Goal: Task Accomplishment & Management: Use online tool/utility

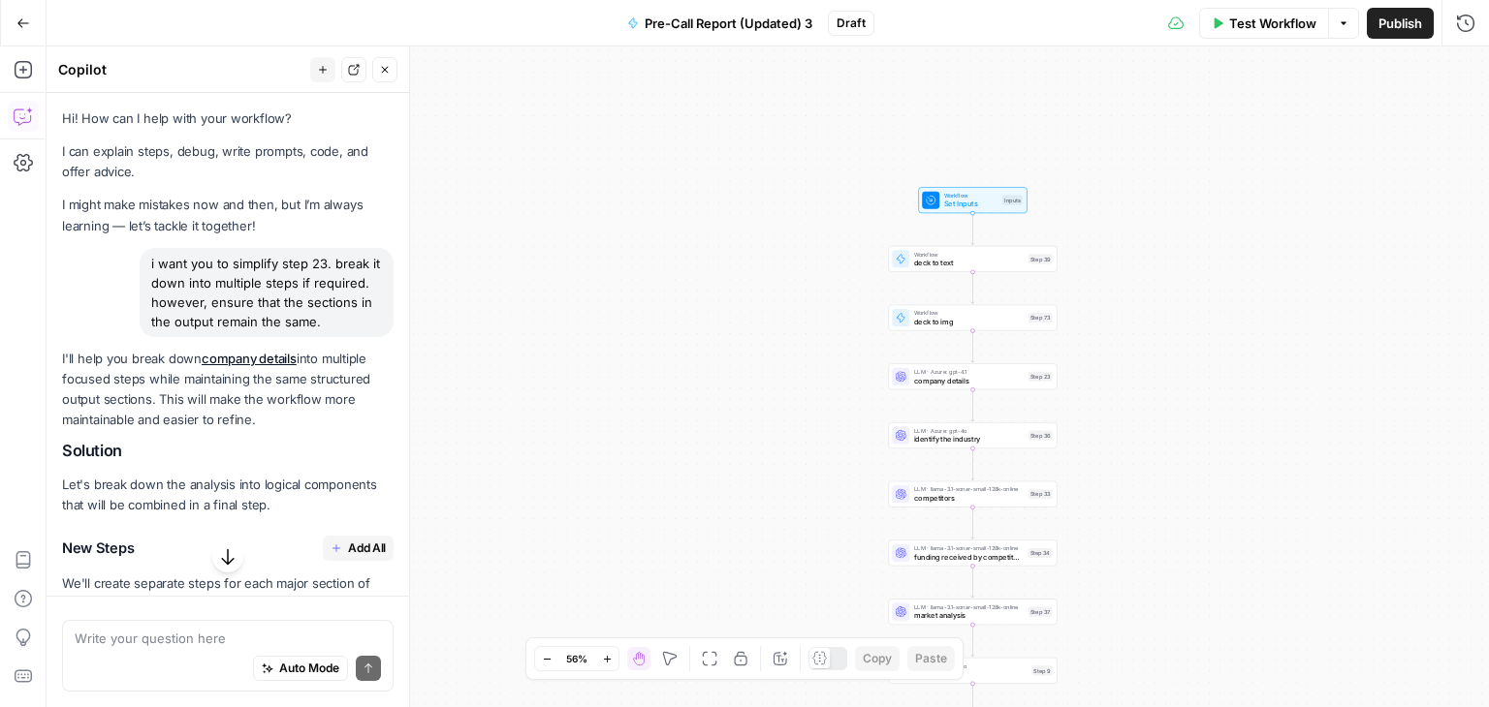
scroll to position [513, 0]
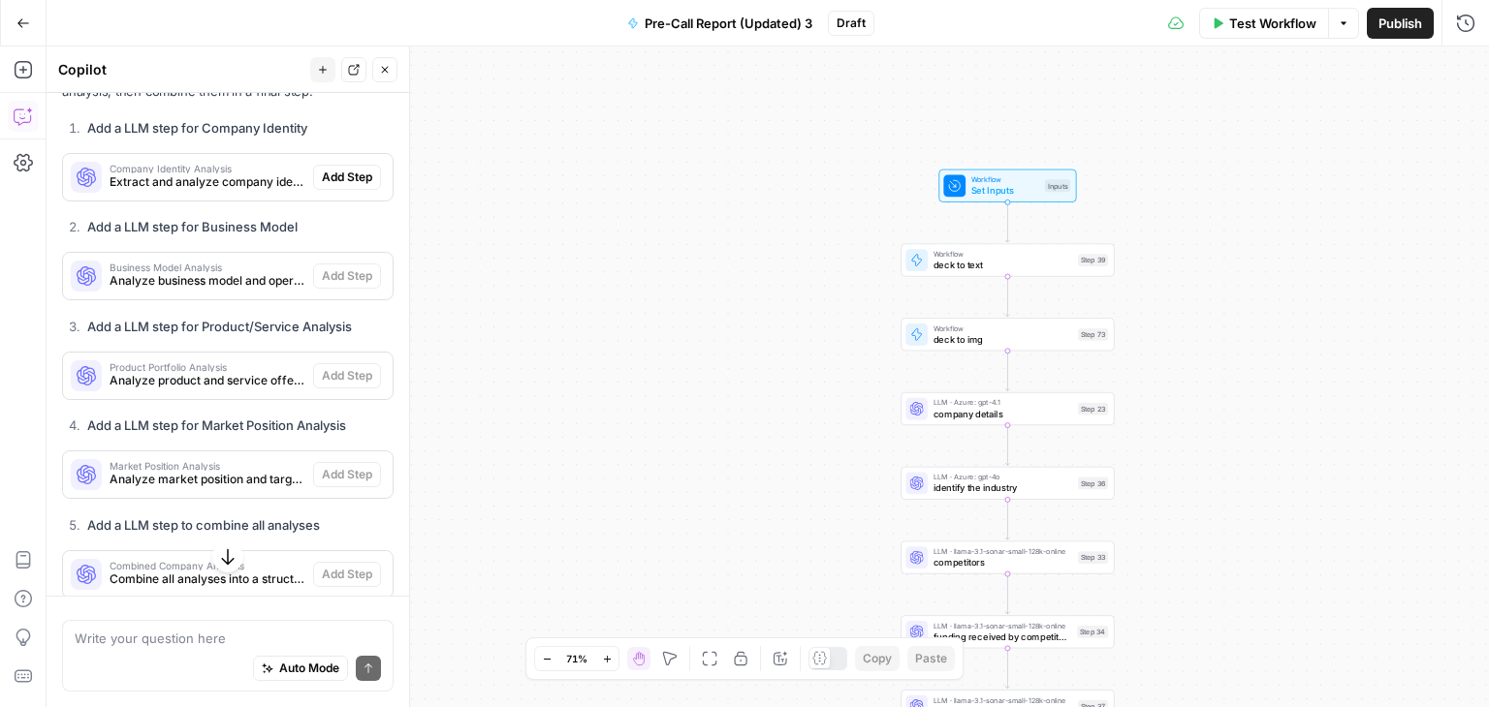
drag, startPoint x: 689, startPoint y: 350, endPoint x: 556, endPoint y: 354, distance: 132.8
click at [556, 354] on div "true true true false false false Workflow Set Inputs Inputs Workflow deck to te…" at bounding box center [768, 377] width 1442 height 661
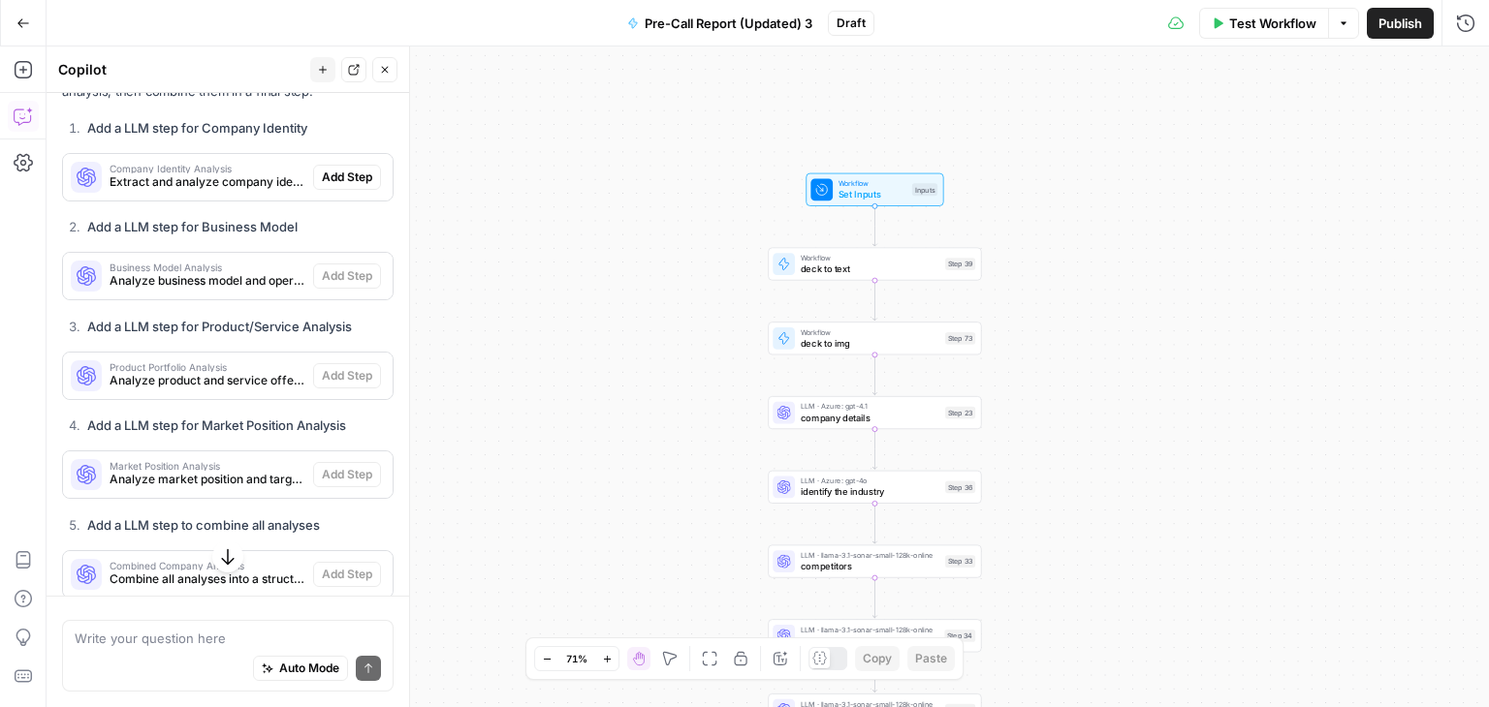
click at [217, 191] on span "Extract and analyze company identity information" at bounding box center [208, 181] width 196 height 17
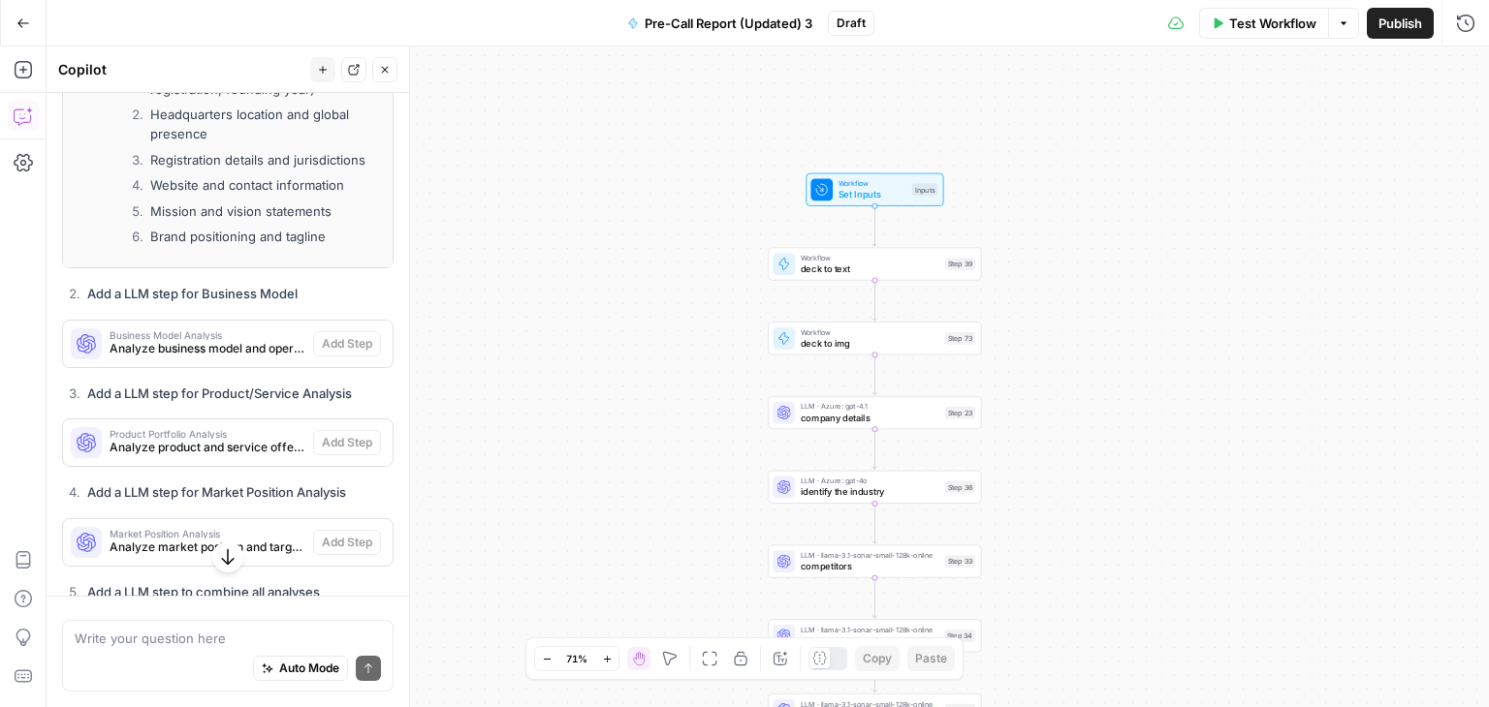
scroll to position [1224, 0]
click at [248, 356] on span "Analyze business model and operations" at bounding box center [208, 346] width 196 height 17
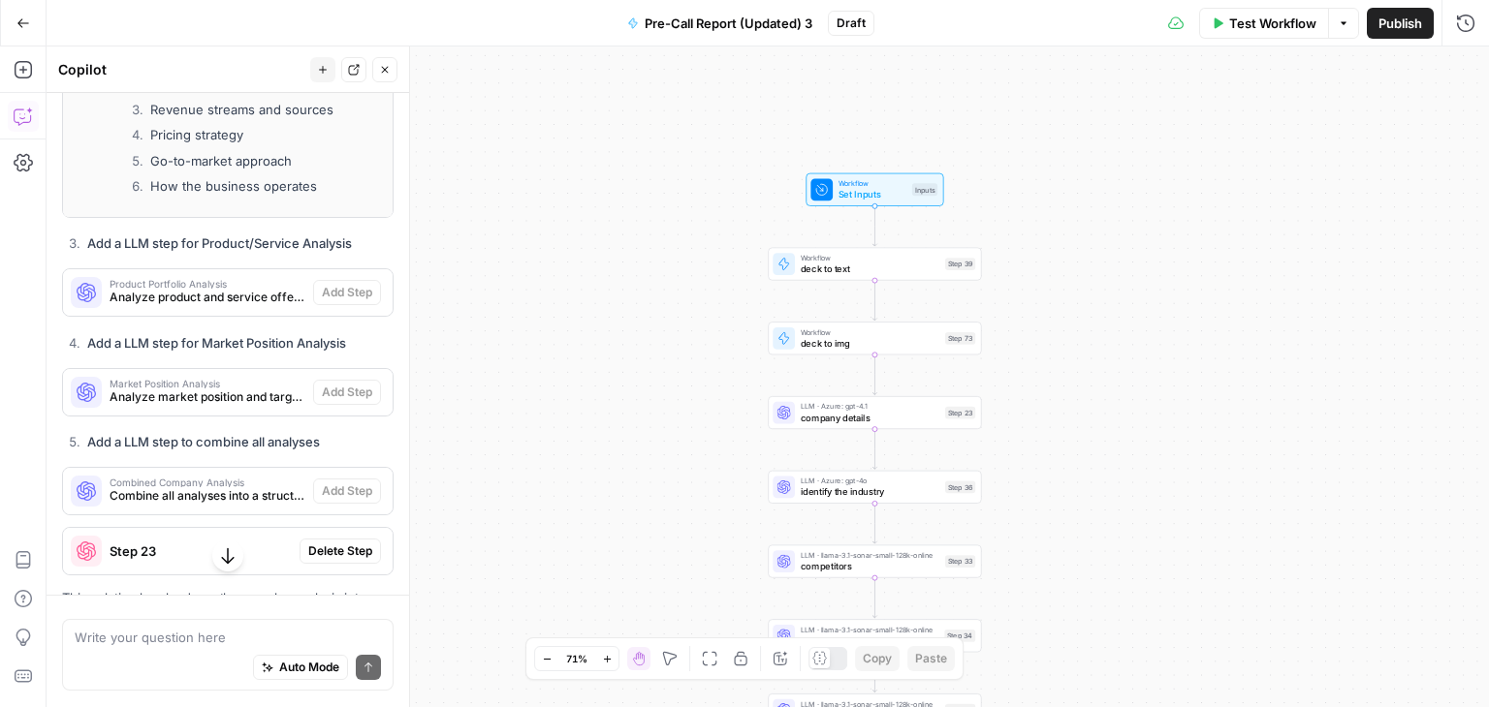
scroll to position [2093, 0]
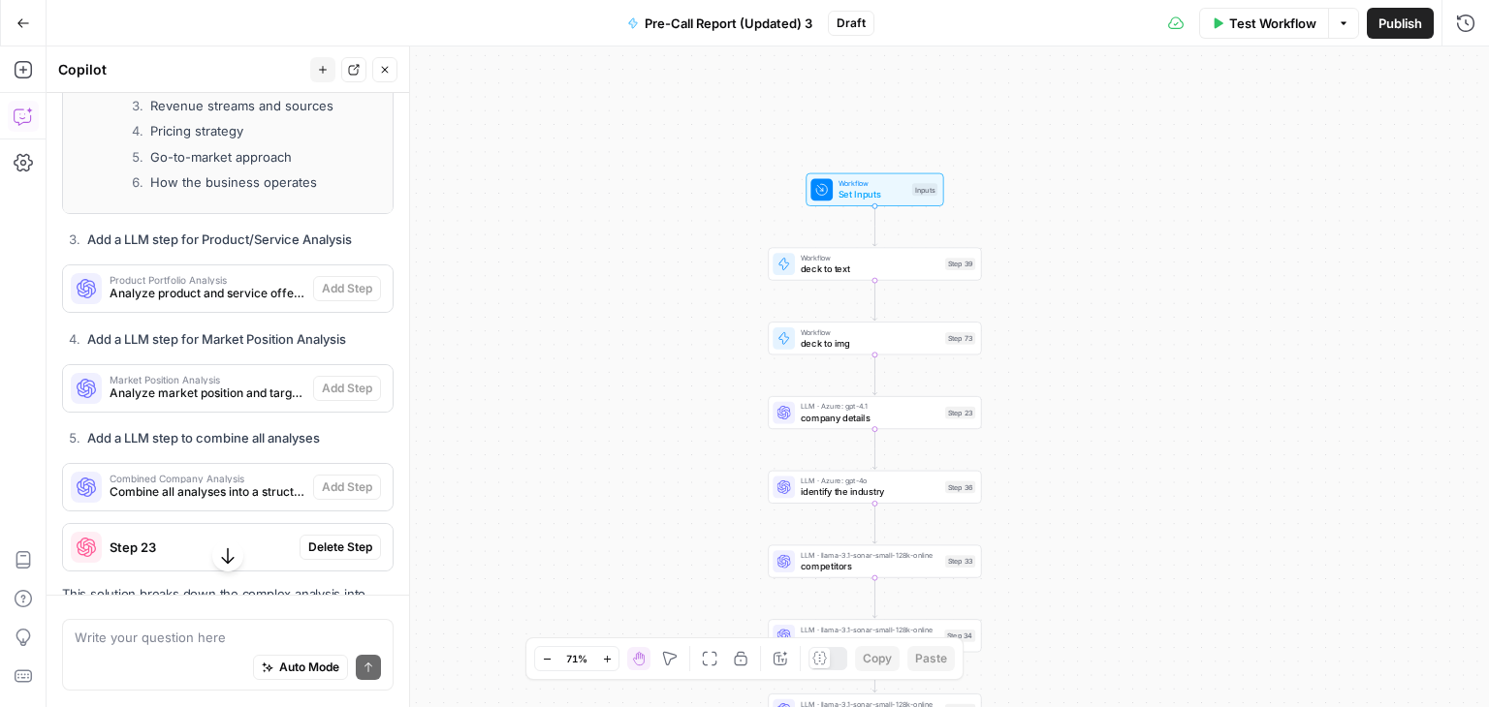
click at [235, 285] on span "Product Portfolio Analysis" at bounding box center [208, 280] width 196 height 10
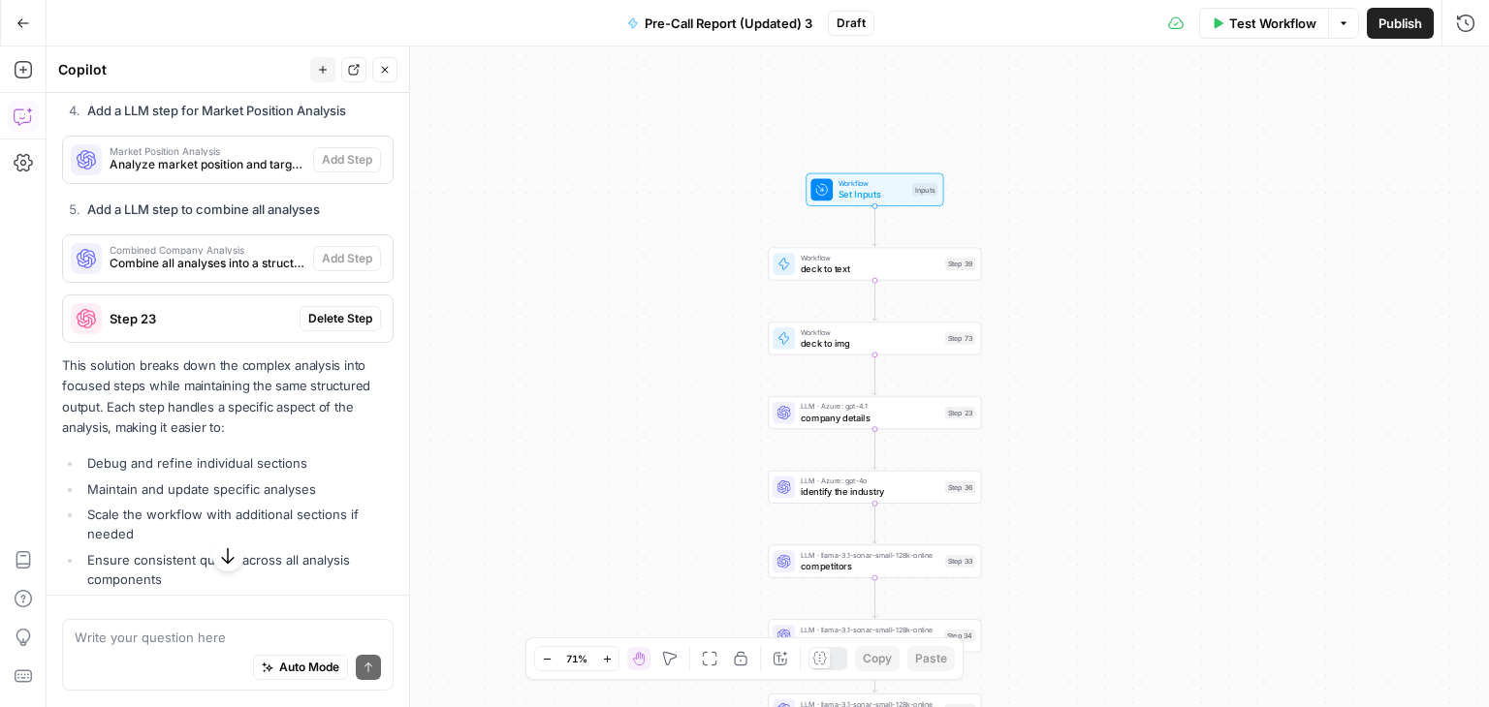
scroll to position [3055, 0]
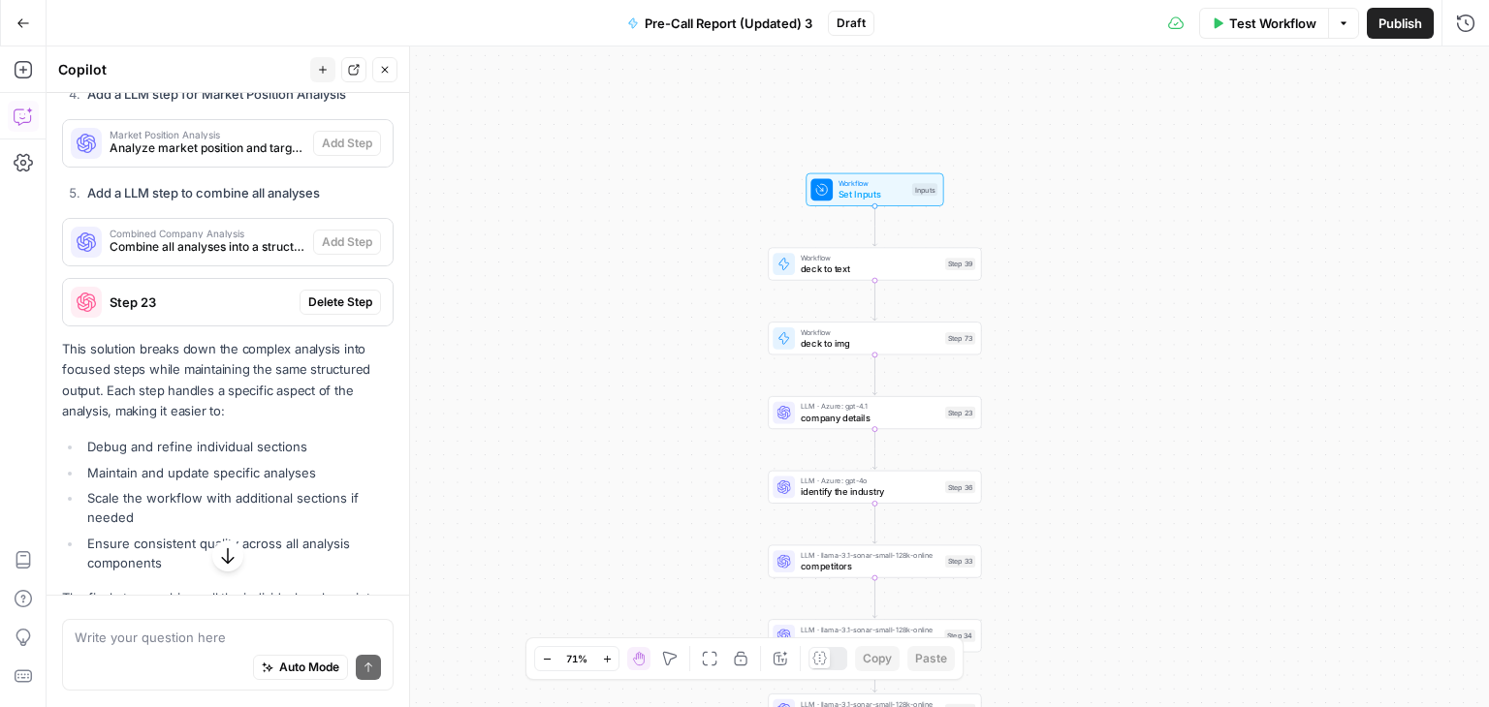
click at [227, 157] on span "Analyze market position and target segments" at bounding box center [208, 148] width 196 height 17
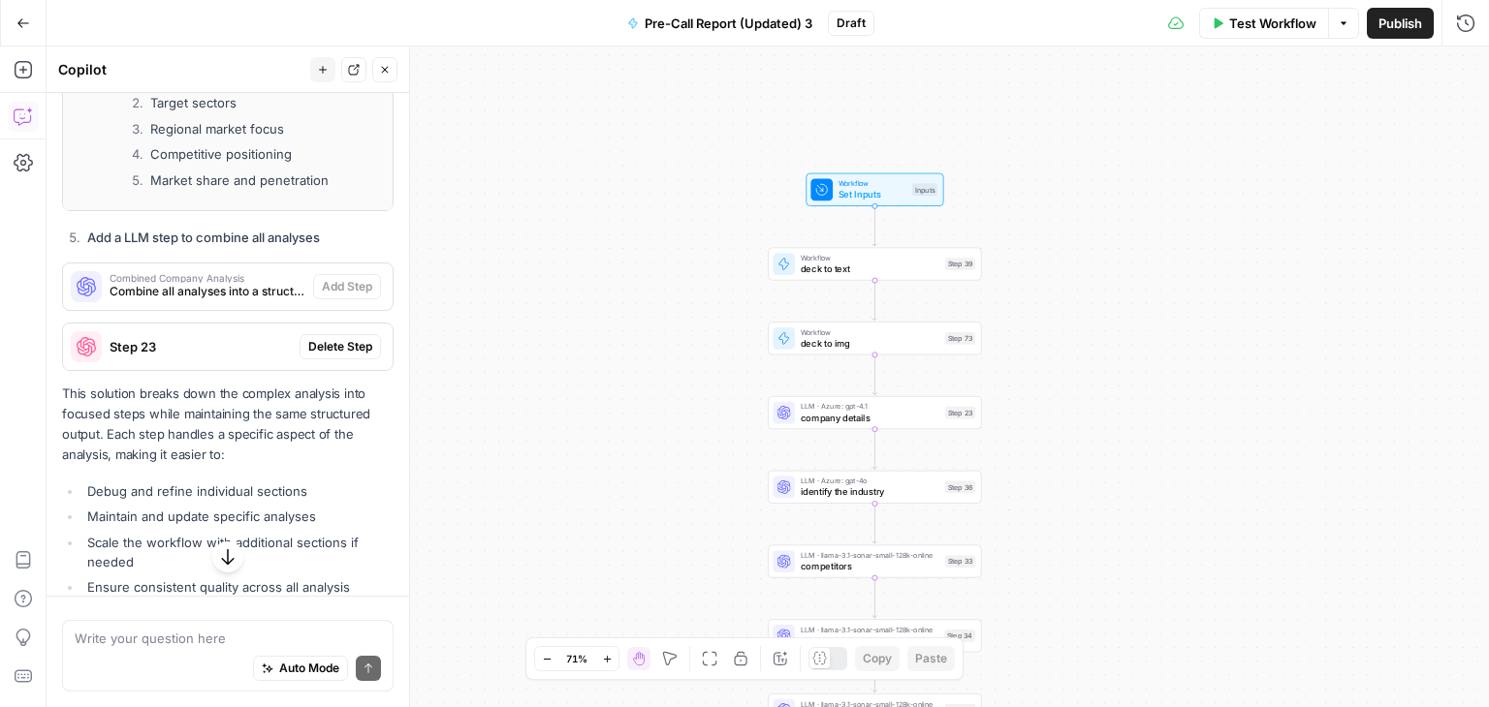
scroll to position [3724, 0]
click at [239, 298] on span "Combine all analyses into a structured report" at bounding box center [208, 288] width 196 height 17
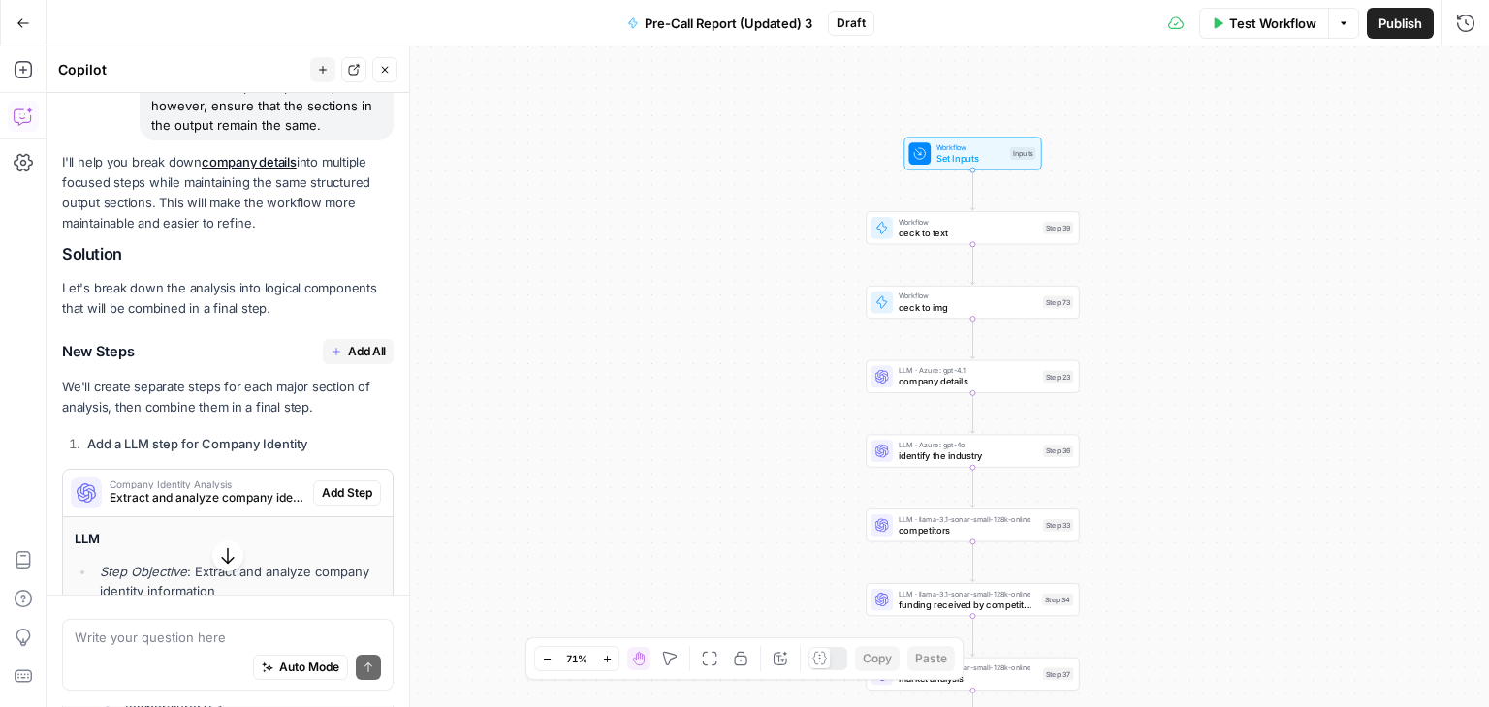
scroll to position [200, 0]
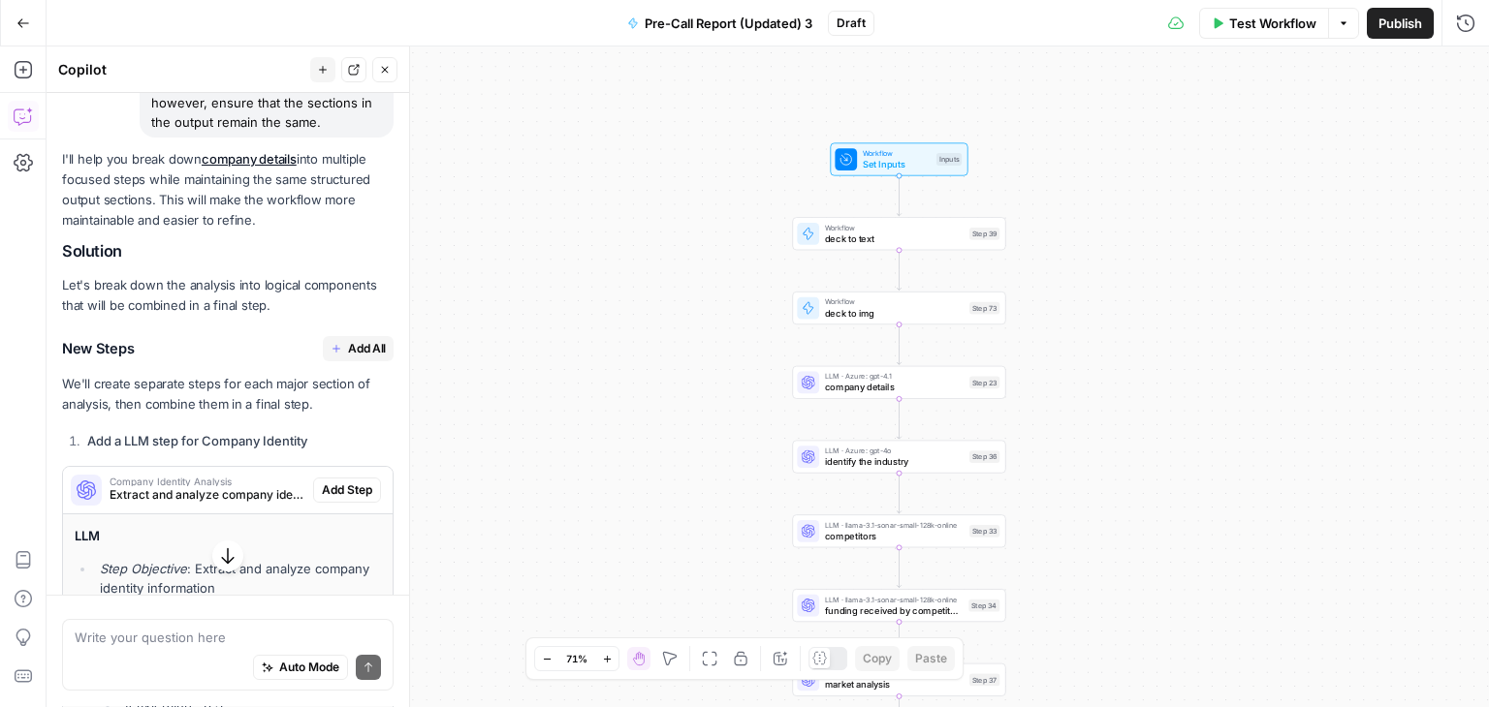
drag, startPoint x: 686, startPoint y: 416, endPoint x: 612, endPoint y: 422, distance: 73.9
click at [612, 422] on div "true true true false false false Workflow Set Inputs Inputs Workflow deck to te…" at bounding box center [768, 377] width 1442 height 661
click at [355, 358] on span "Add All" at bounding box center [367, 348] width 38 height 17
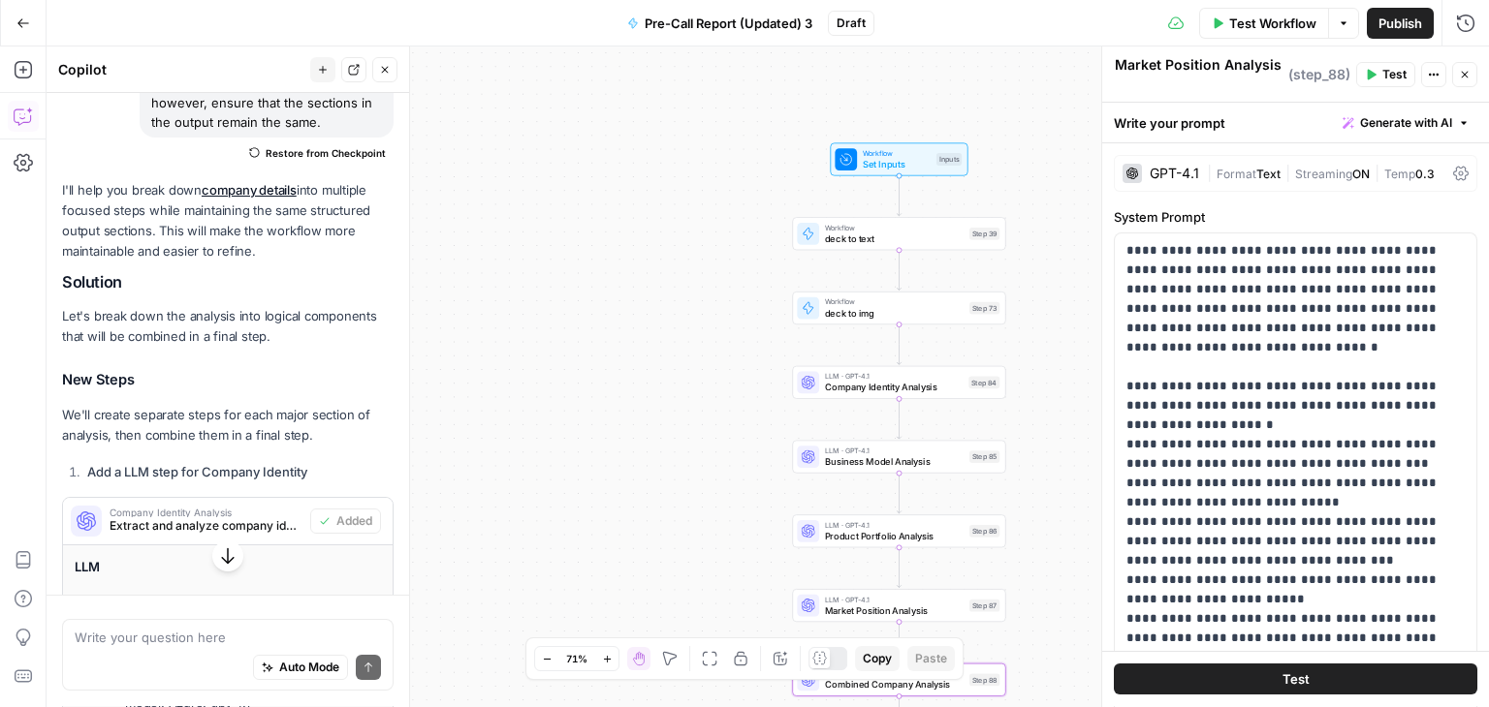
type textarea "Combined Company Analysis"
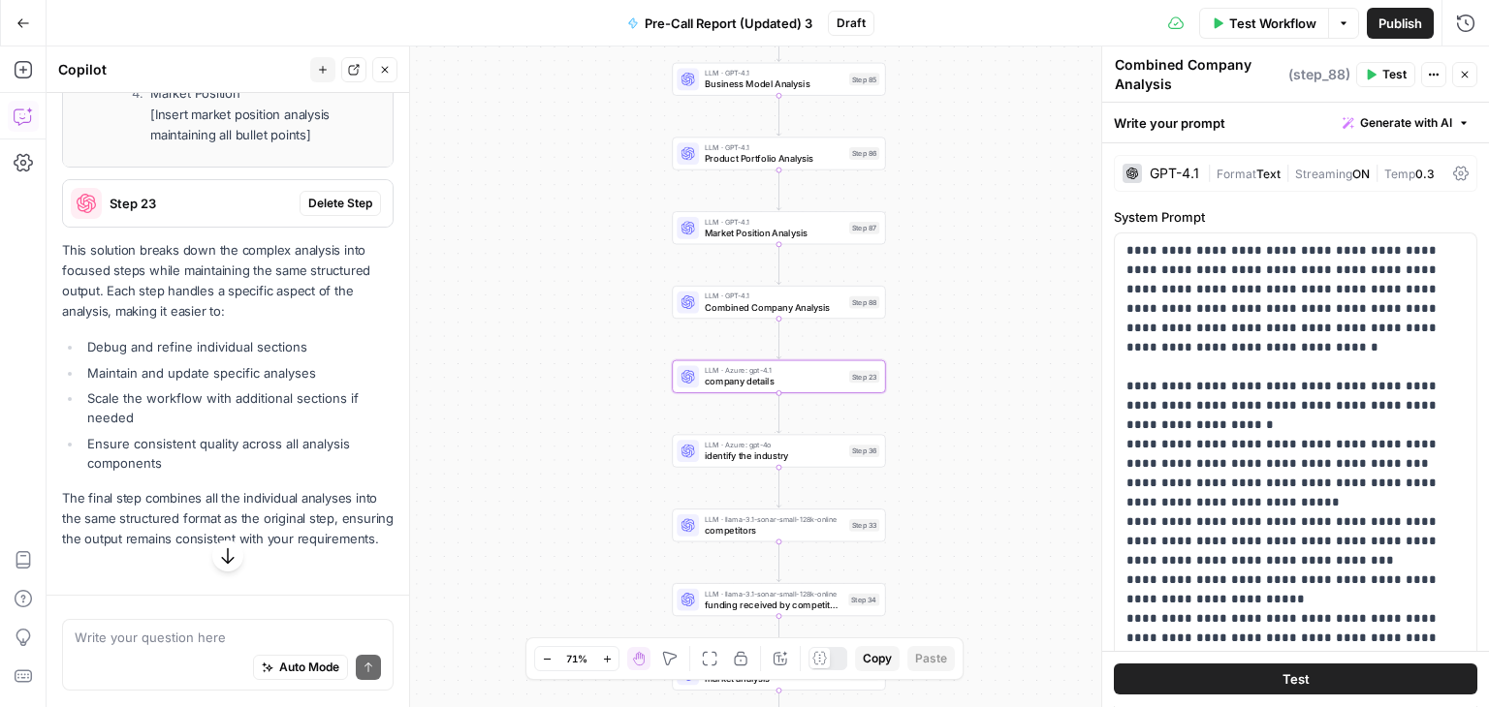
scroll to position [4838, 0]
click at [308, 212] on span "Delete Step" at bounding box center [340, 203] width 64 height 17
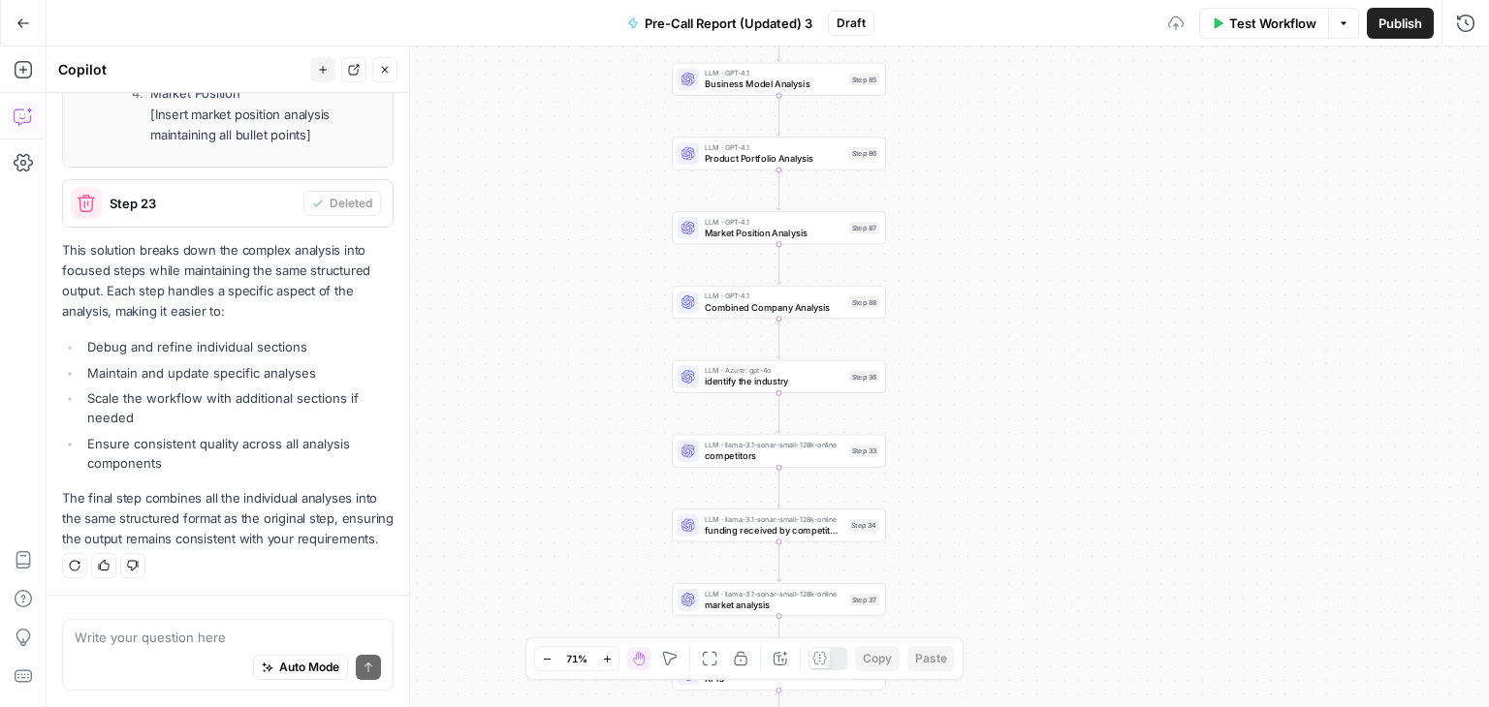
scroll to position [4911, 0]
click at [795, 381] on span "identify the industry" at bounding box center [775, 382] width 140 height 14
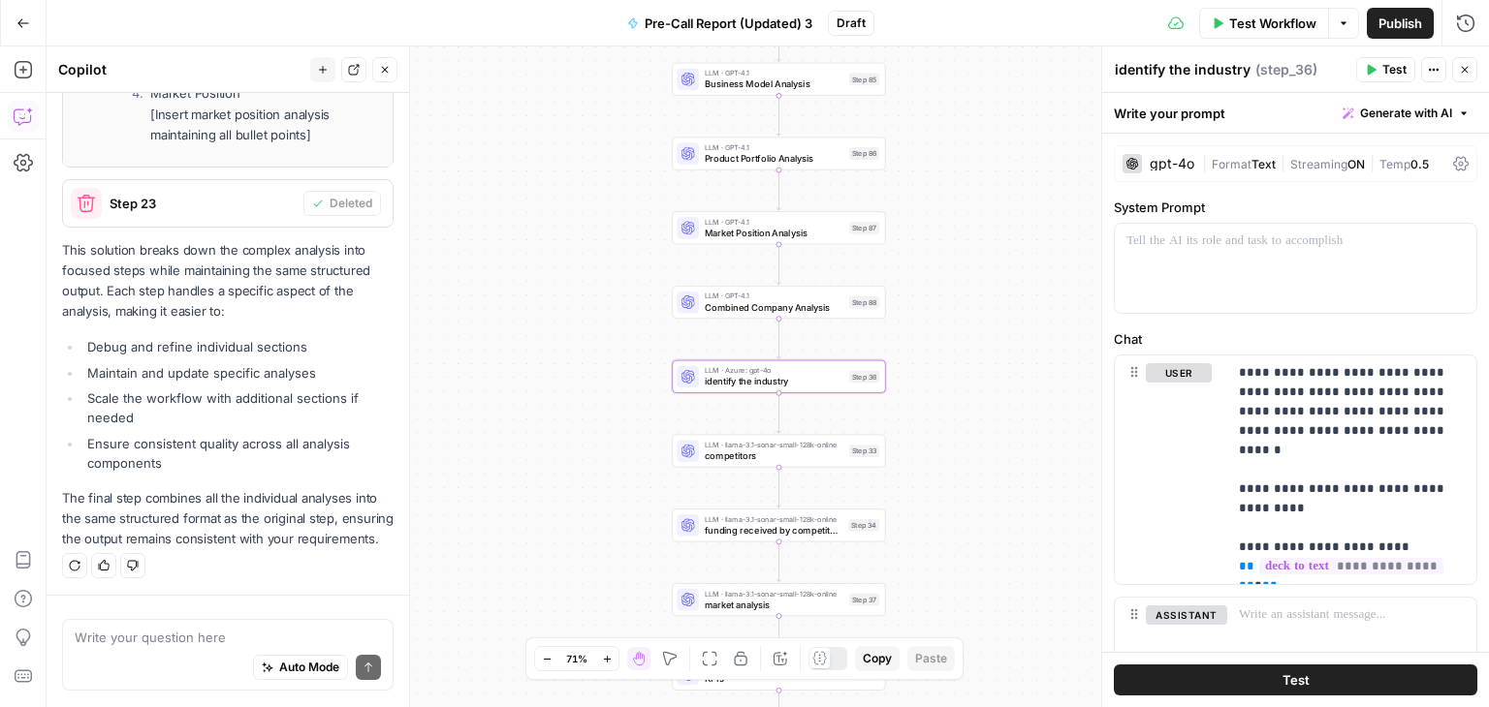
click at [1458, 65] on button "Close" at bounding box center [1464, 69] width 25 height 25
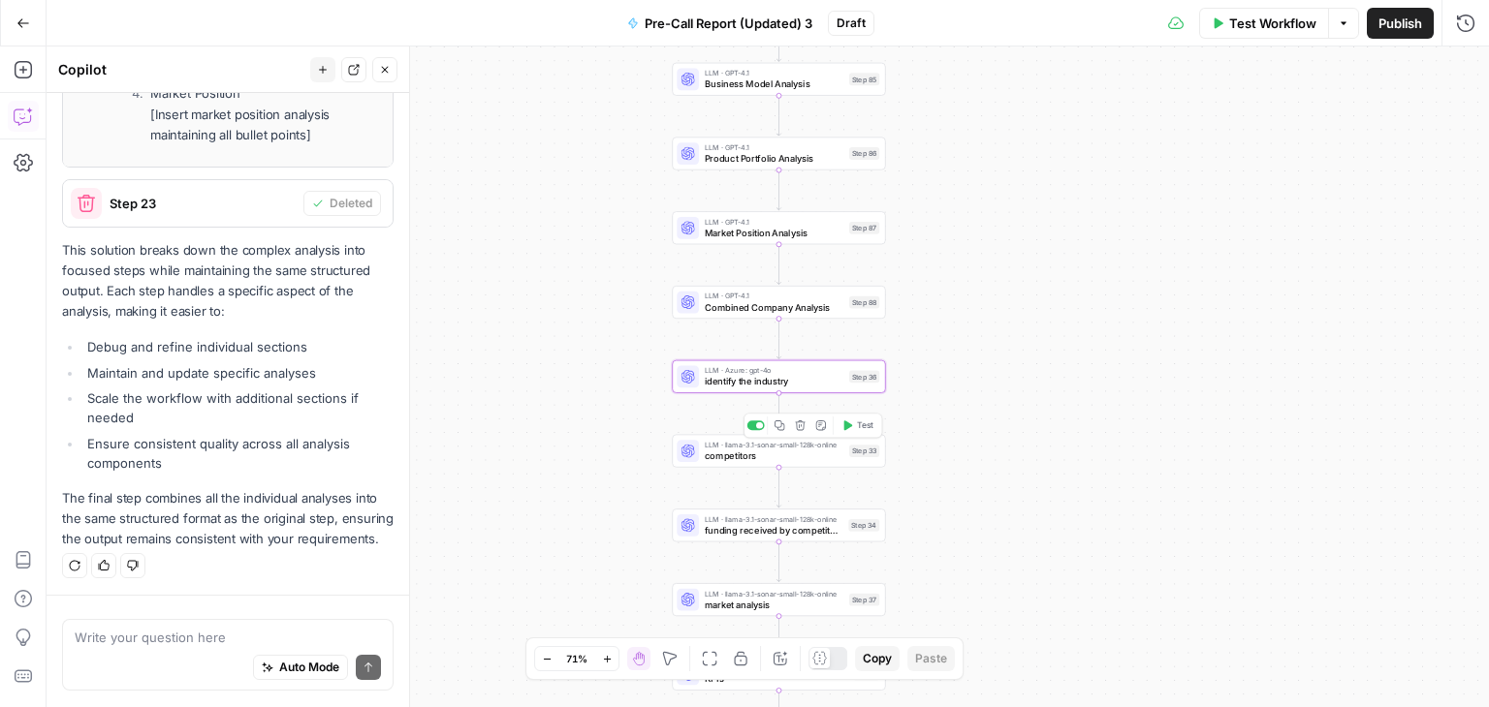
click at [787, 458] on span "competitors" at bounding box center [775, 456] width 140 height 14
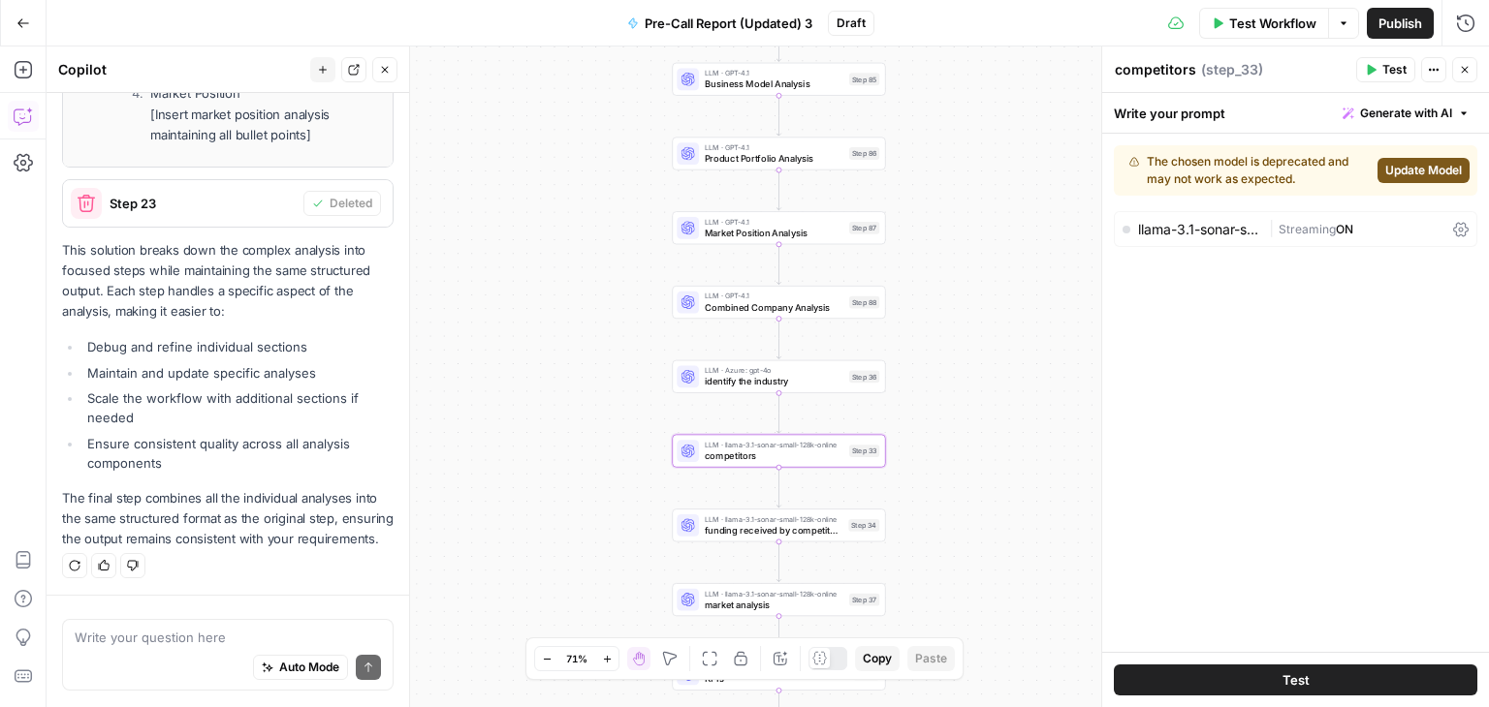
click at [1405, 159] on button "Update Model" at bounding box center [1423, 170] width 92 height 25
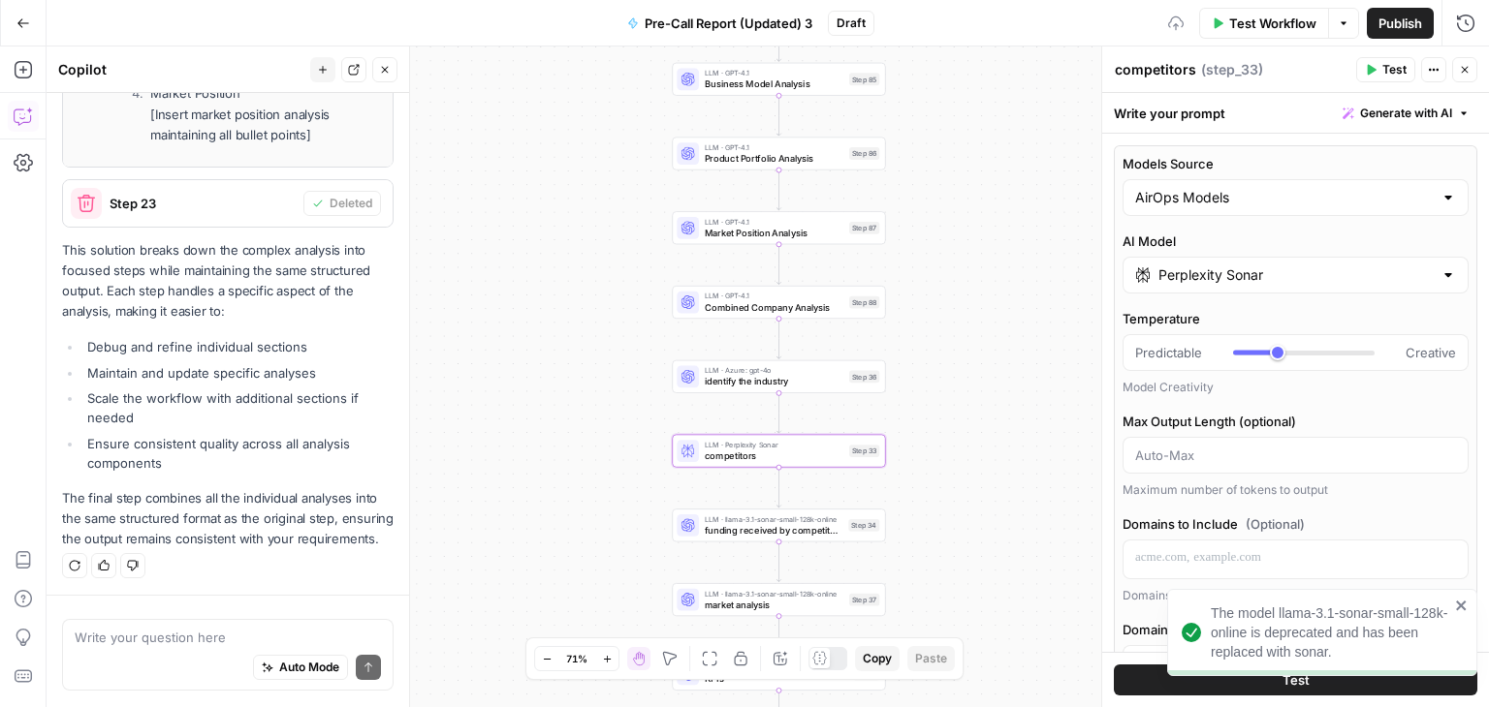
type input "***"
click at [1473, 58] on button "Close" at bounding box center [1464, 69] width 25 height 25
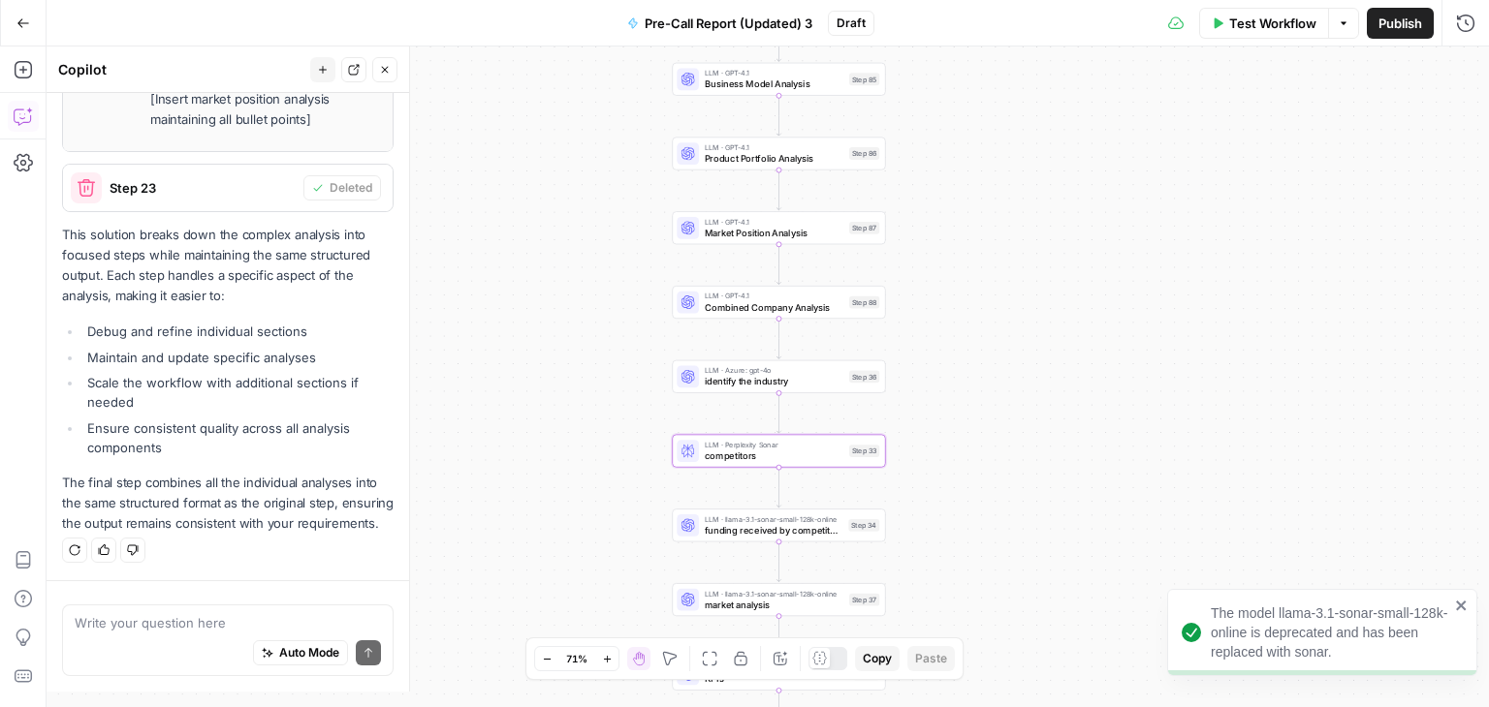
click at [789, 520] on span "LLM · llama-3.1-sonar-small-128k-online" at bounding box center [774, 519] width 139 height 11
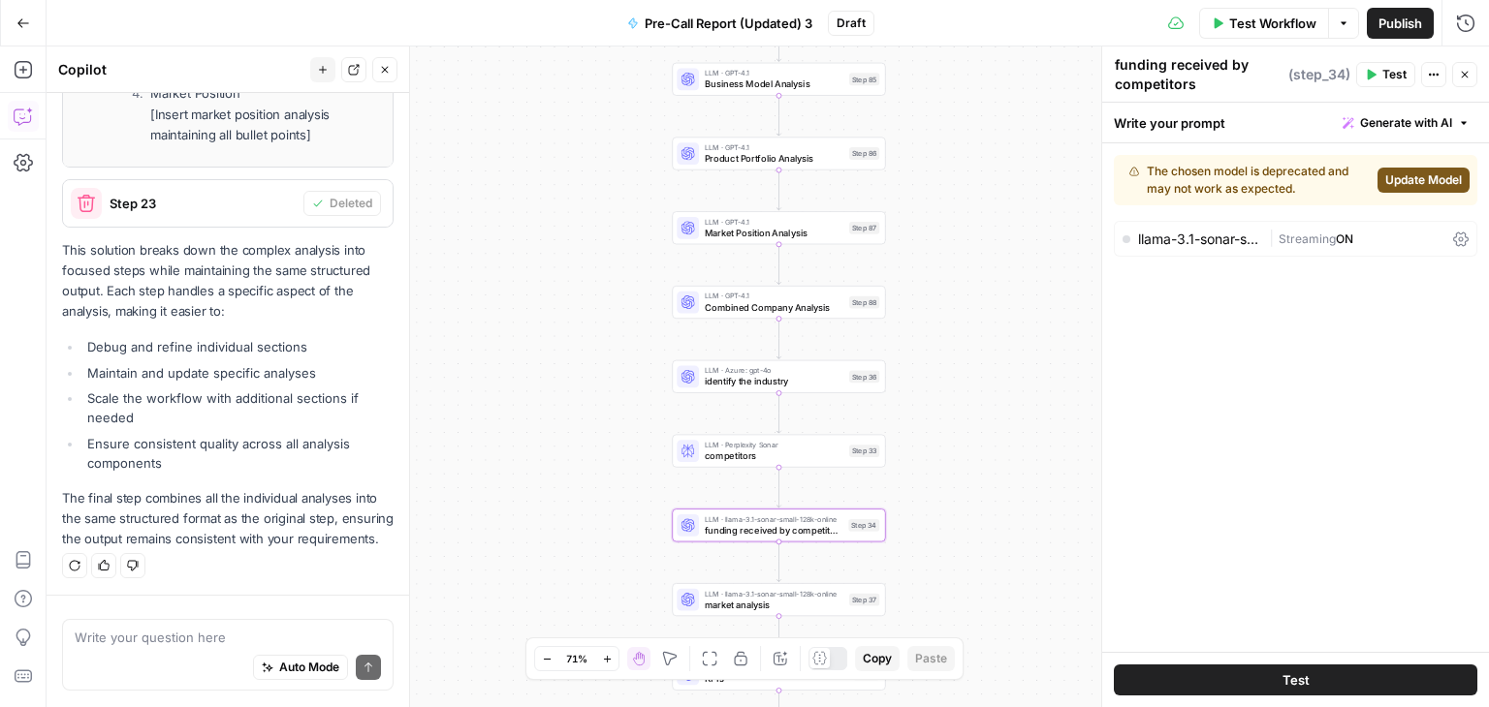
click at [1392, 175] on span "Update Model" at bounding box center [1423, 180] width 77 height 17
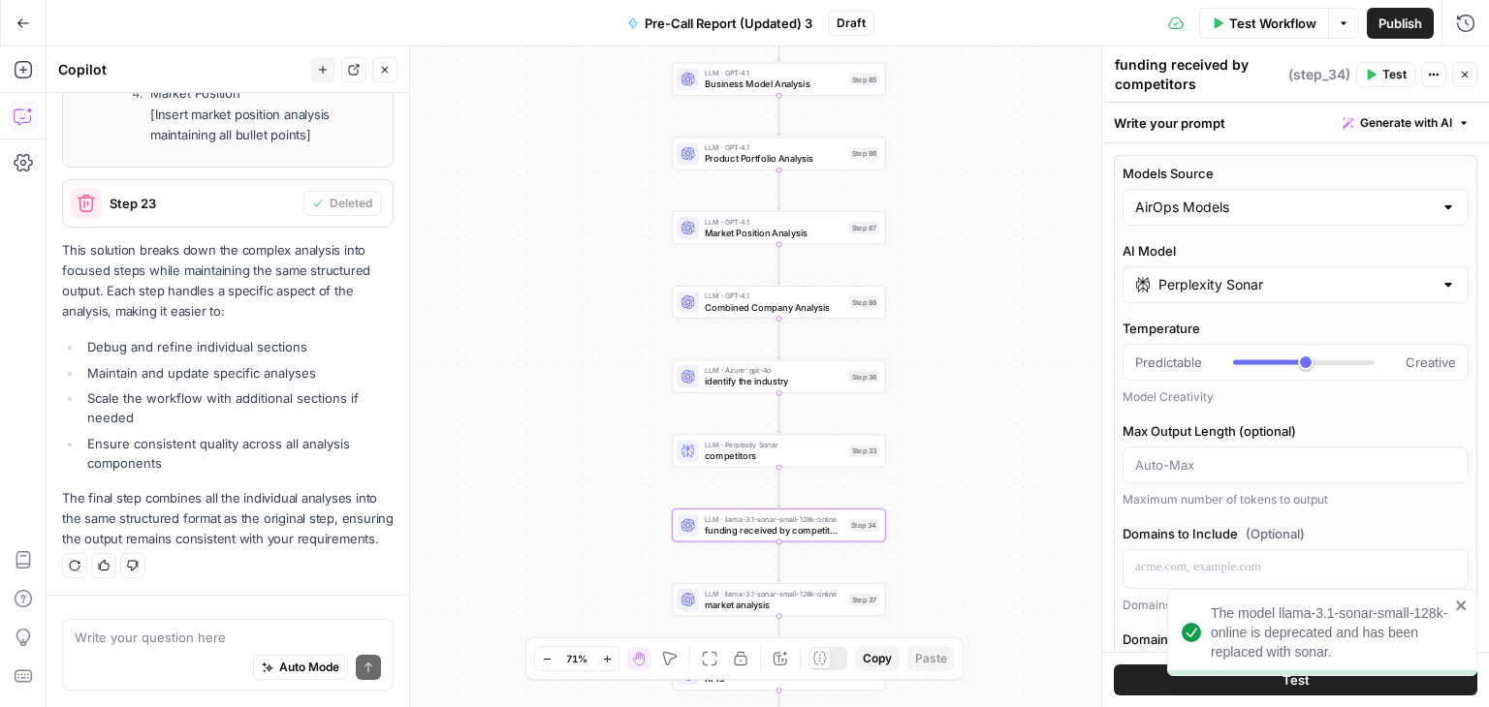
click at [1469, 77] on icon "button" at bounding box center [1465, 75] width 12 height 12
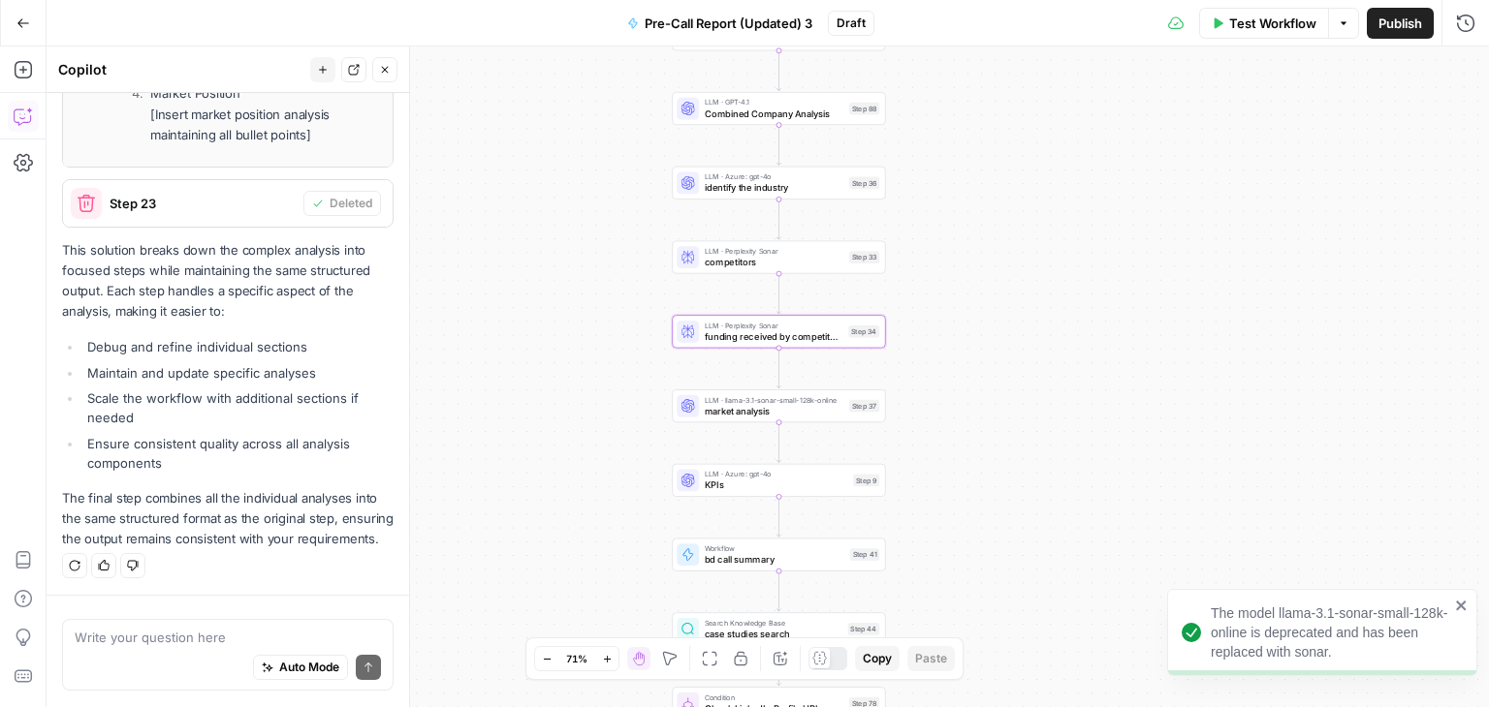
click at [737, 408] on span "market analysis" at bounding box center [775, 411] width 140 height 14
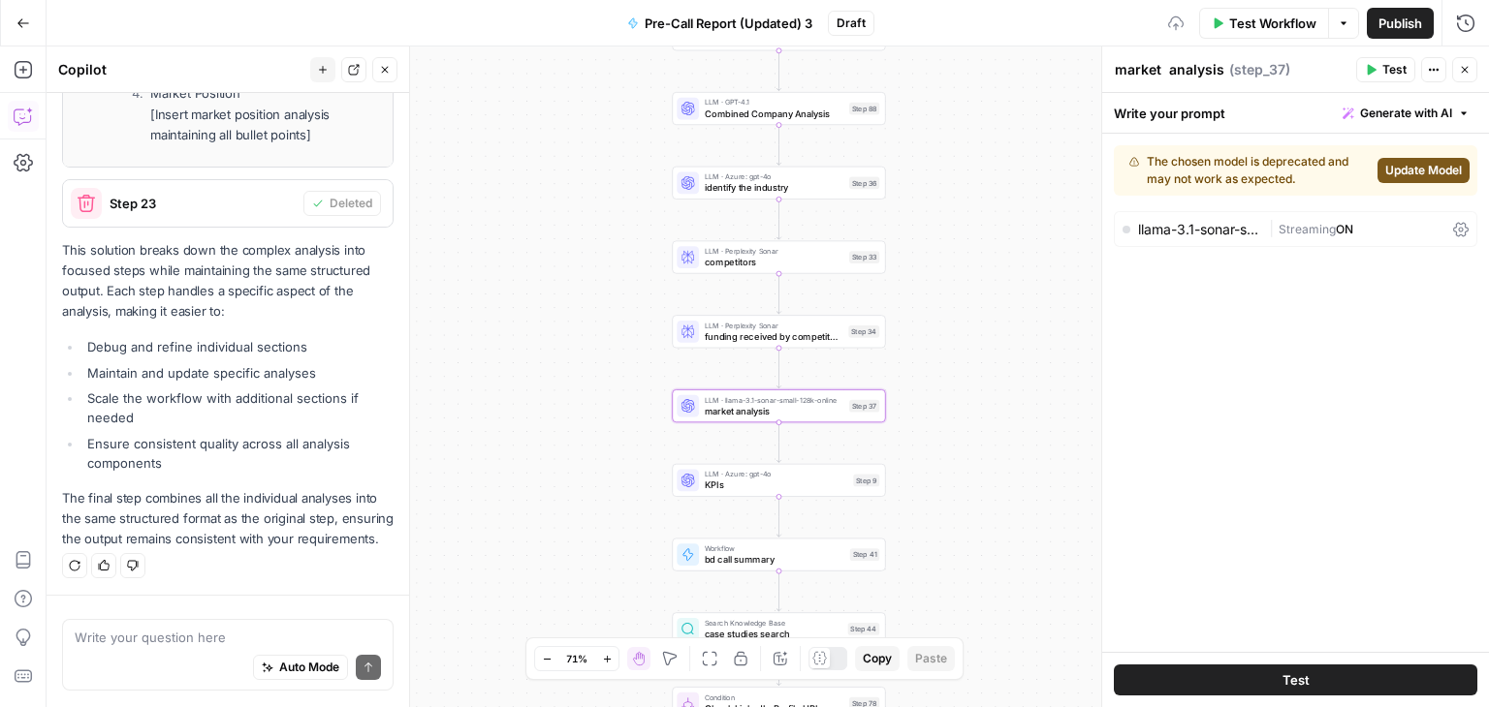
click at [1411, 172] on span "Update Model" at bounding box center [1423, 170] width 77 height 17
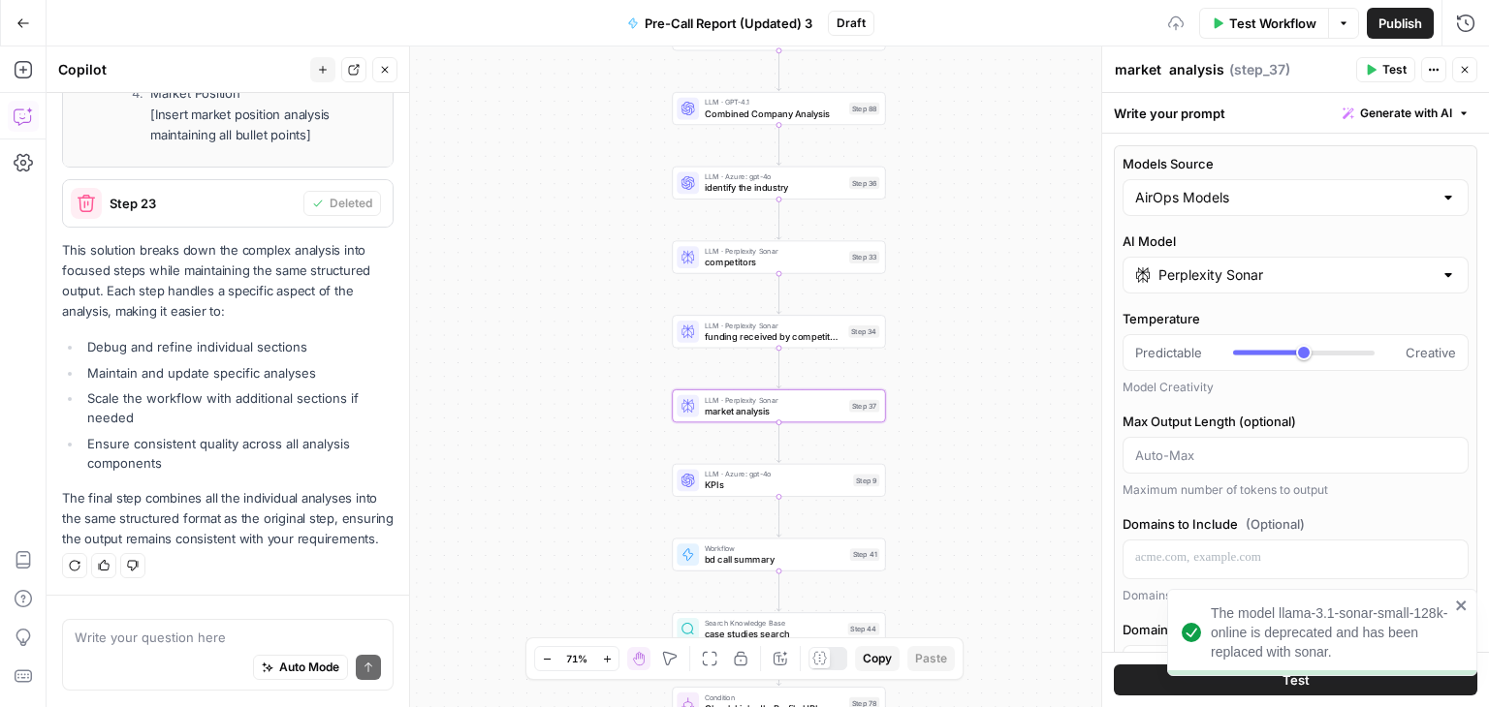
type input "***"
click at [1461, 67] on icon "button" at bounding box center [1465, 70] width 12 height 12
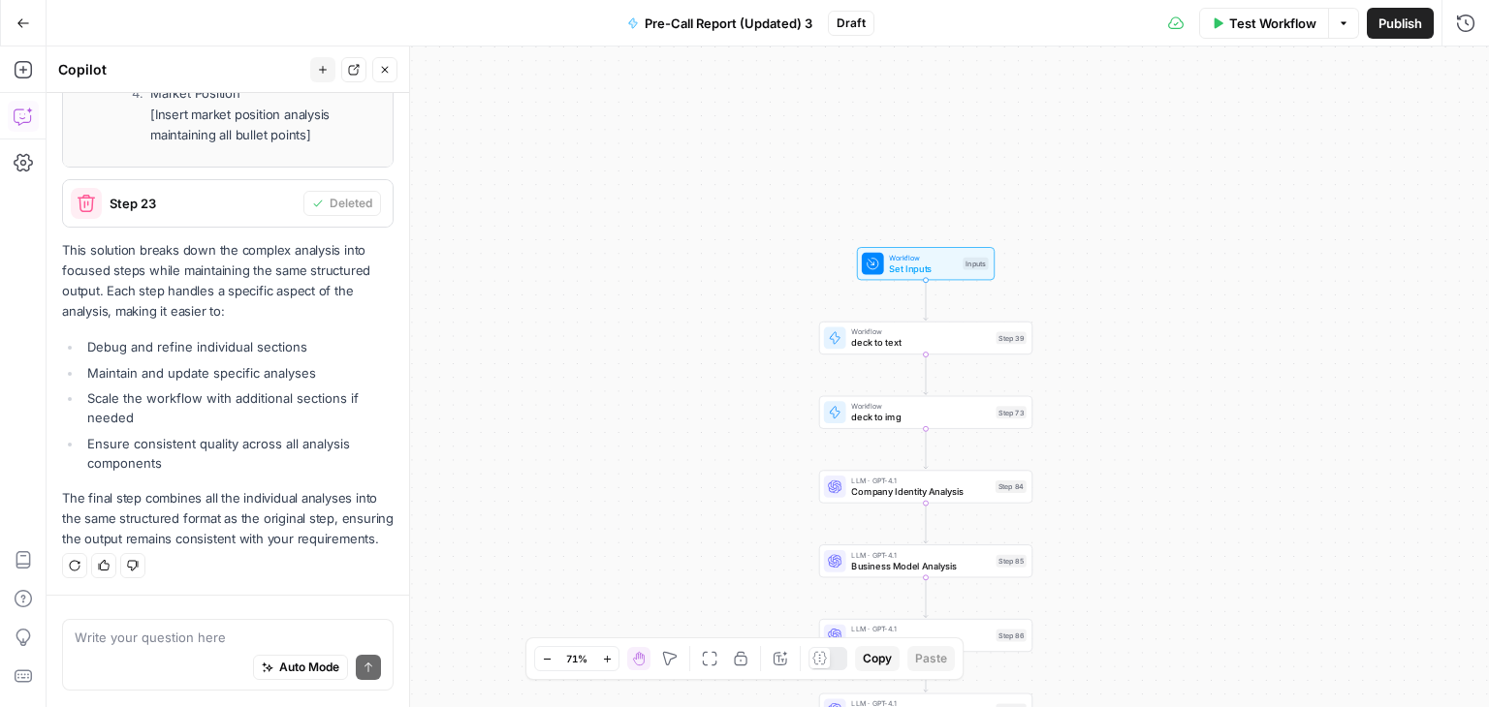
click at [1248, 26] on span "Test Workflow" at bounding box center [1272, 23] width 87 height 19
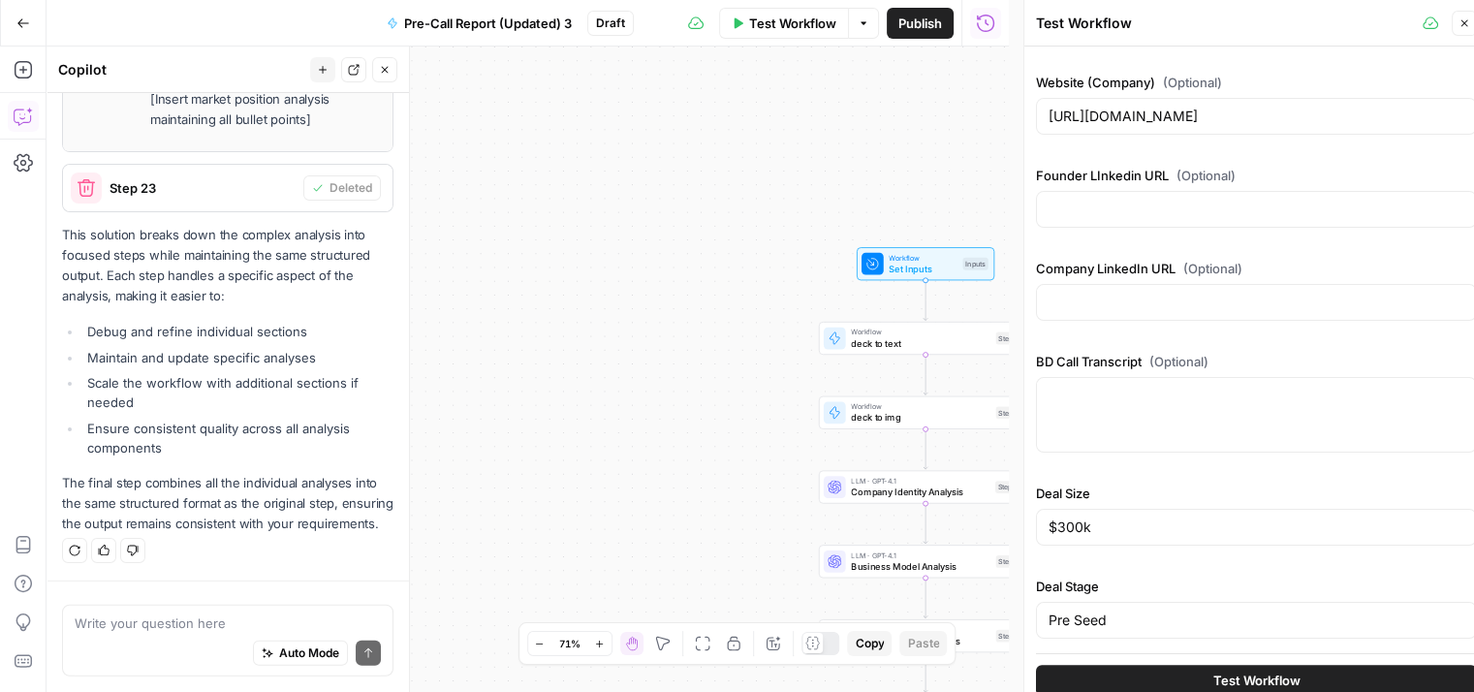
scroll to position [16, 0]
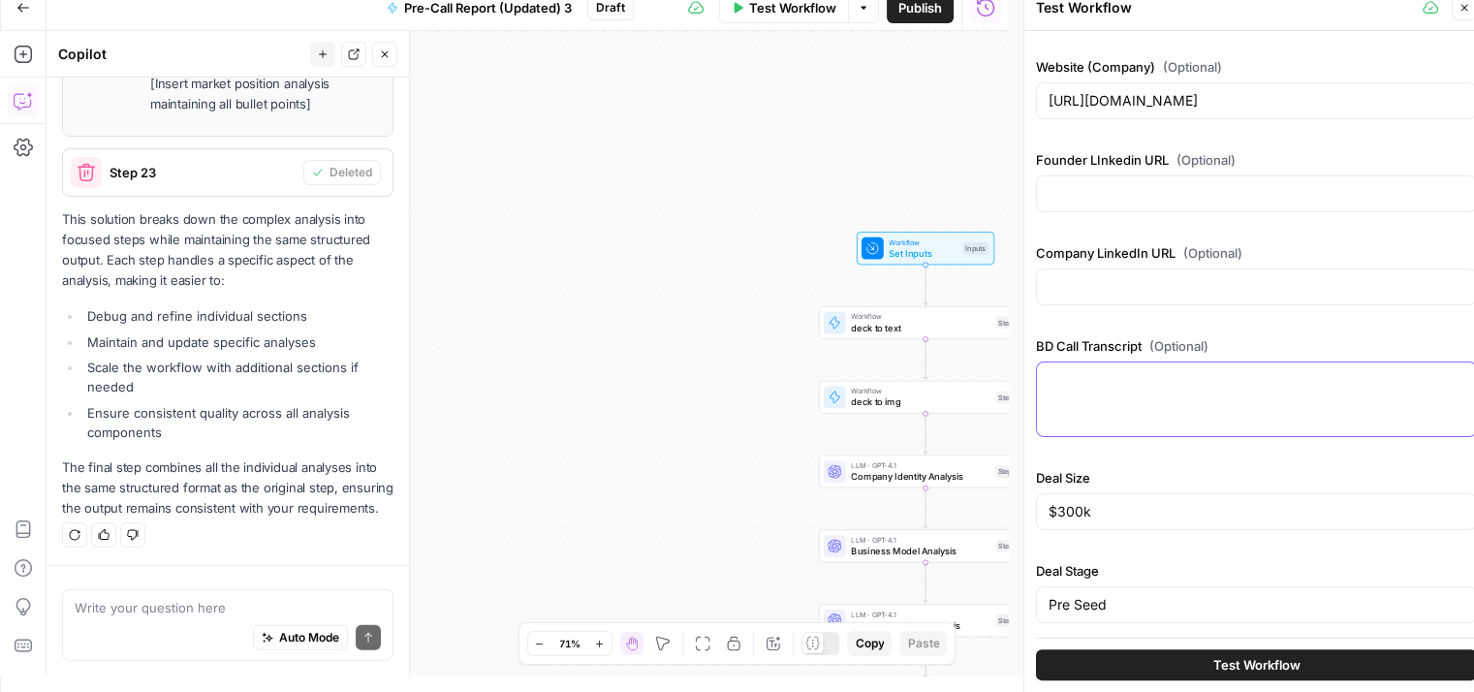
click at [1231, 384] on textarea "BD Call Transcript (Optional)" at bounding box center [1257, 379] width 416 height 19
paste textarea "First call: 01:48 [PERSON_NAME]: Hello. 01:57 [PERSON_NAME]: Hi [PERSON_NAME], …"
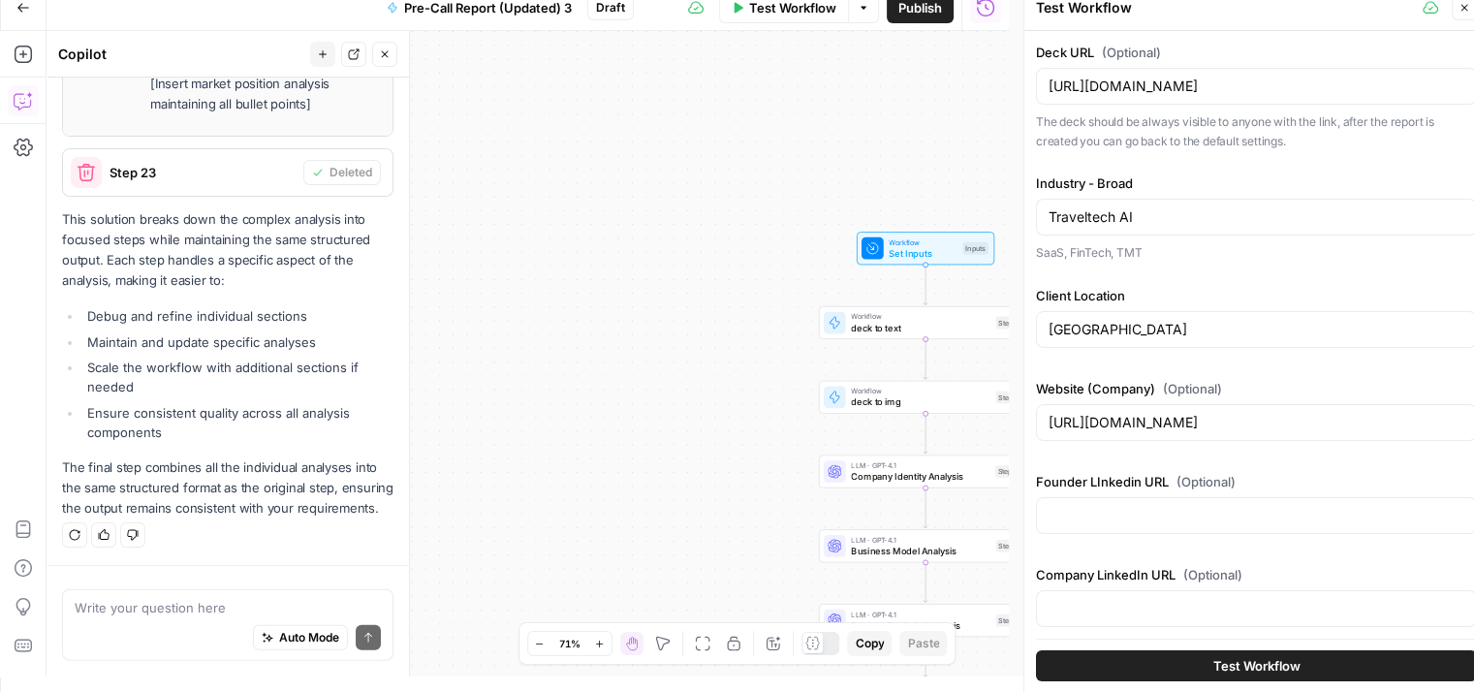
scroll to position [0, 0]
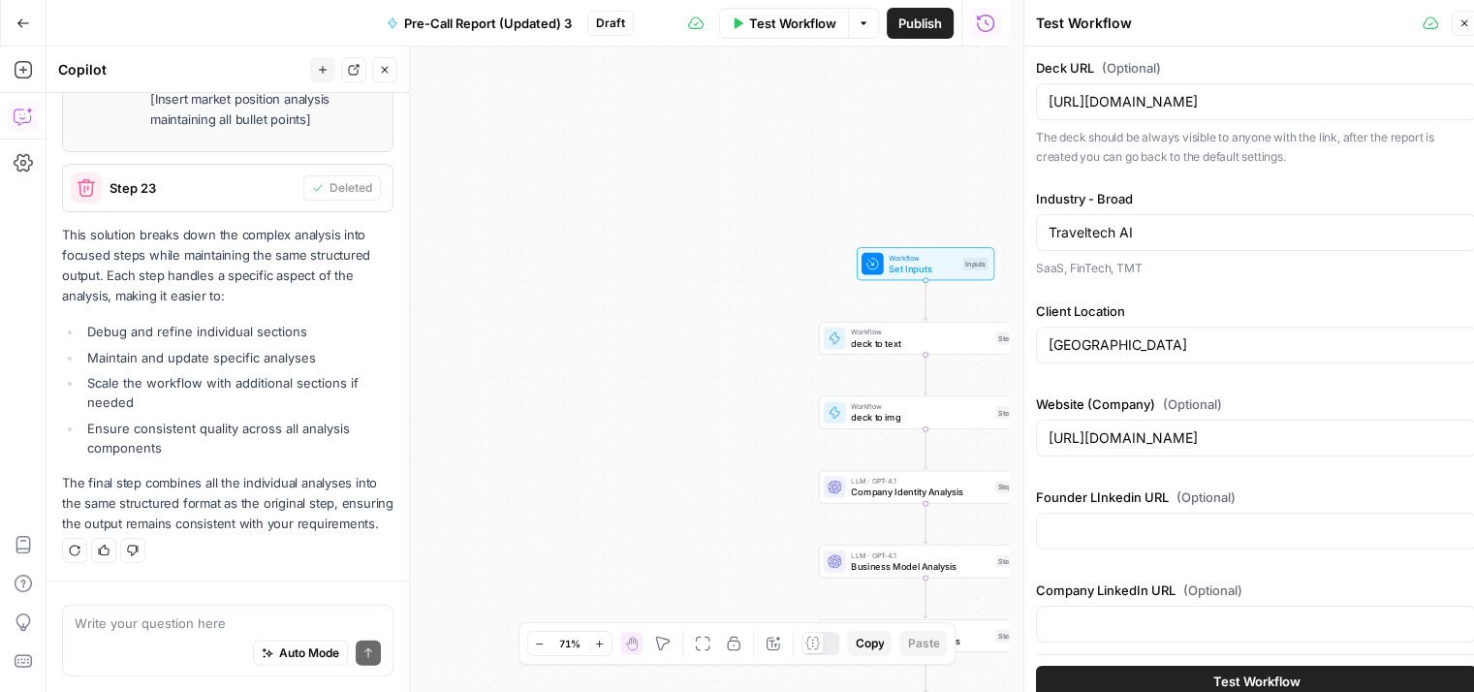
type textarea "First call: 01:48 [PERSON_NAME]: Hello. 01:57 [PERSON_NAME]: Hi [PERSON_NAME], …"
click at [1252, 669] on button "Test Workflow" at bounding box center [1256, 680] width 441 height 31
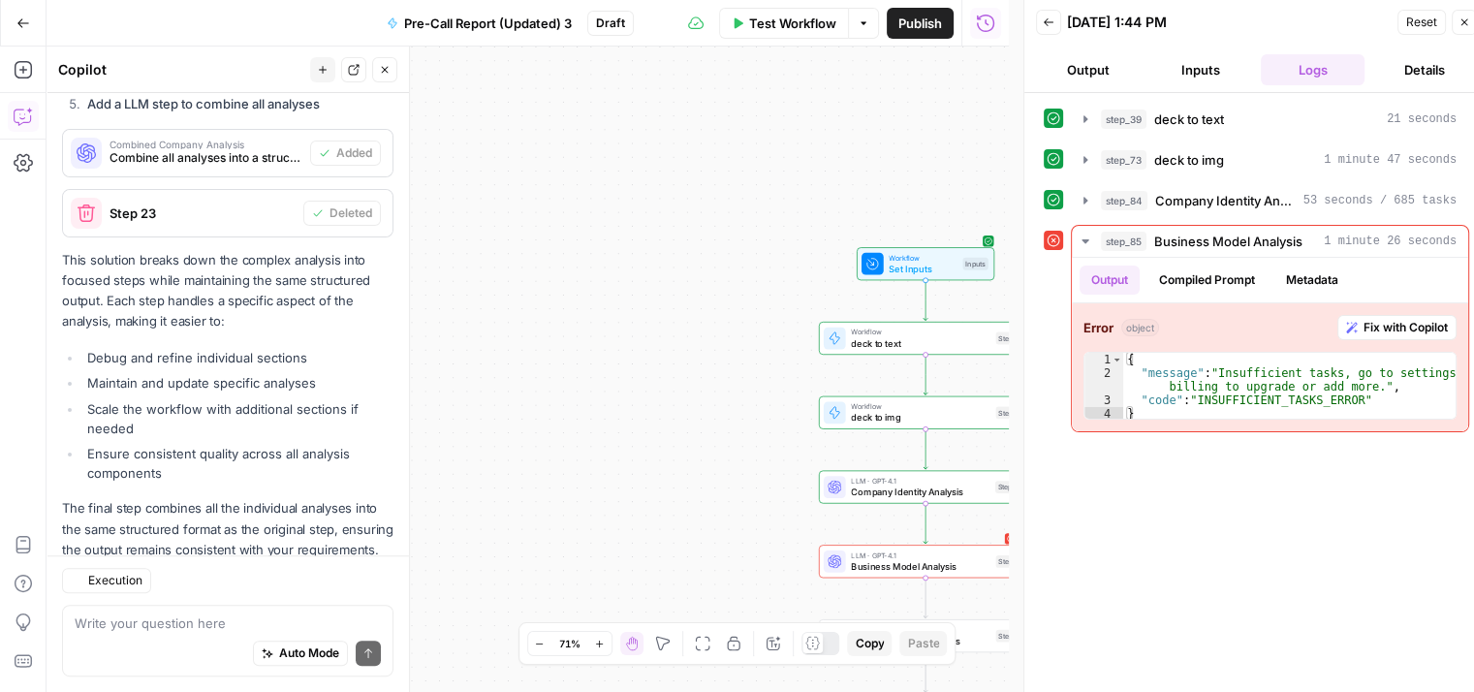
scroll to position [1052, 0]
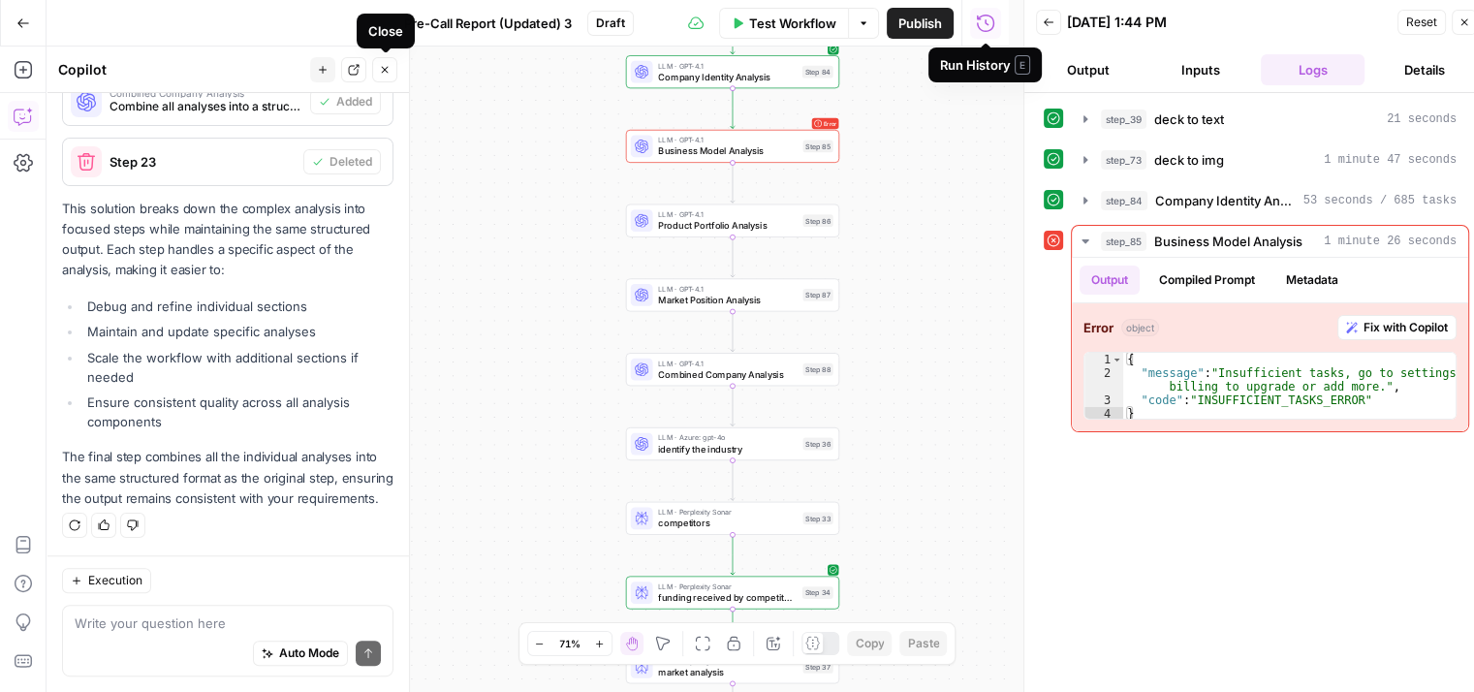
click at [384, 70] on icon "button" at bounding box center [385, 70] width 12 height 12
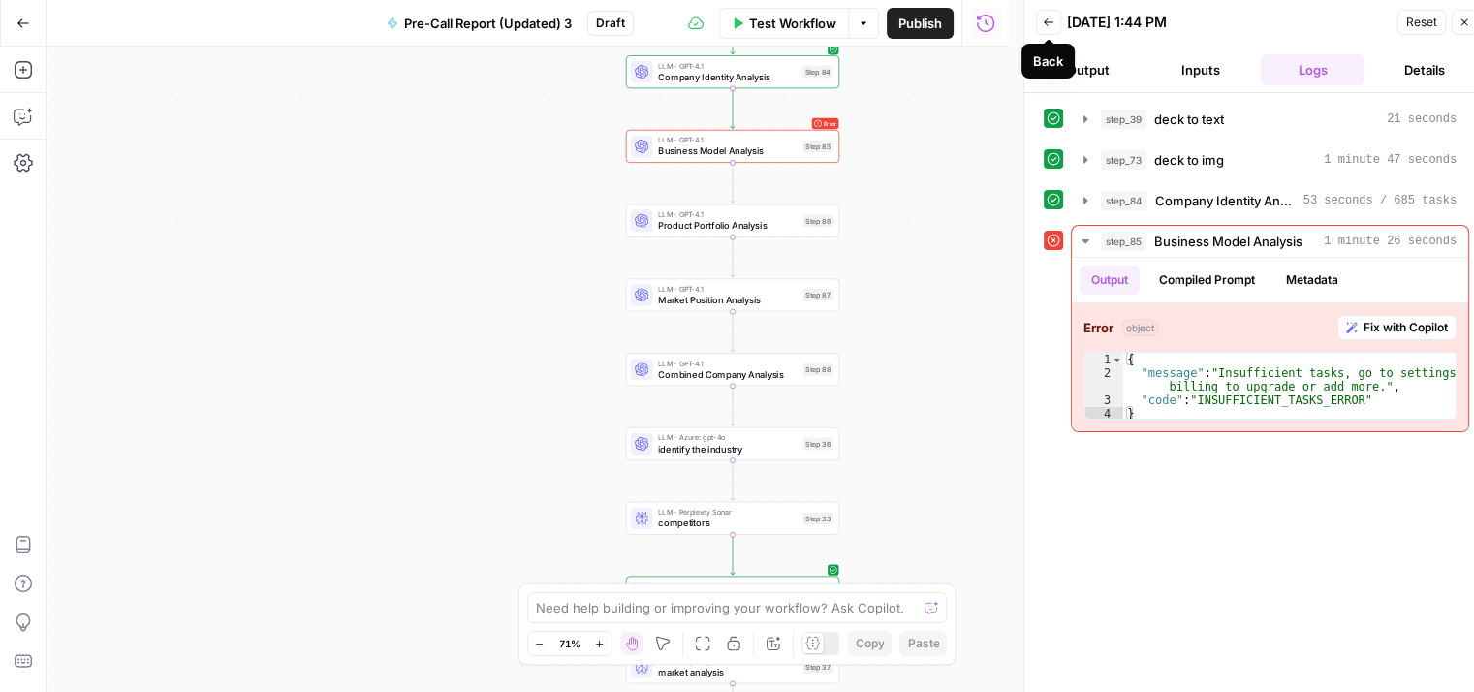
click at [1053, 22] on icon "button" at bounding box center [1049, 22] width 12 height 12
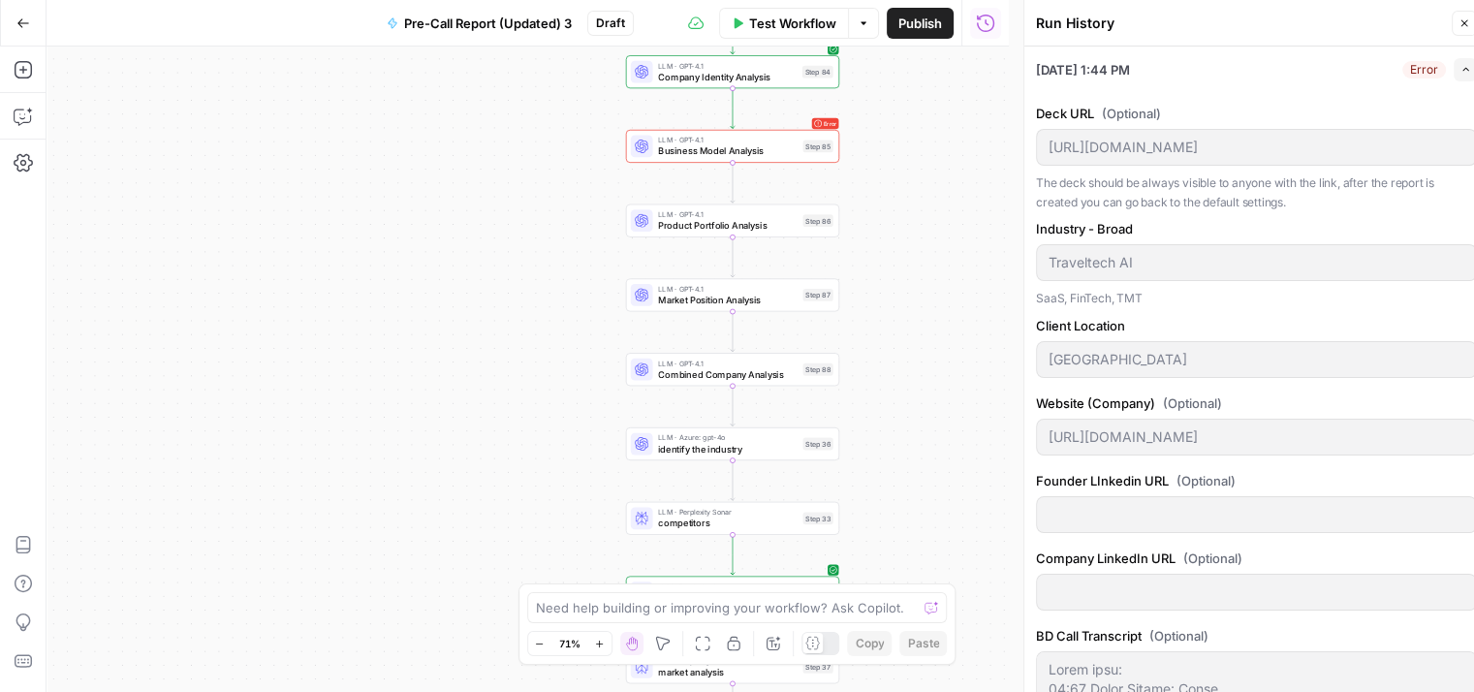
click at [214, 175] on div "true true true false false false Workflow Set Inputs Inputs Workflow deck to te…" at bounding box center [528, 369] width 962 height 645
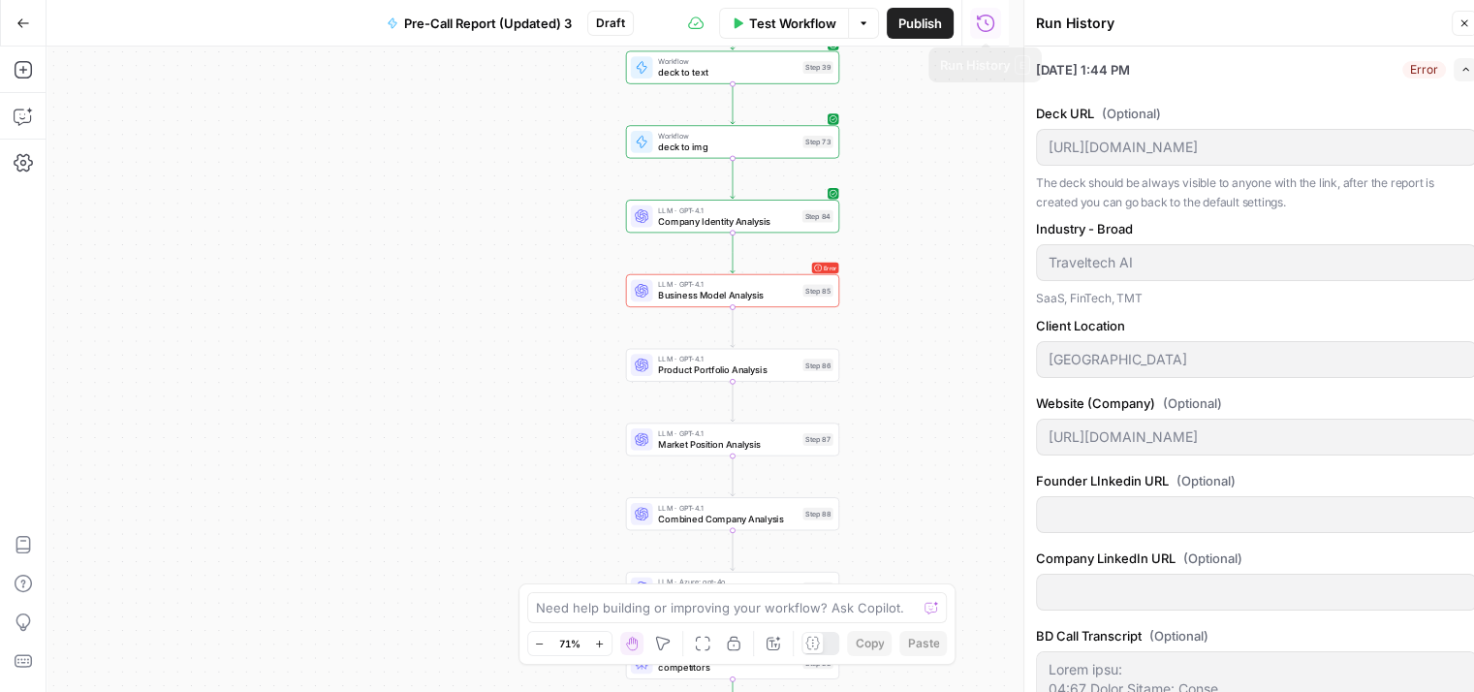
click at [989, 23] on icon "button" at bounding box center [985, 23] width 19 height 19
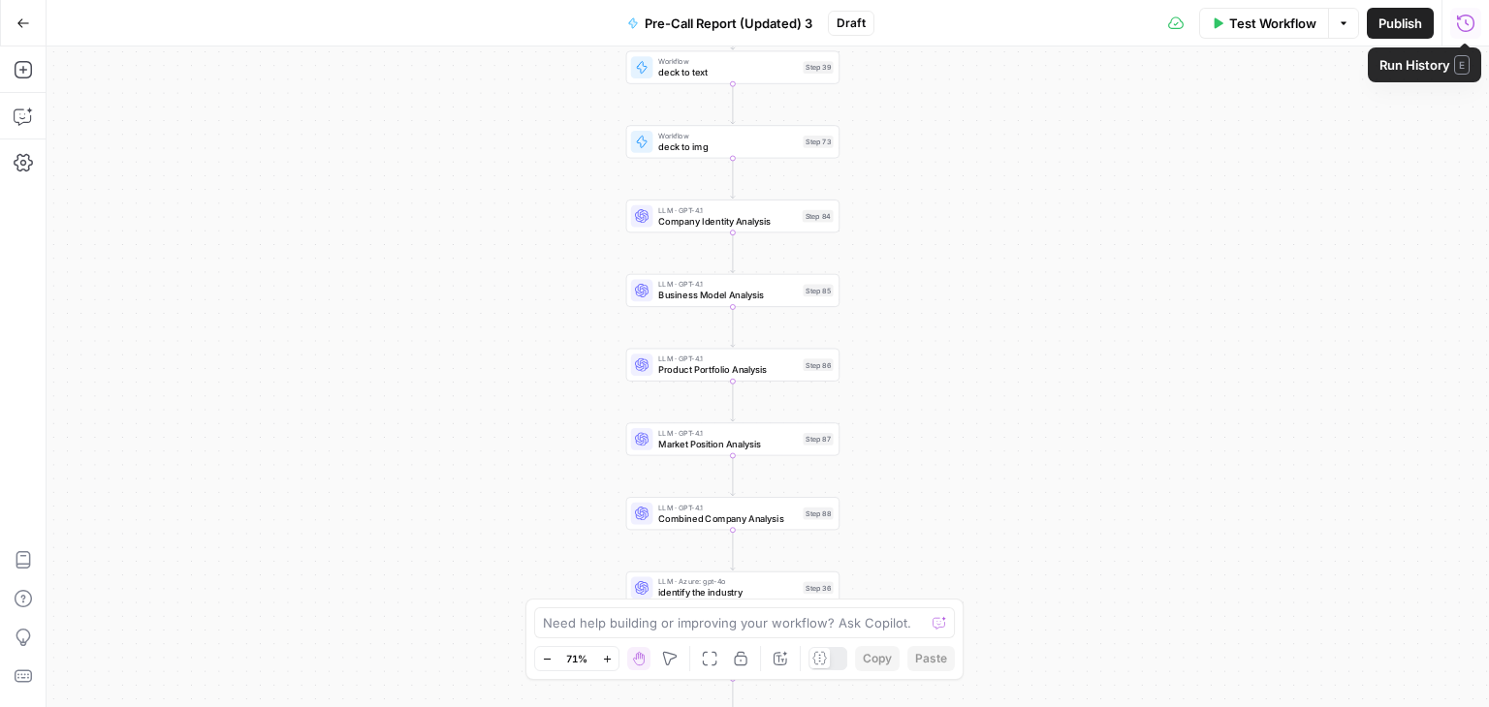
click at [1454, 26] on button "Run History" at bounding box center [1465, 23] width 31 height 31
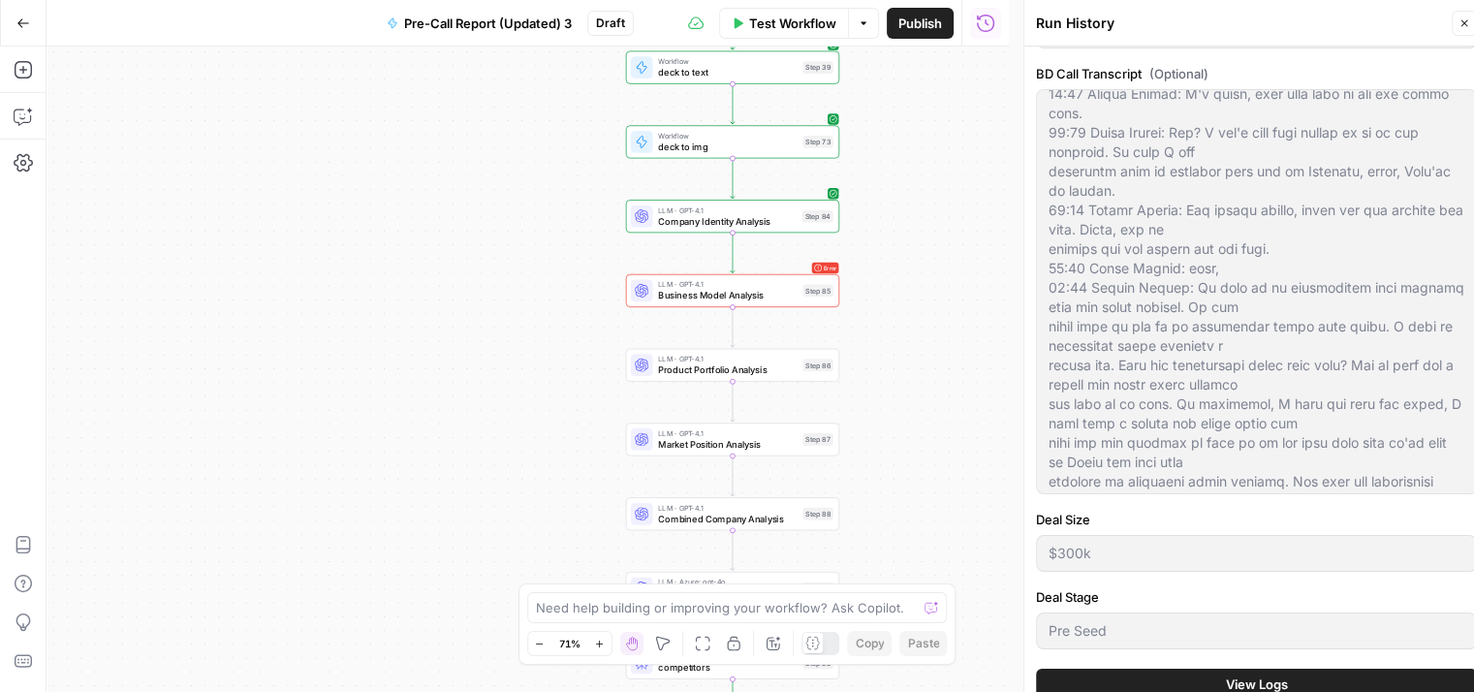
scroll to position [511, 0]
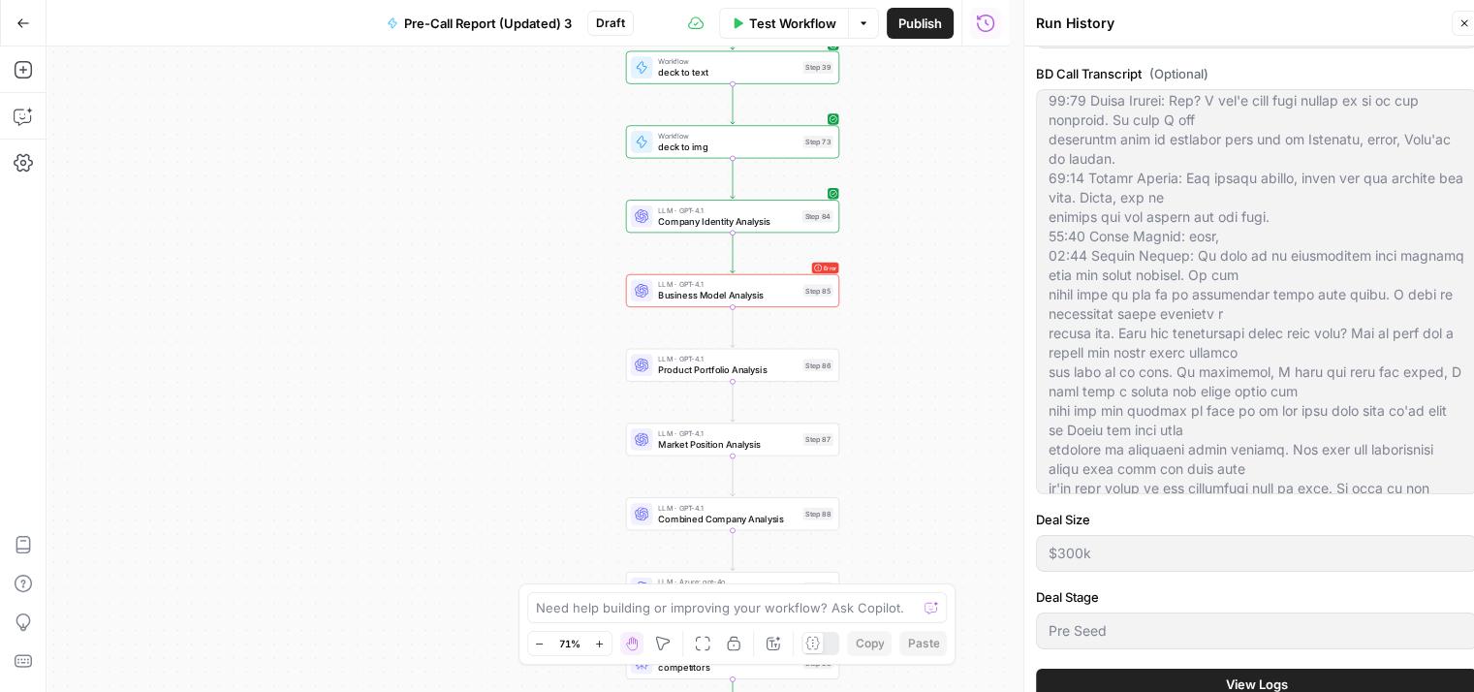
click at [1268, 669] on button "View Logs" at bounding box center [1256, 684] width 441 height 31
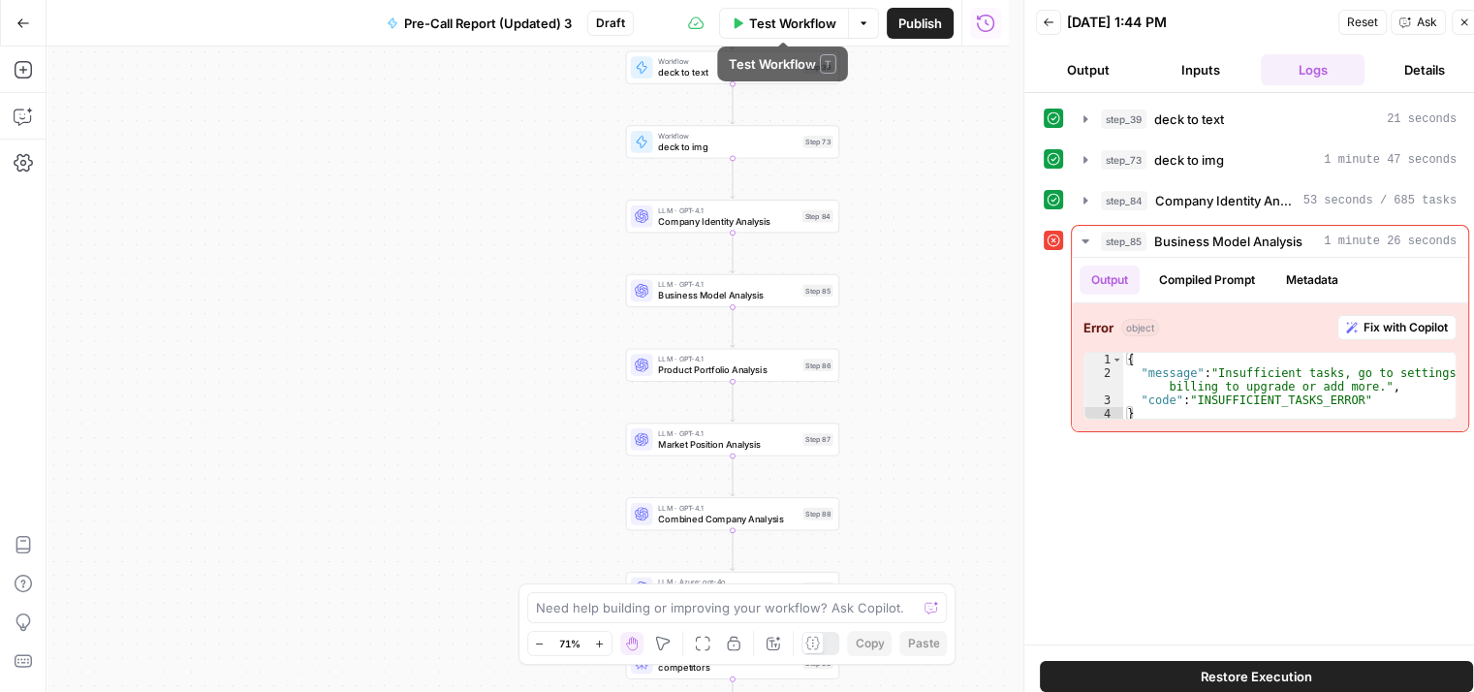
click at [767, 20] on span "Test Workflow" at bounding box center [792, 23] width 87 height 19
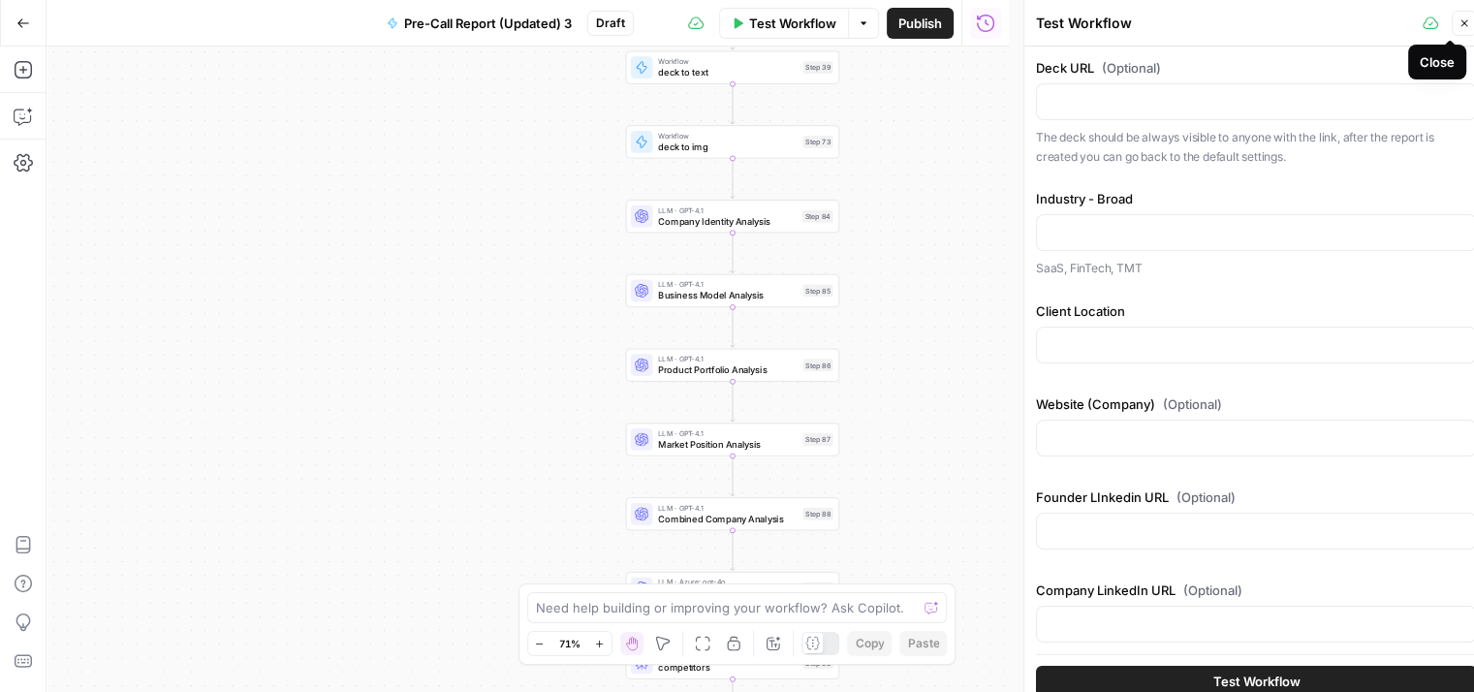
click at [1459, 22] on icon "button" at bounding box center [1465, 23] width 12 height 12
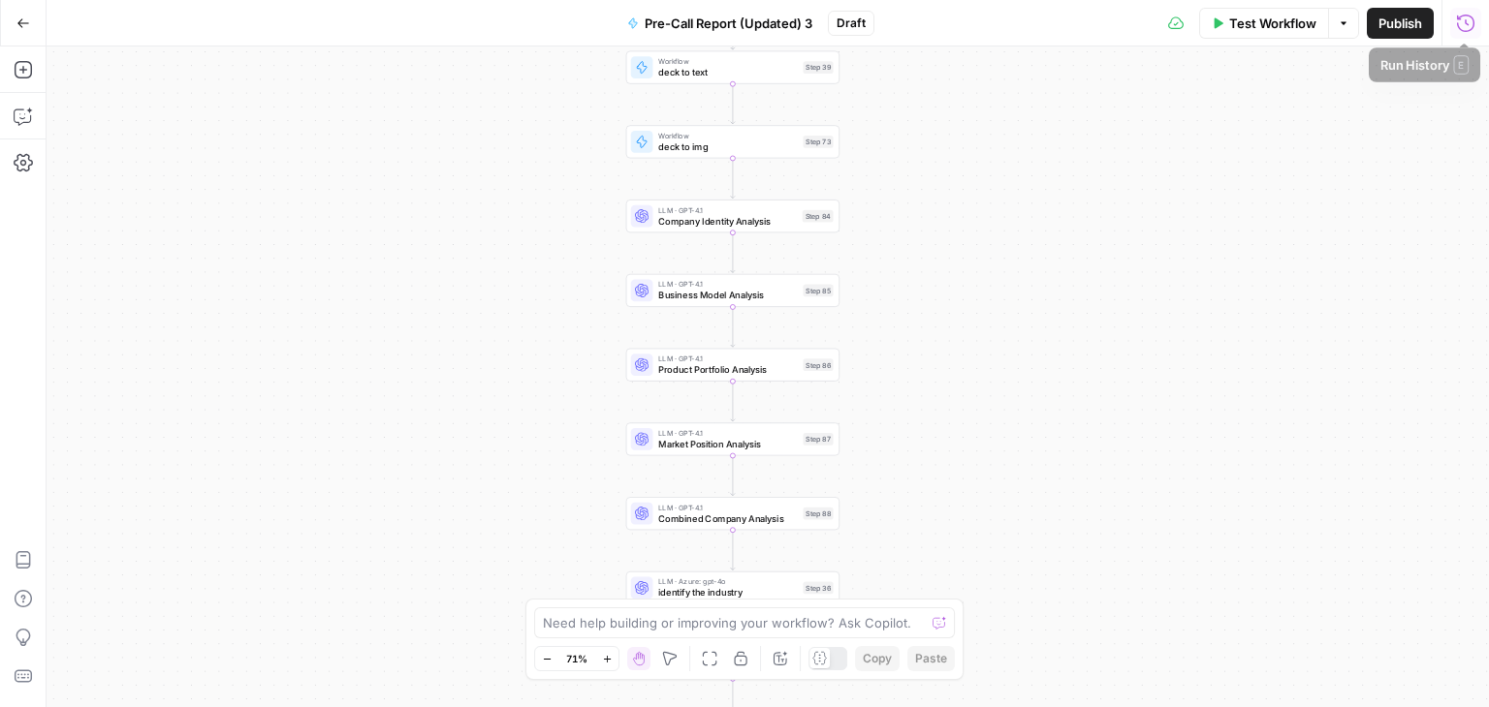
click at [1459, 14] on icon "button" at bounding box center [1465, 23] width 19 height 19
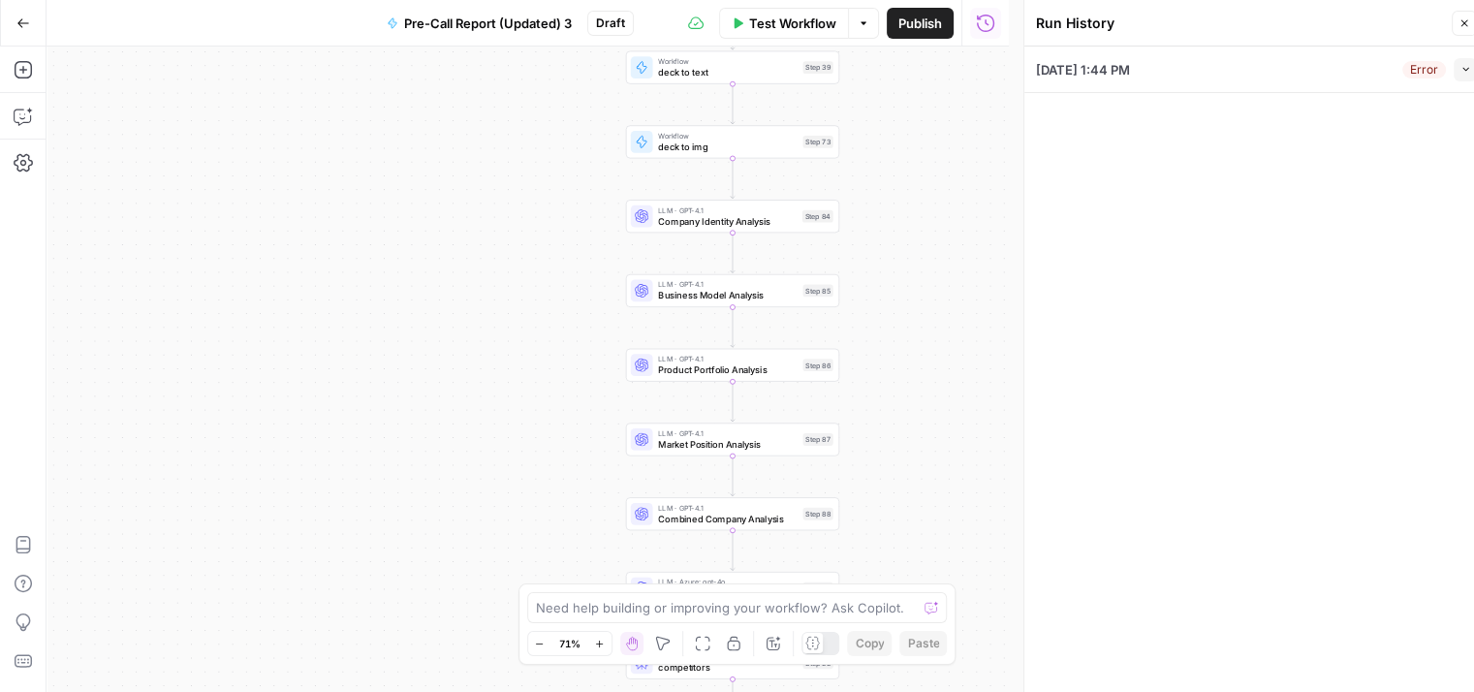
click at [1353, 86] on div "08/20/25 at 1:44 PM Error Collapse" at bounding box center [1256, 70] width 441 height 46
click at [1364, 71] on div "08/20/25 at 1:44 PM Error Collapse" at bounding box center [1256, 70] width 441 height 46
click at [1461, 64] on icon "button" at bounding box center [1465, 69] width 11 height 11
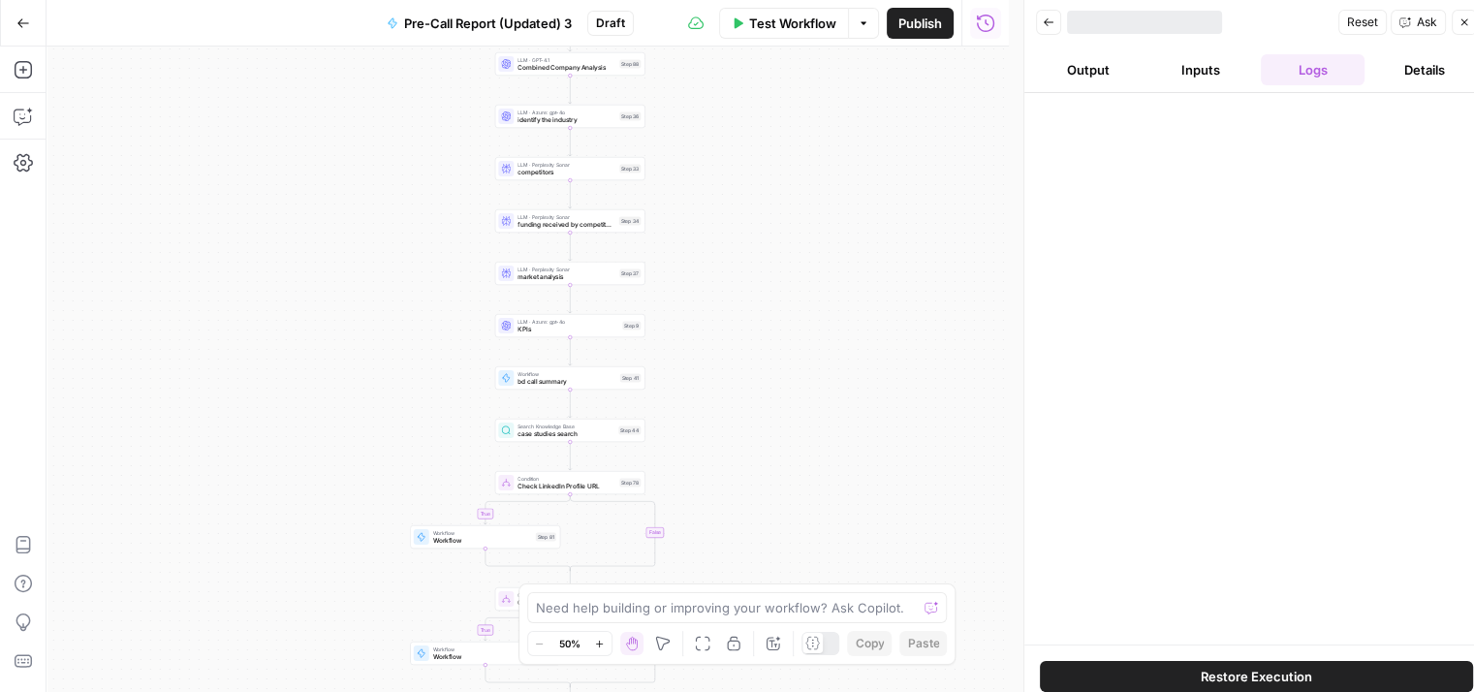
click at [1192, 47] on header "Back Reset Ask Close Output Inputs Logs Details" at bounding box center [1256, 46] width 464 height 93
click at [1201, 67] on button "Inputs" at bounding box center [1200, 69] width 105 height 31
click at [1093, 71] on button "Output" at bounding box center [1088, 69] width 105 height 31
click at [1208, 67] on button "Inputs" at bounding box center [1200, 69] width 105 height 31
click at [756, 18] on span "Test Workflow" at bounding box center [792, 23] width 87 height 19
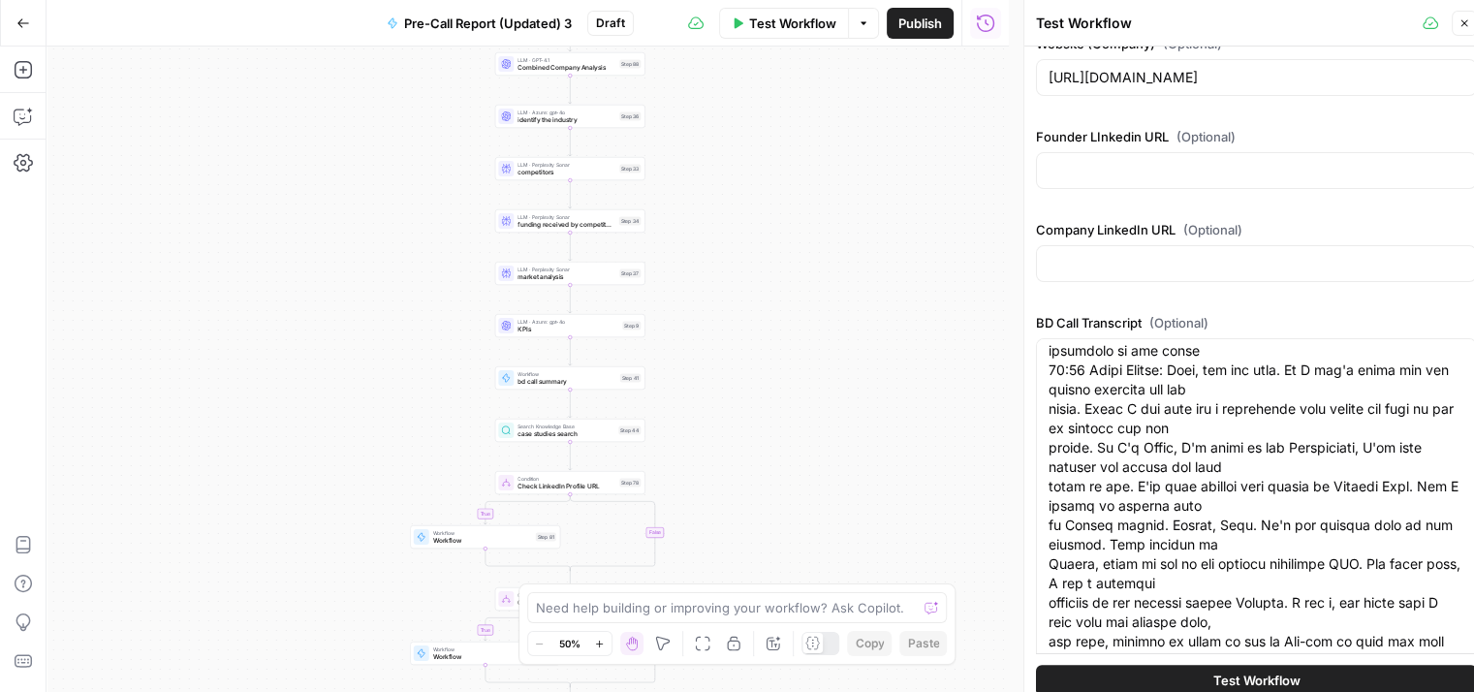
scroll to position [1247, 0]
click at [1164, 688] on button "Test Workflow" at bounding box center [1256, 680] width 441 height 31
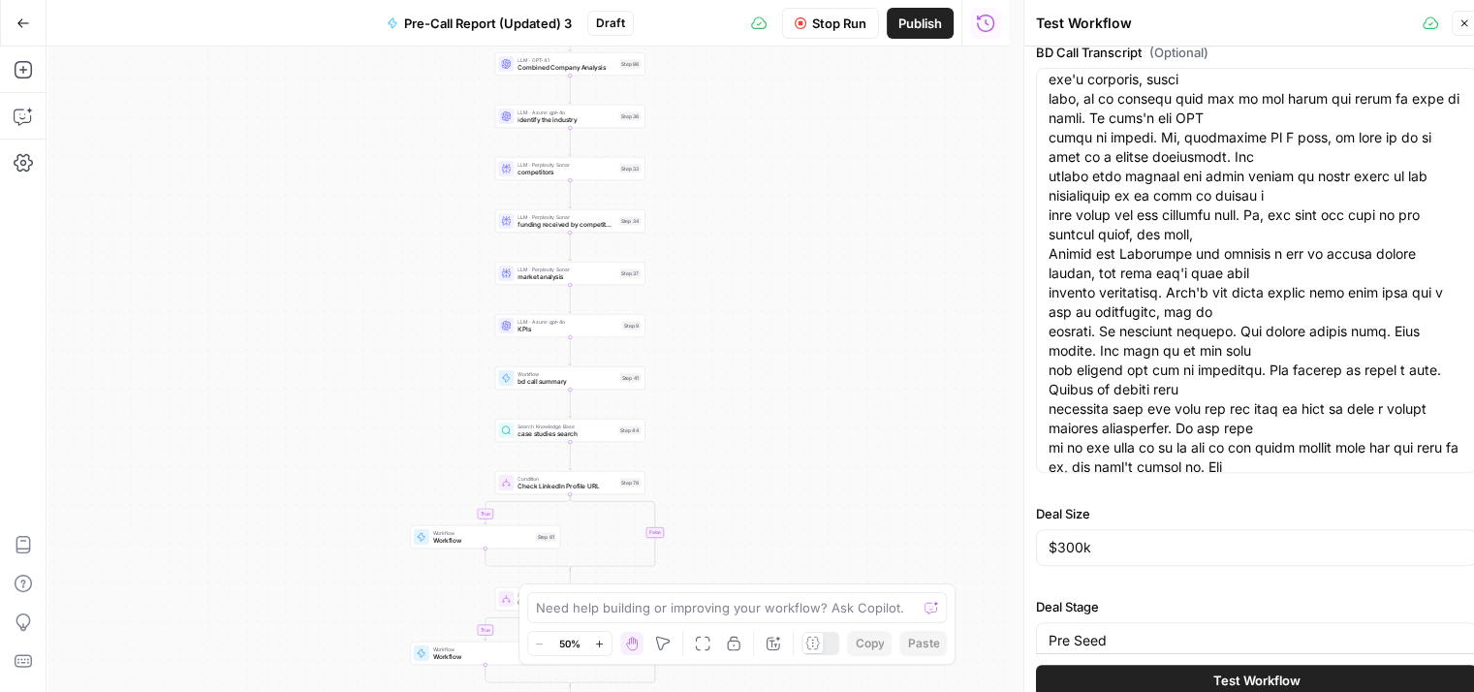
scroll to position [651, 0]
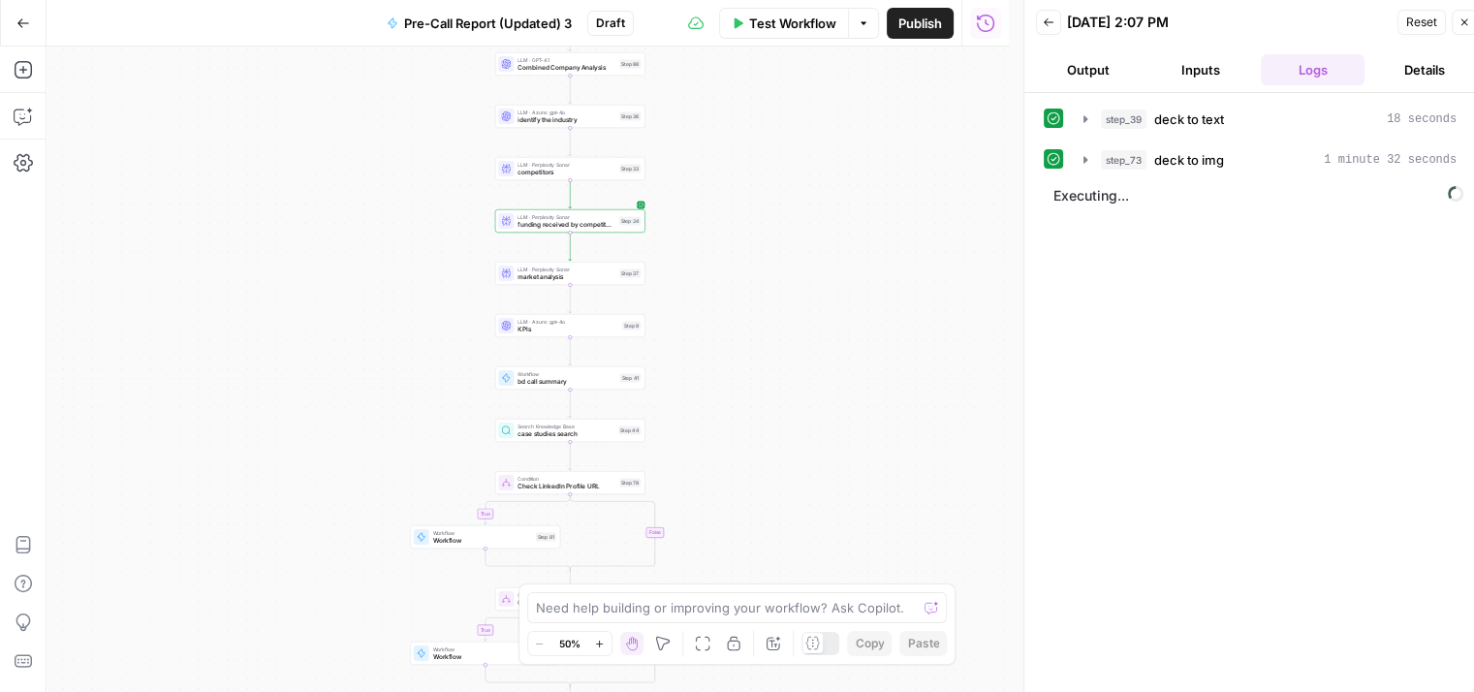
click at [1423, 78] on button "Details" at bounding box center [1424, 69] width 105 height 31
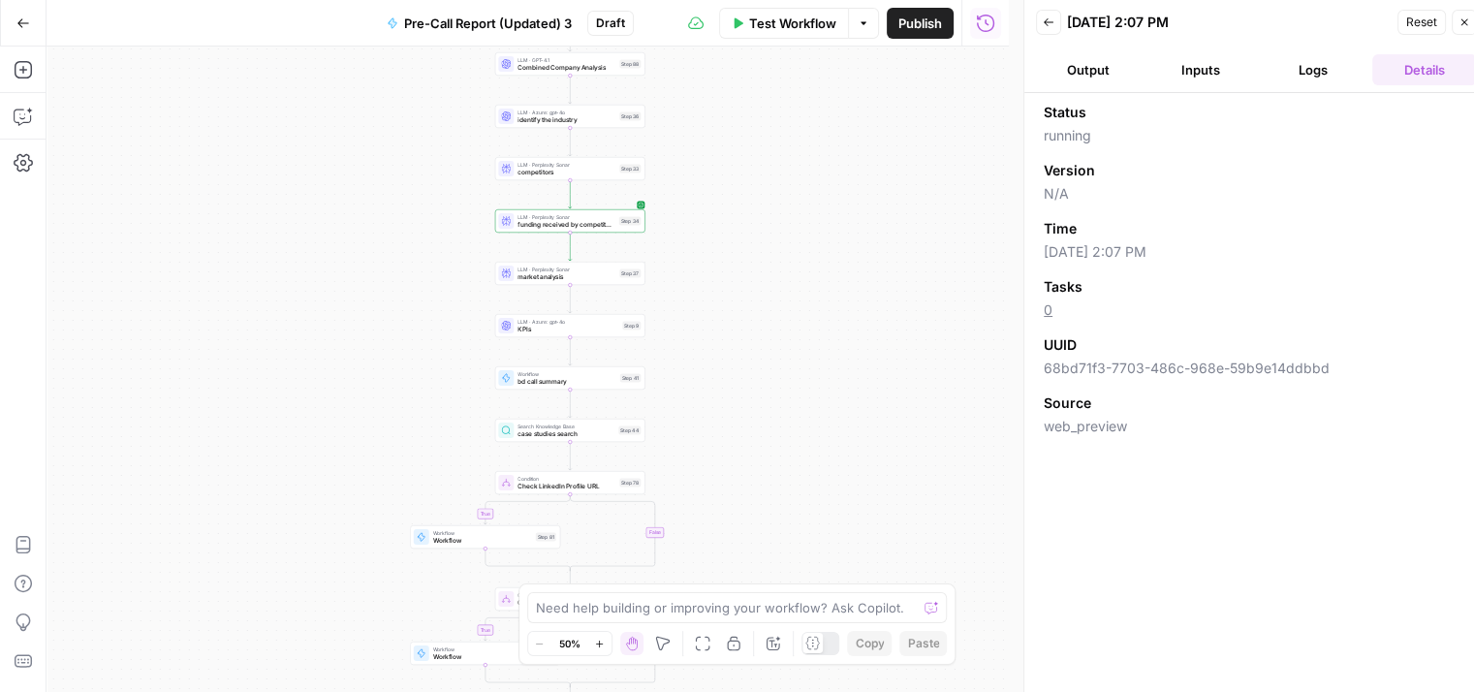
click at [1322, 66] on button "Logs" at bounding box center [1313, 69] width 105 height 31
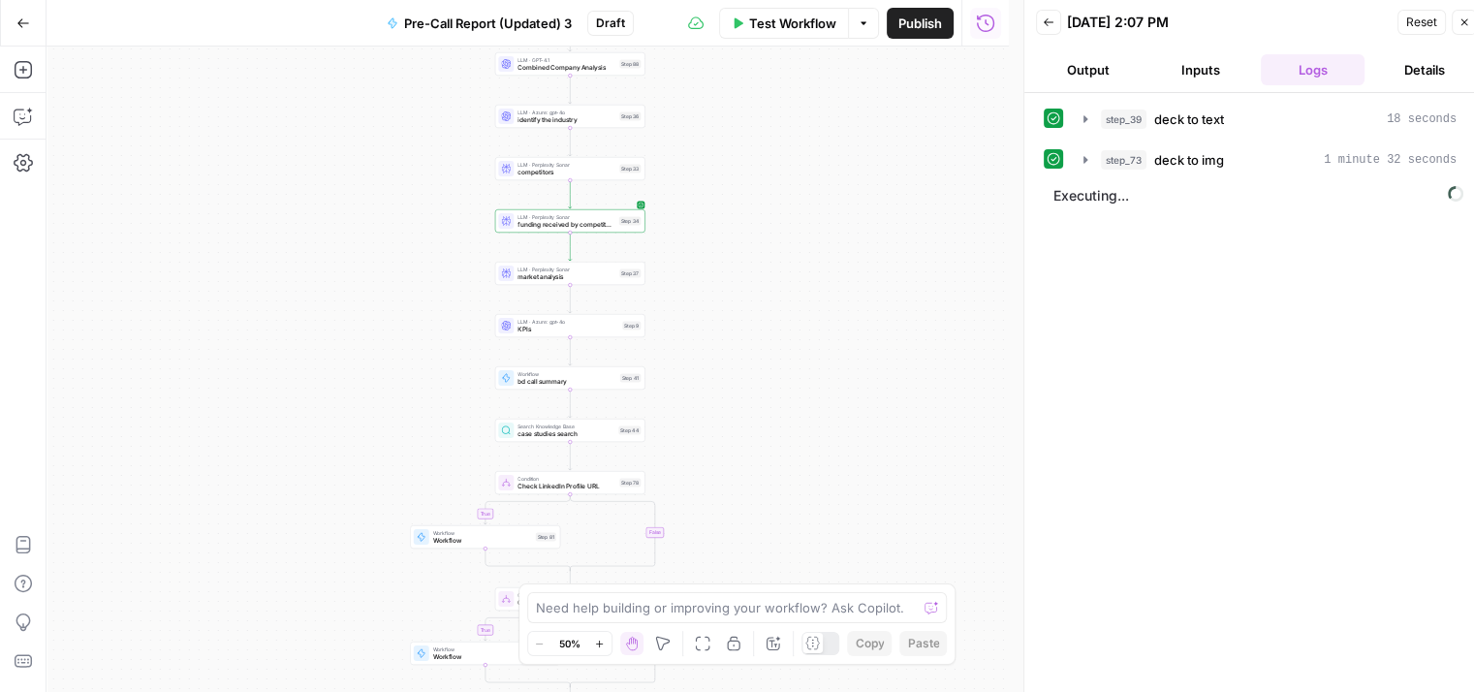
click at [1116, 52] on header "Back [DATE] 2:07 PM Reset Close Output Inputs Logs Details" at bounding box center [1256, 46] width 464 height 93
click at [1101, 75] on button "Output" at bounding box center [1088, 69] width 105 height 31
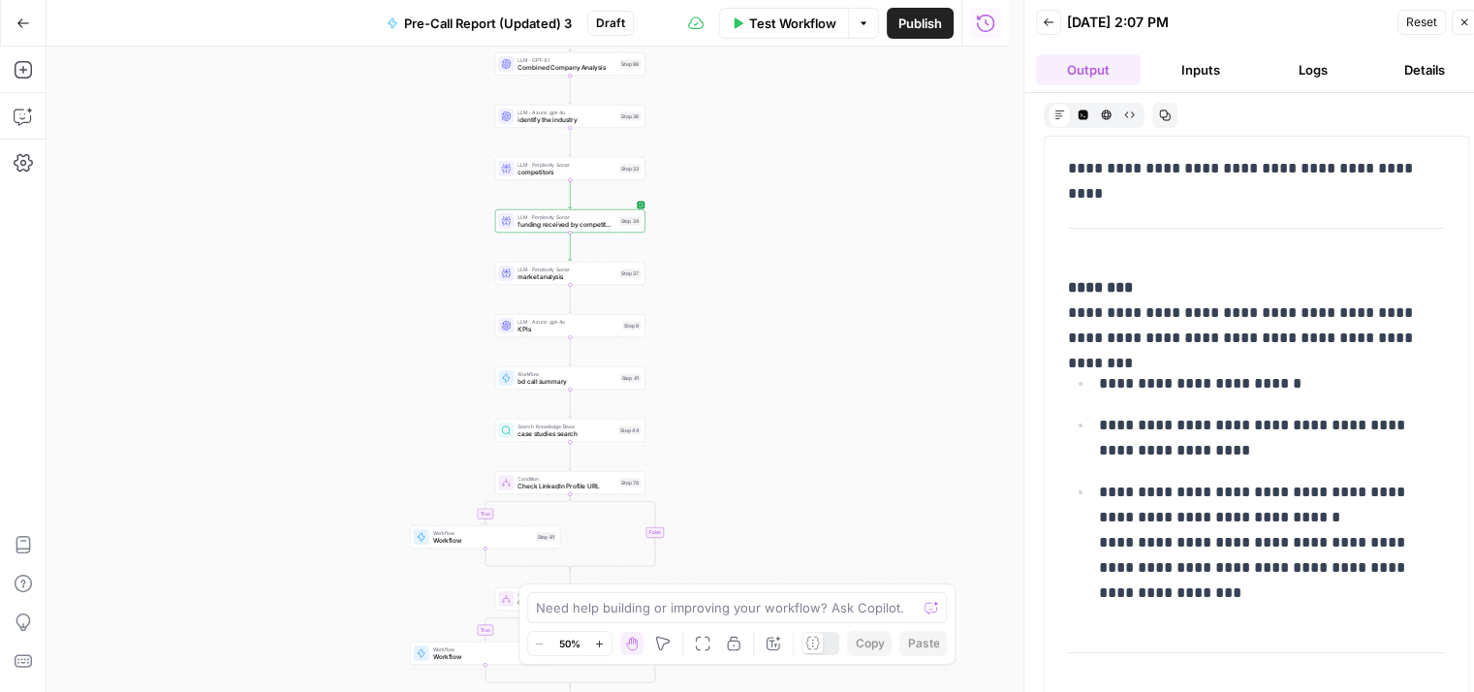
scroll to position [320, 0]
click at [1206, 64] on button "Inputs" at bounding box center [1200, 69] width 105 height 31
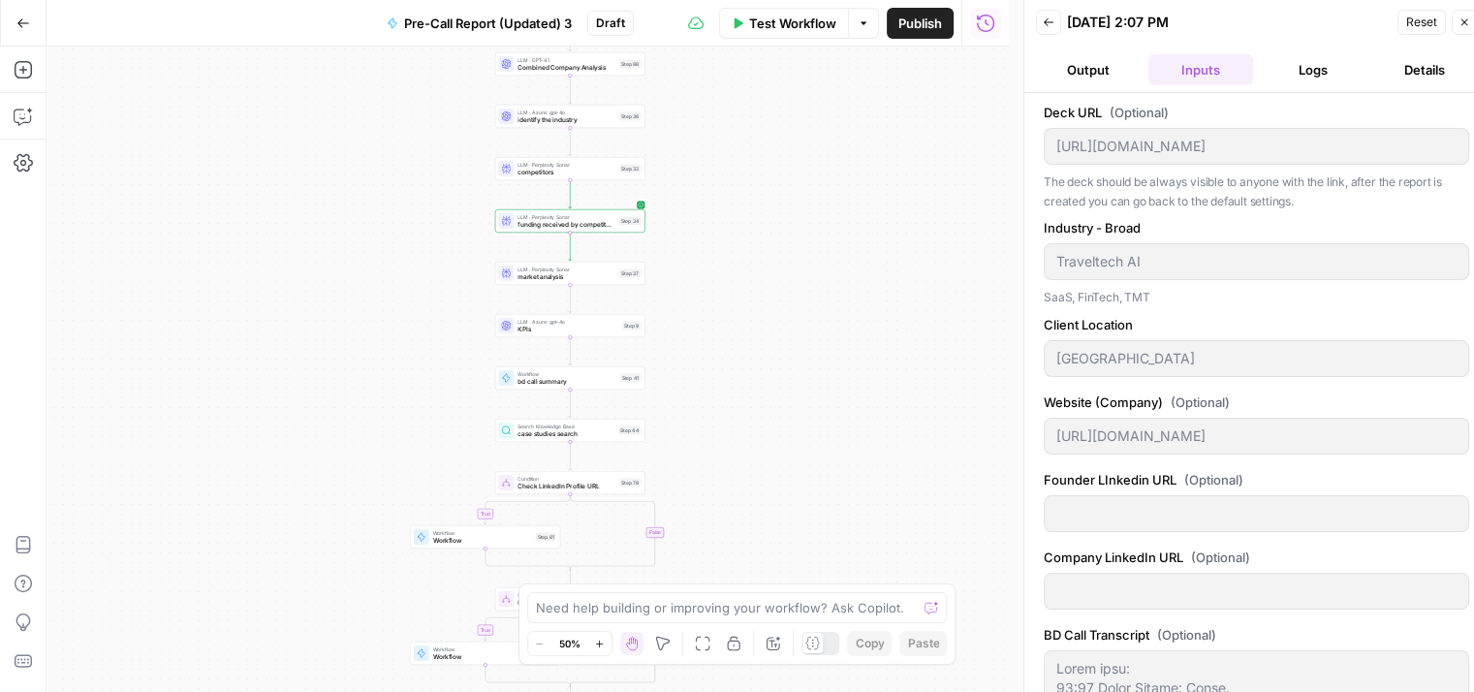
click at [1303, 81] on button "Logs" at bounding box center [1313, 69] width 105 height 31
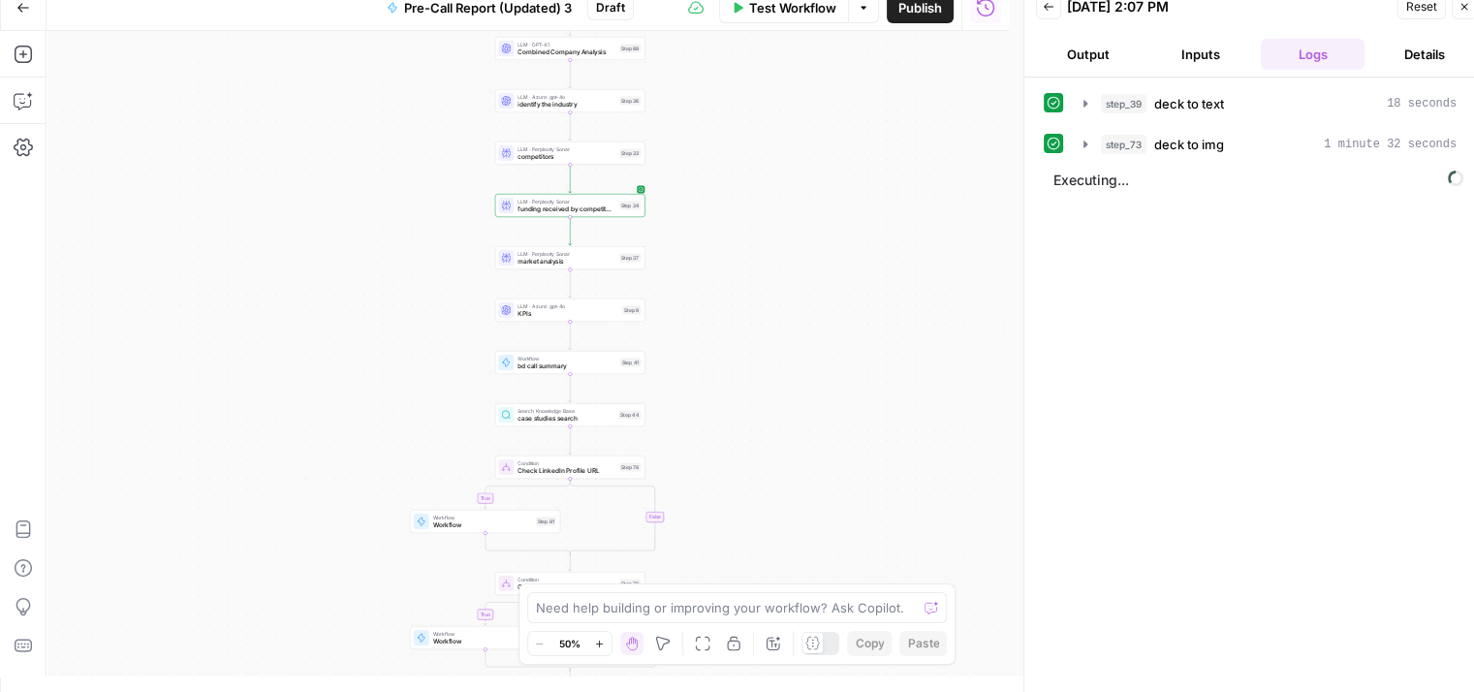
scroll to position [0, 0]
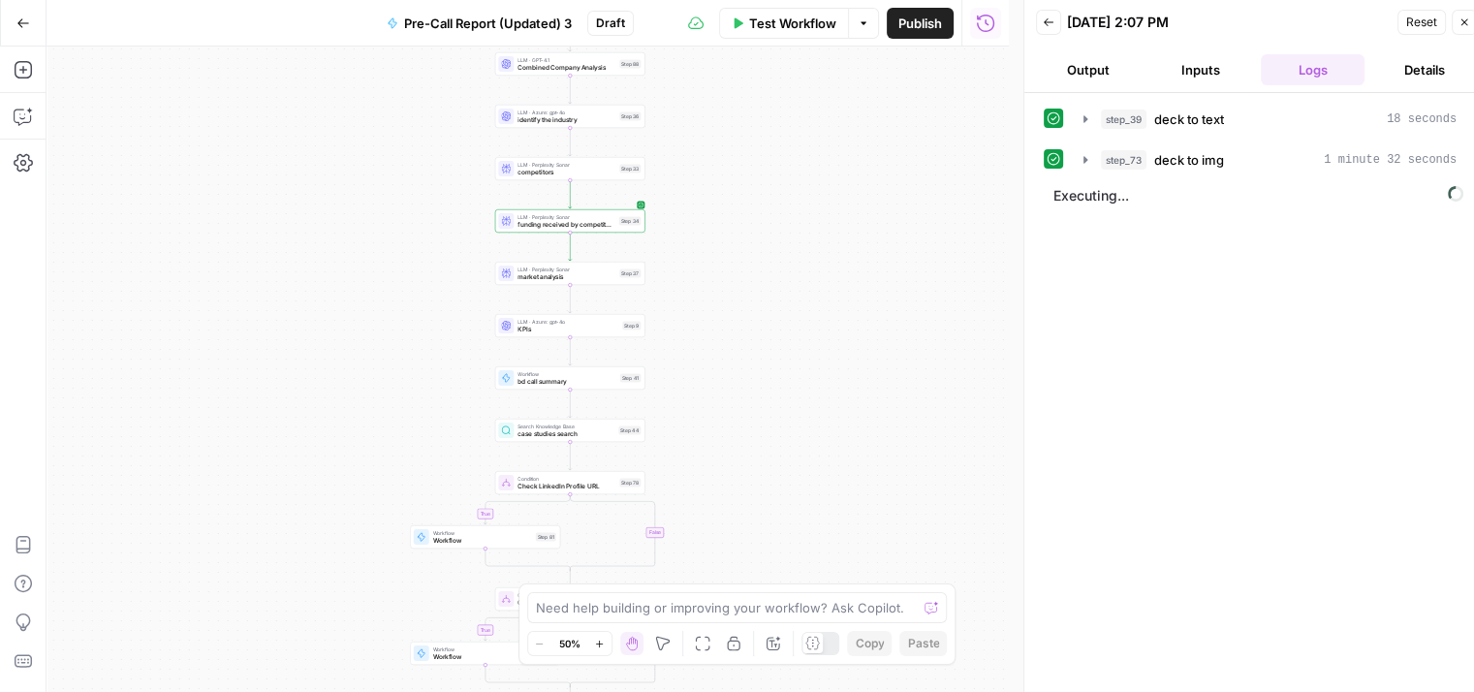
click at [1399, 63] on button "Details" at bounding box center [1424, 69] width 105 height 31
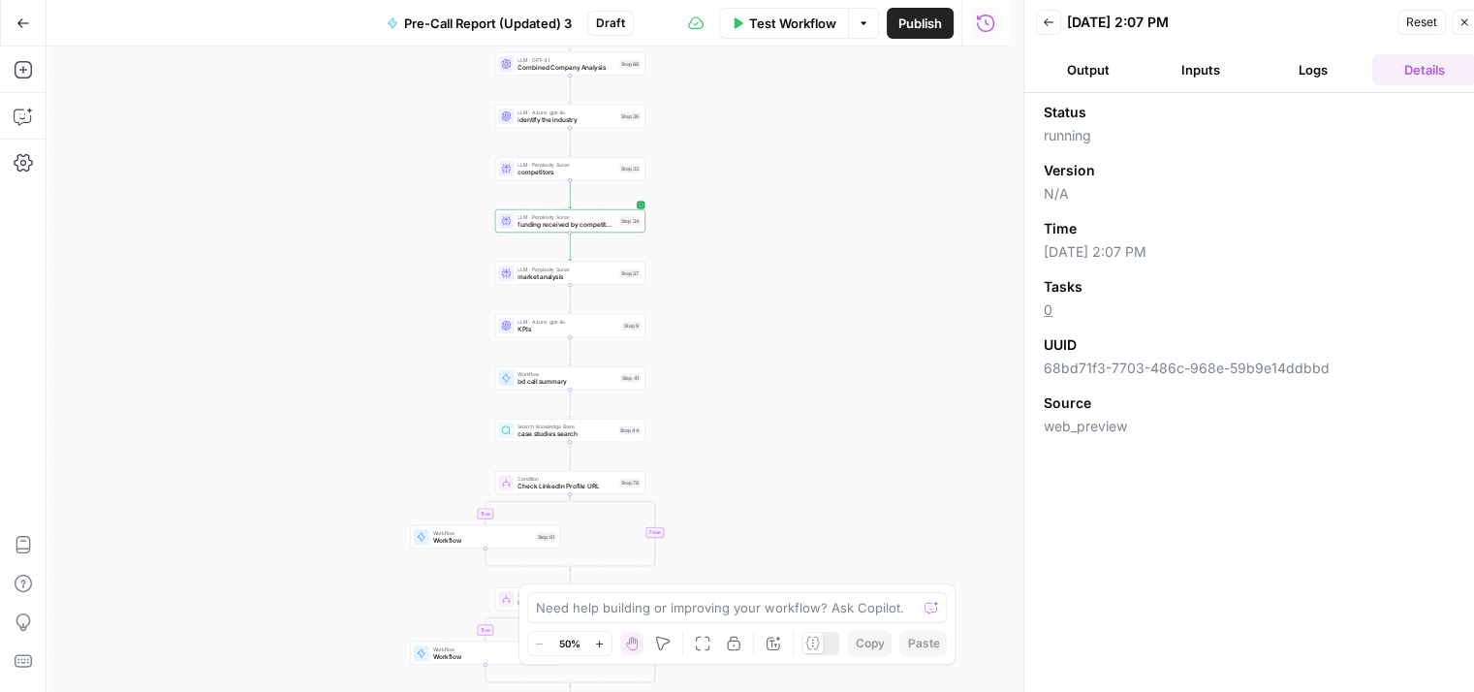
click at [1337, 63] on button "Logs" at bounding box center [1313, 69] width 105 height 31
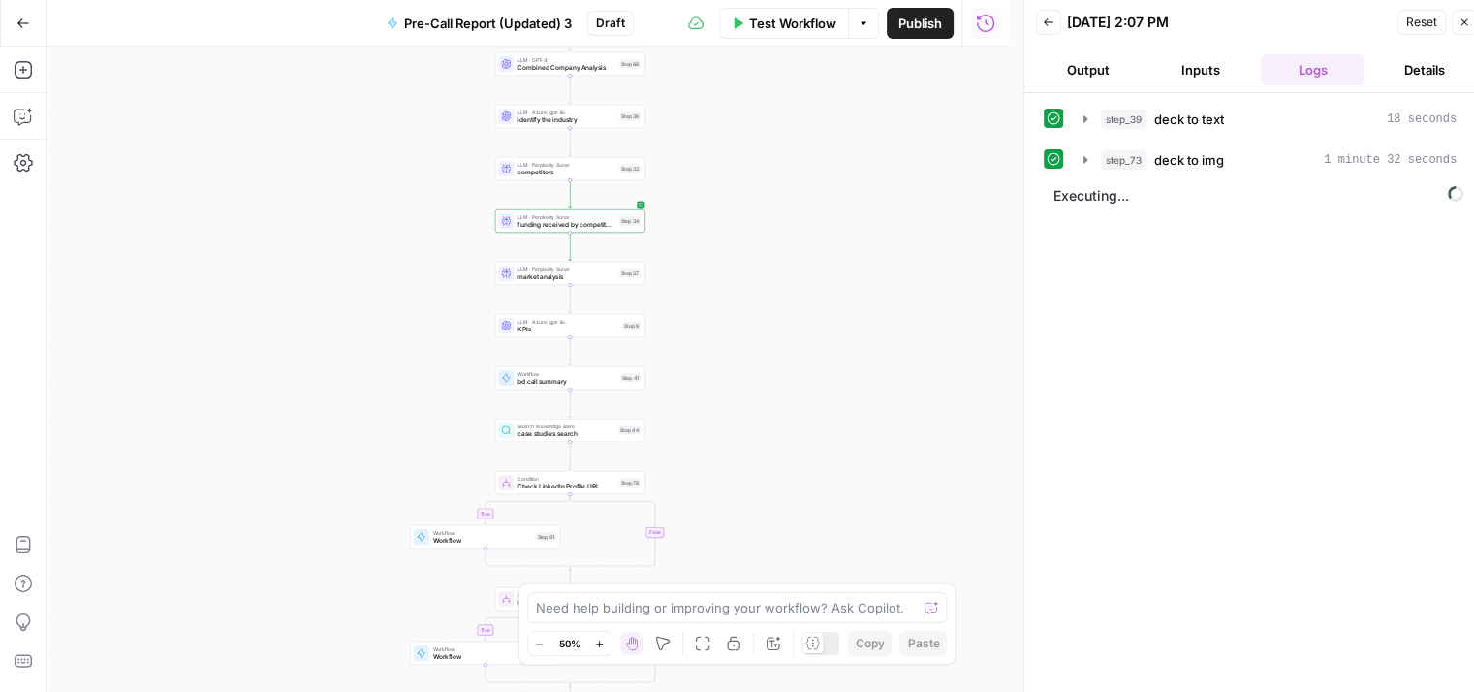
click at [1051, 17] on icon "button" at bounding box center [1049, 22] width 12 height 12
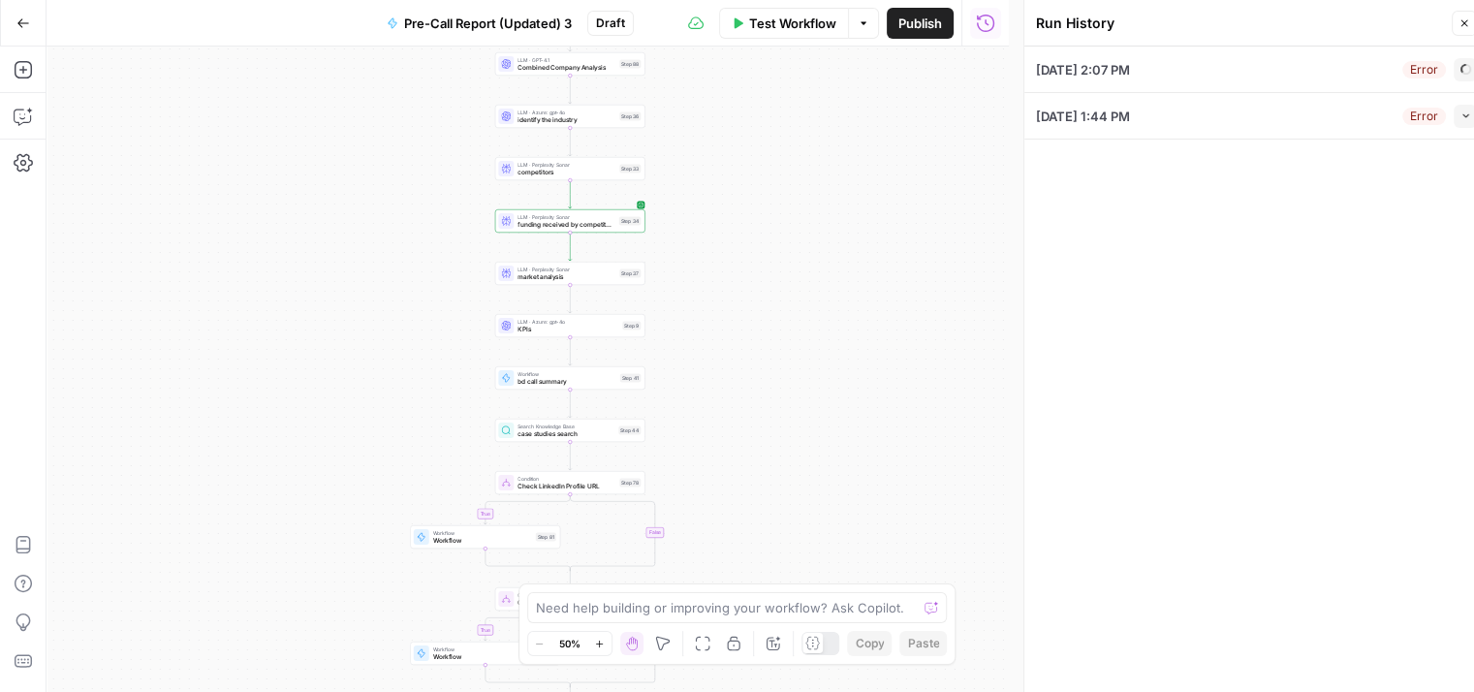
type input "[URL][DOMAIN_NAME]"
type input "Traveltech AI"
type input "[GEOGRAPHIC_DATA]"
type input "[URL][DOMAIN_NAME]"
type input "$300k"
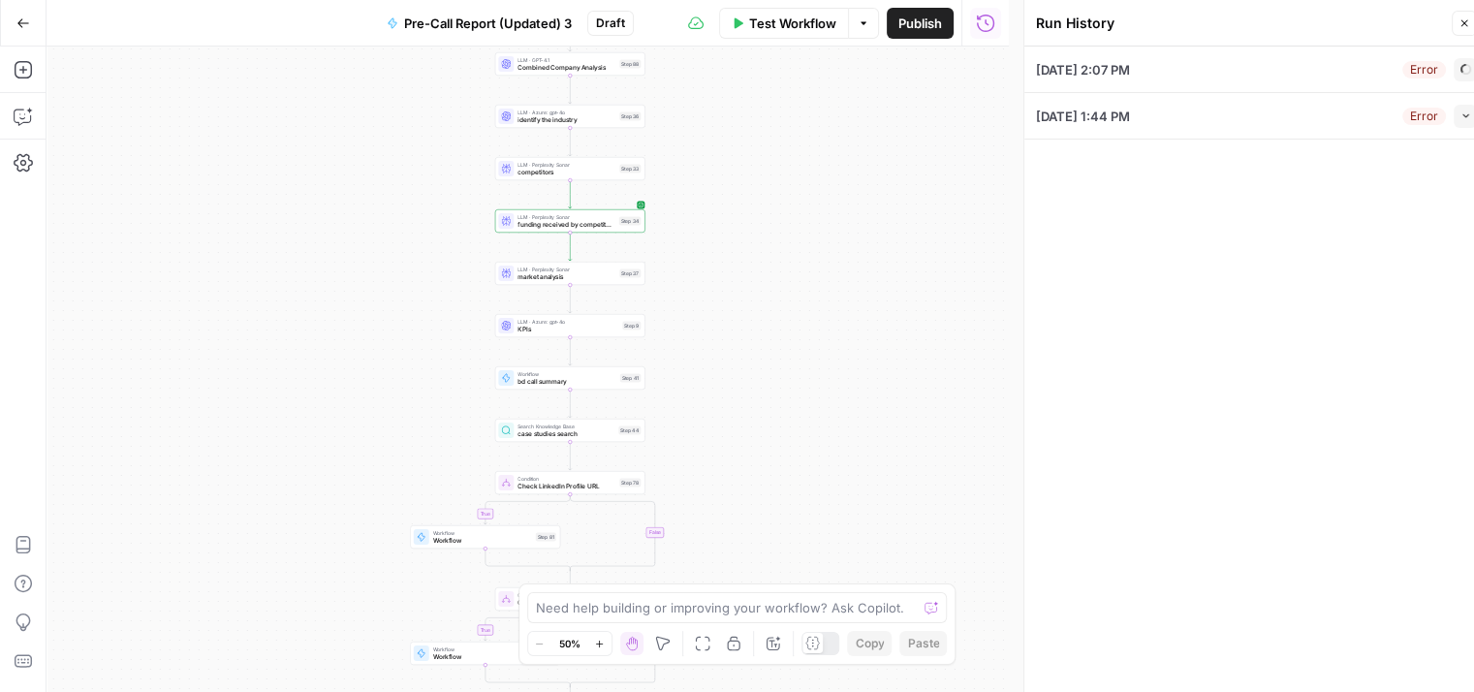
type input "Pre Seed"
type textarea "First call: 01:48 [PERSON_NAME]: Hello. 01:57 [PERSON_NAME]: Hi [PERSON_NAME], …"
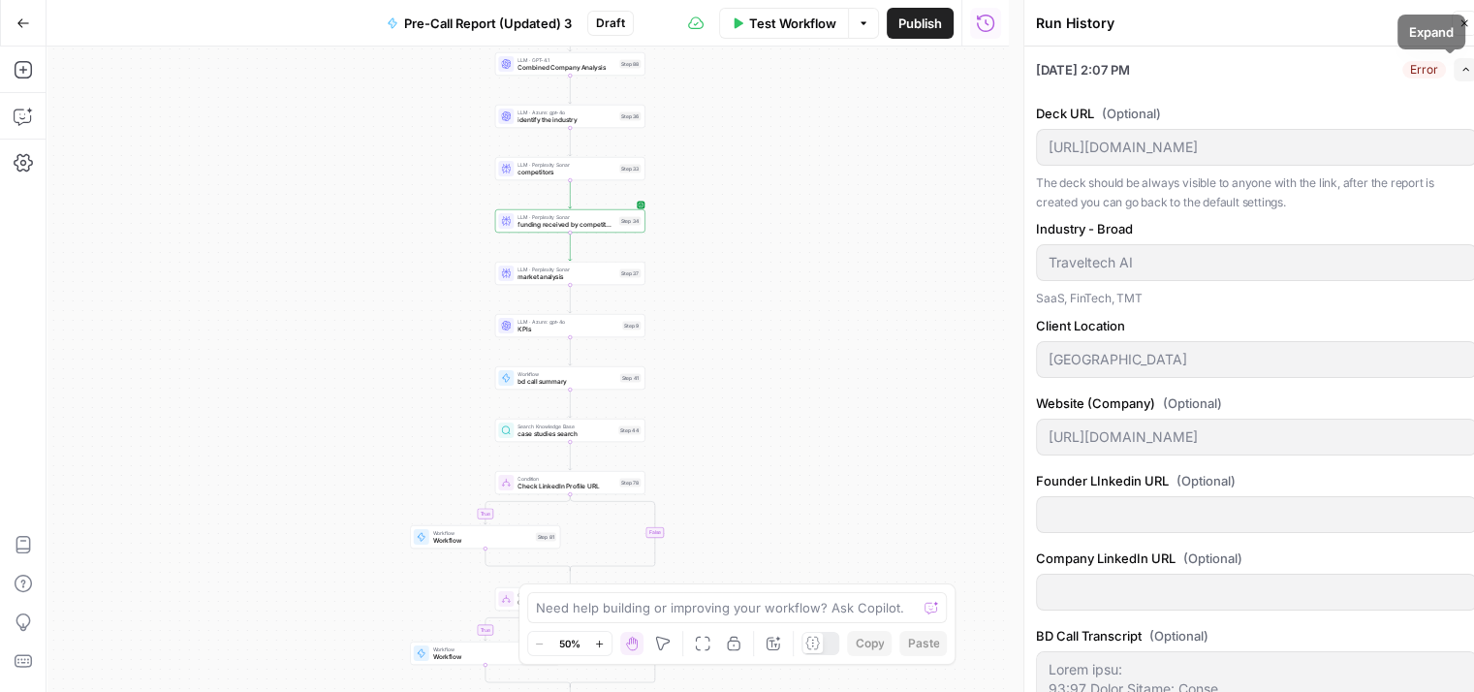
click at [1454, 73] on button "Expand" at bounding box center [1465, 69] width 23 height 23
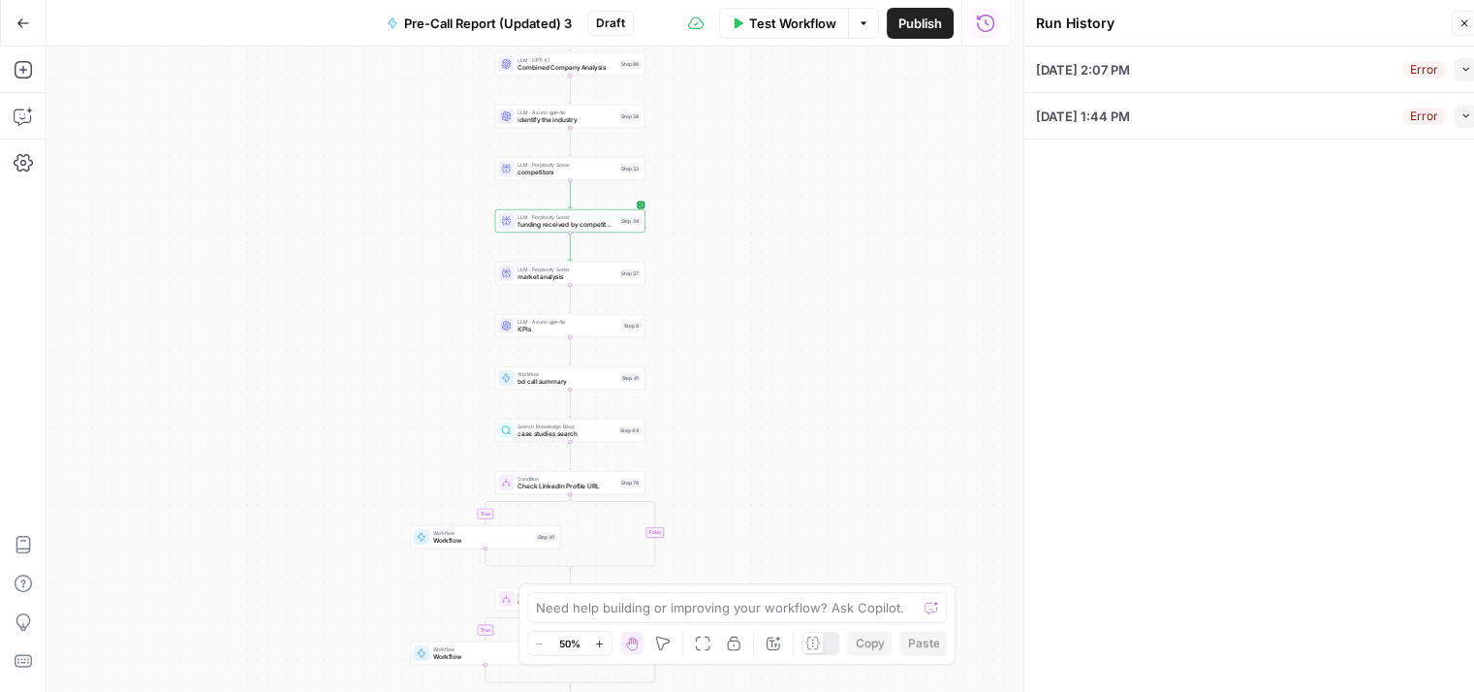
click at [1407, 63] on div "Error" at bounding box center [1424, 69] width 44 height 17
click at [1462, 76] on button "Collapse" at bounding box center [1465, 69] width 23 height 23
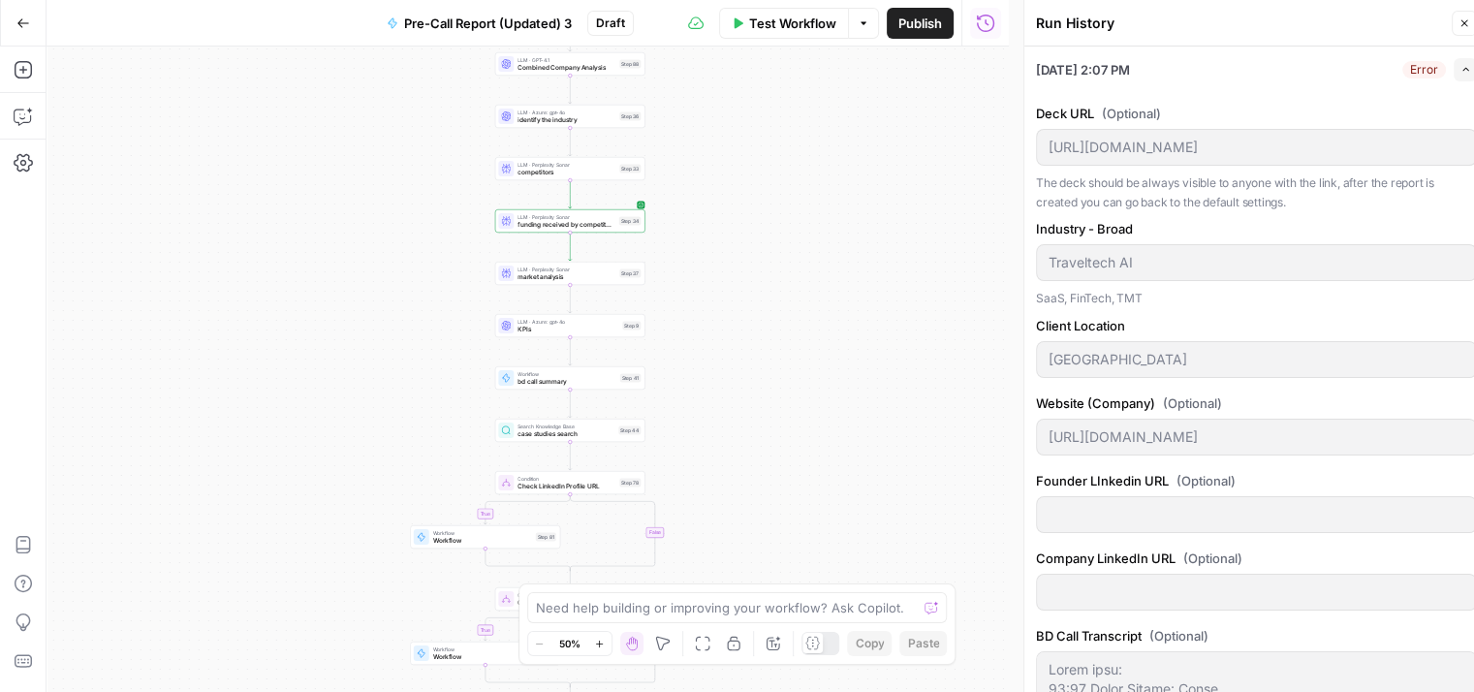
scroll to position [609, 0]
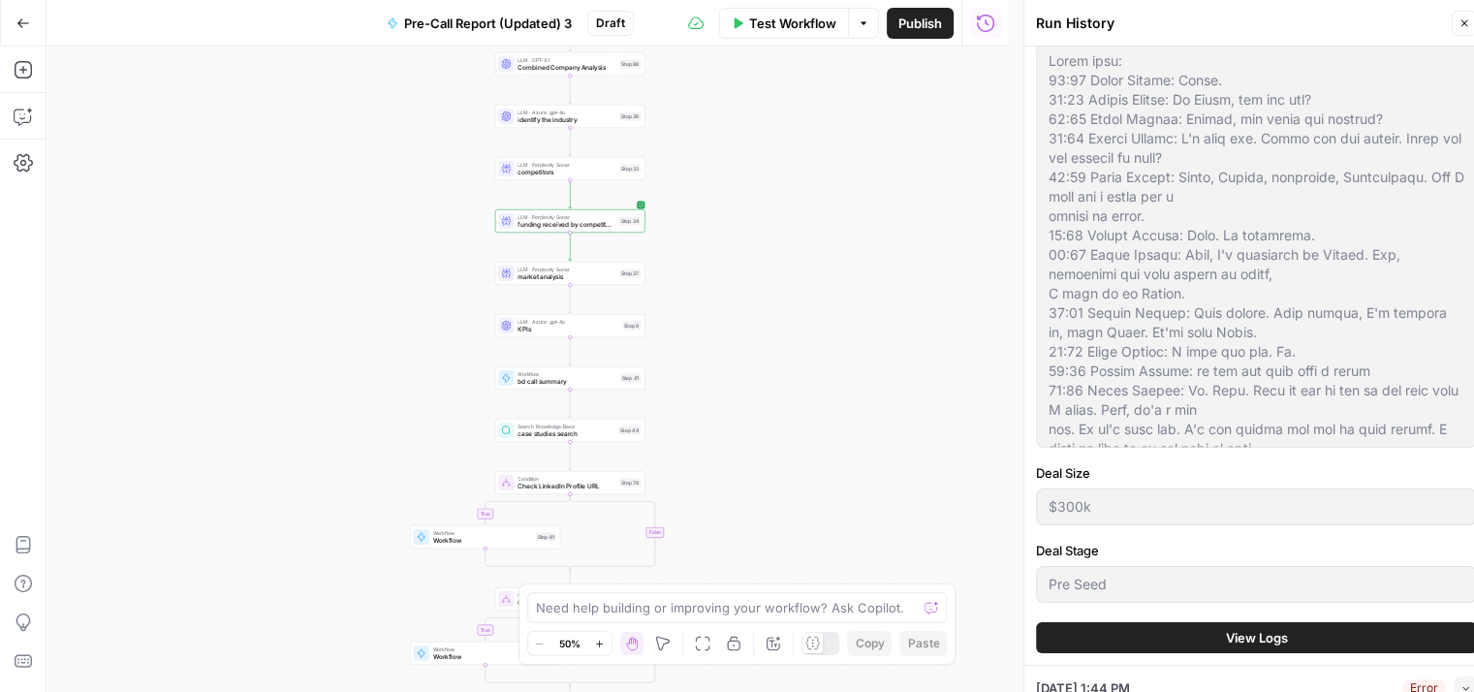
click at [1268, 640] on span "View Logs" at bounding box center [1257, 637] width 62 height 19
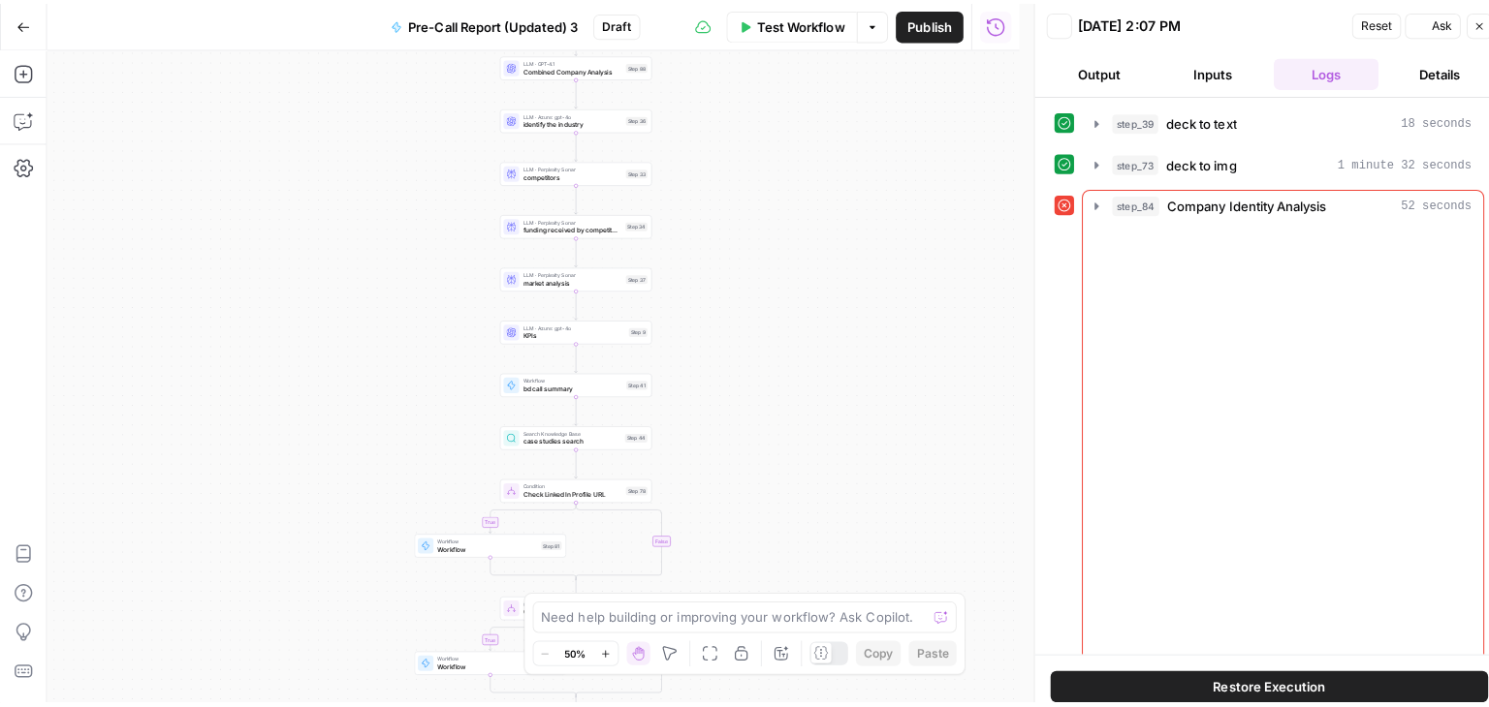
scroll to position [0, 0]
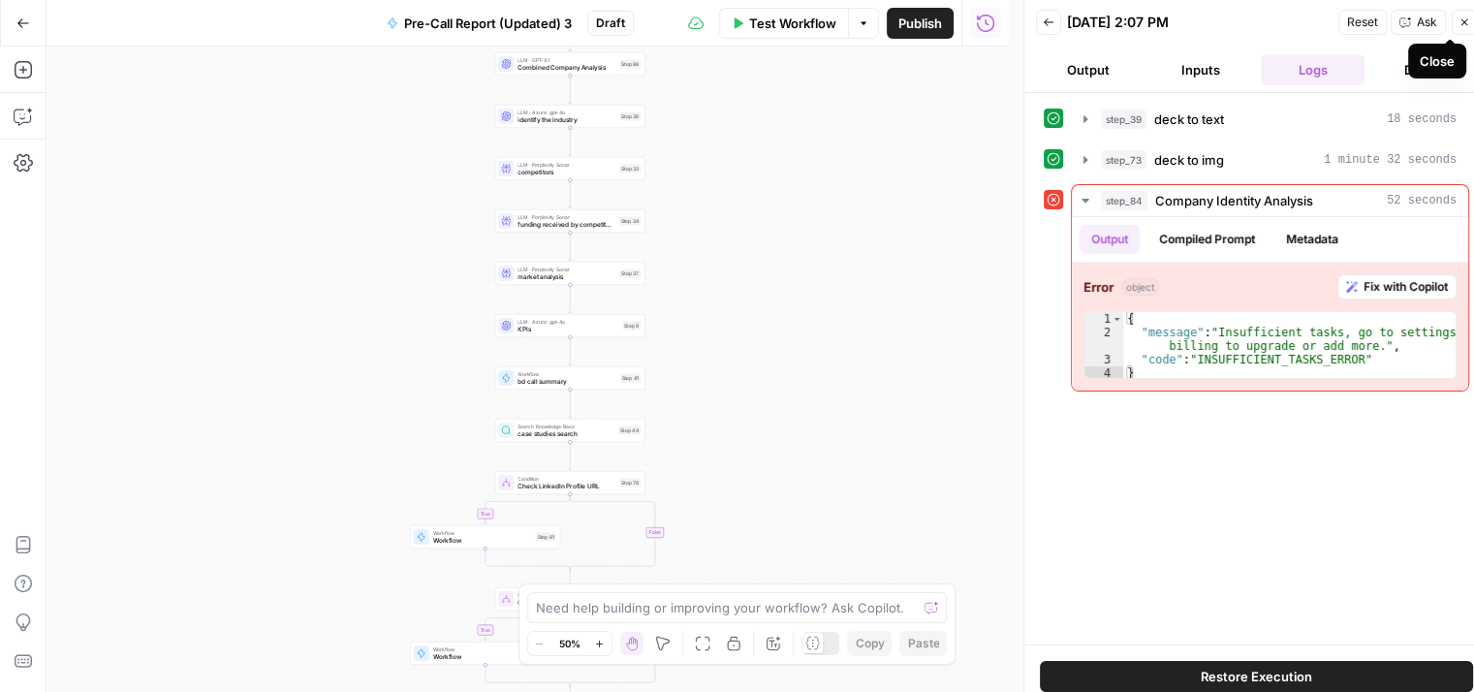
click at [1459, 16] on icon "button" at bounding box center [1465, 22] width 12 height 12
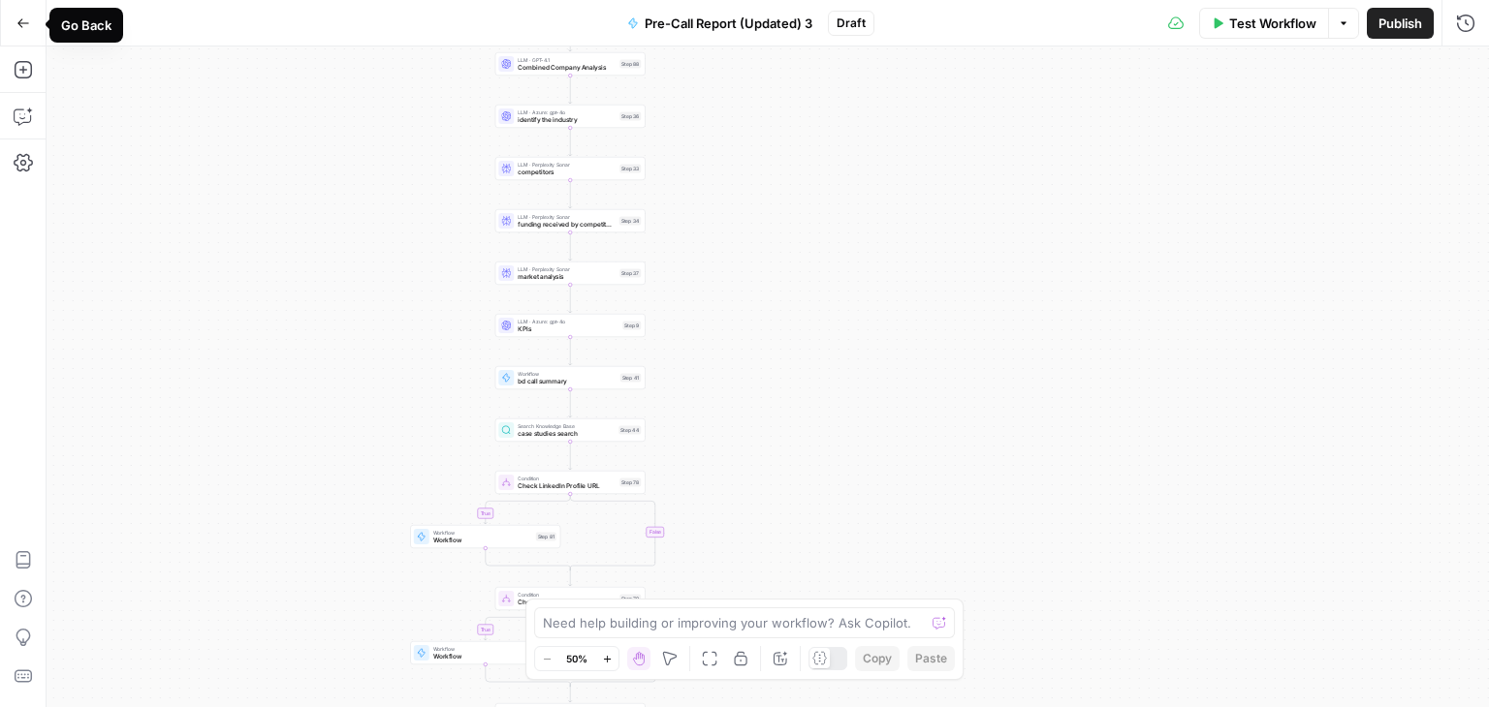
click at [25, 32] on button "Go Back" at bounding box center [23, 23] width 35 height 35
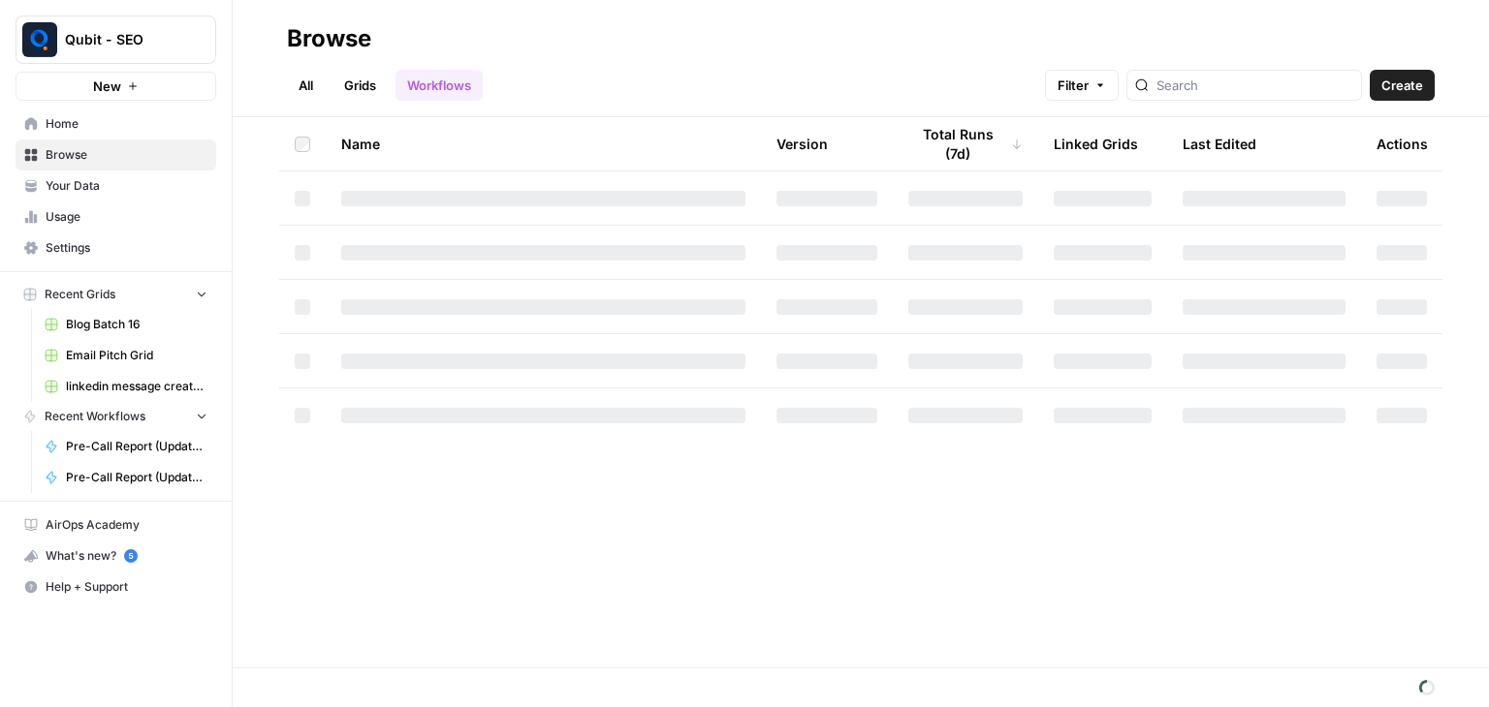
click at [66, 239] on span "Settings" at bounding box center [127, 247] width 162 height 17
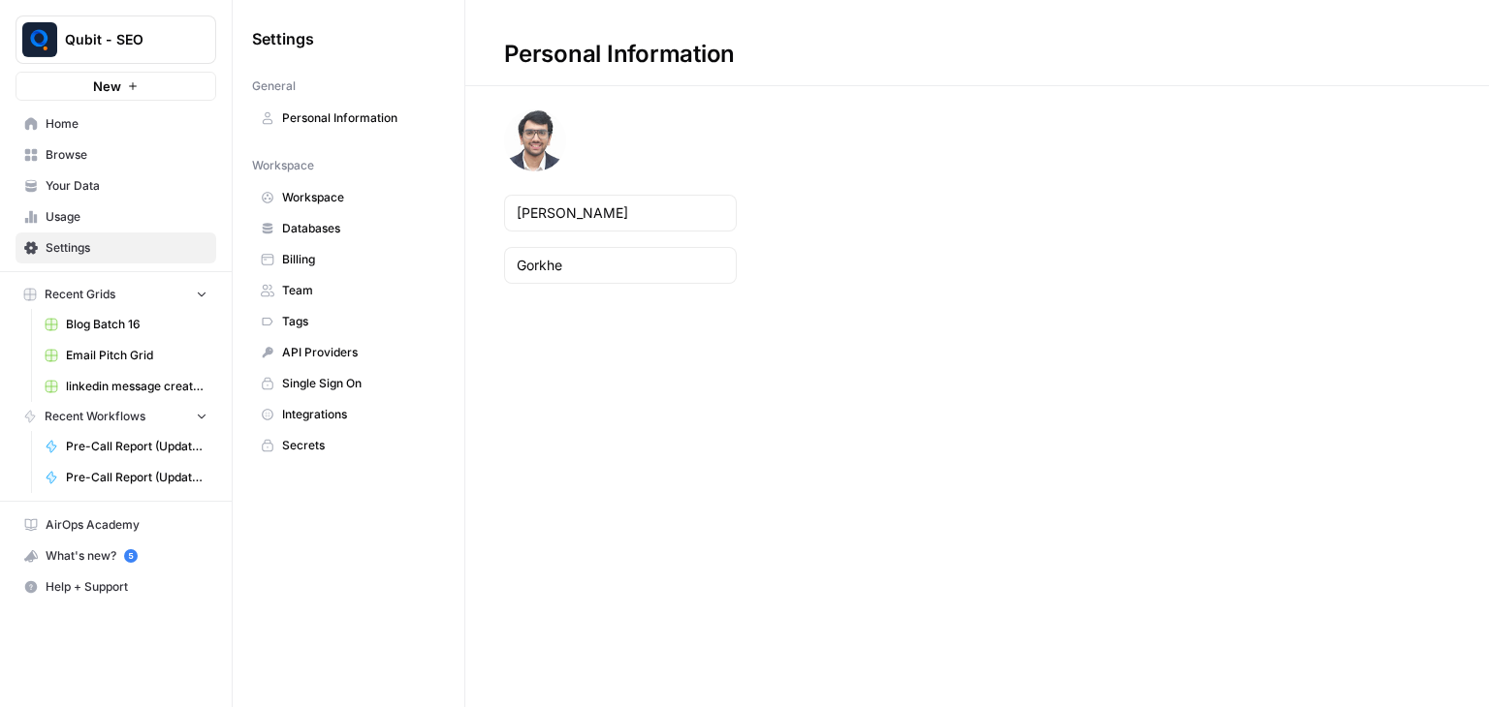
click at [136, 214] on span "Usage" at bounding box center [127, 216] width 162 height 17
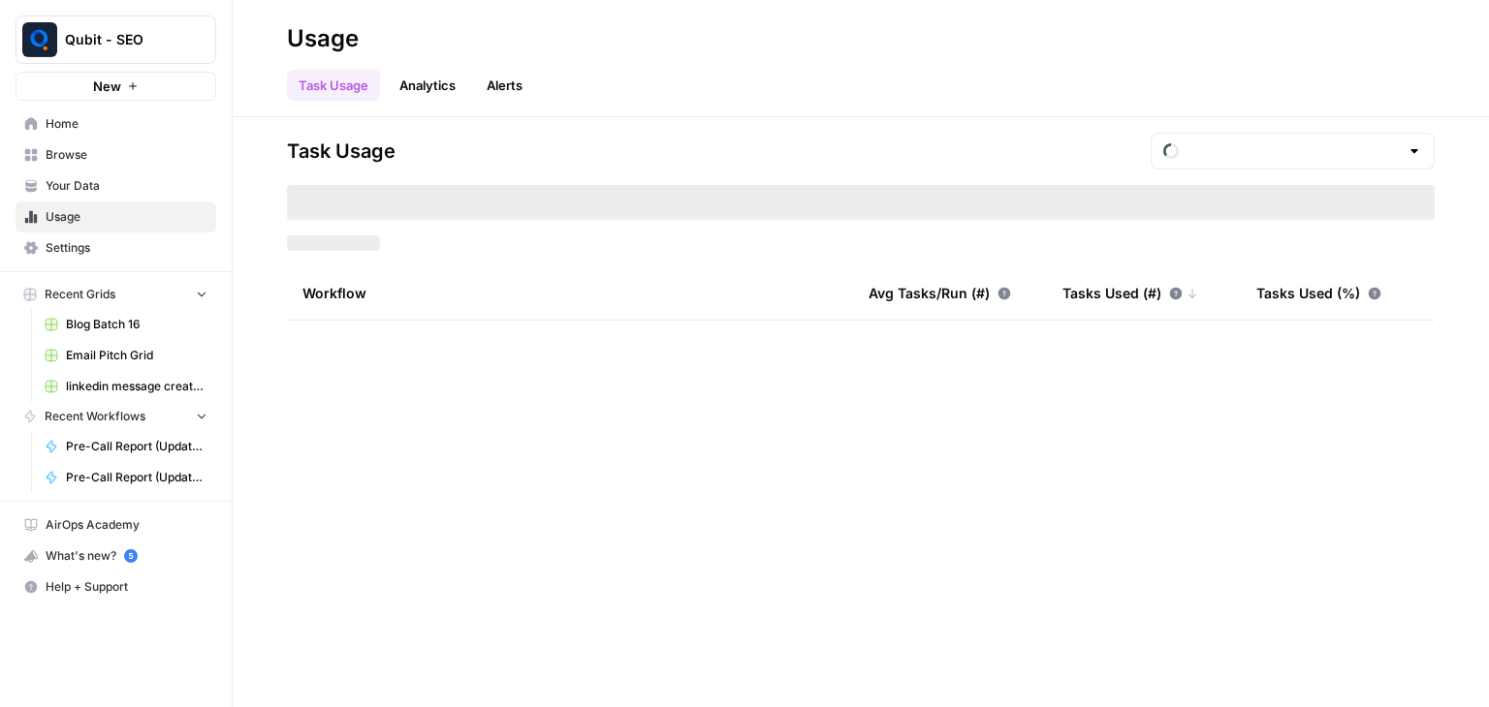
type input "August Overage"
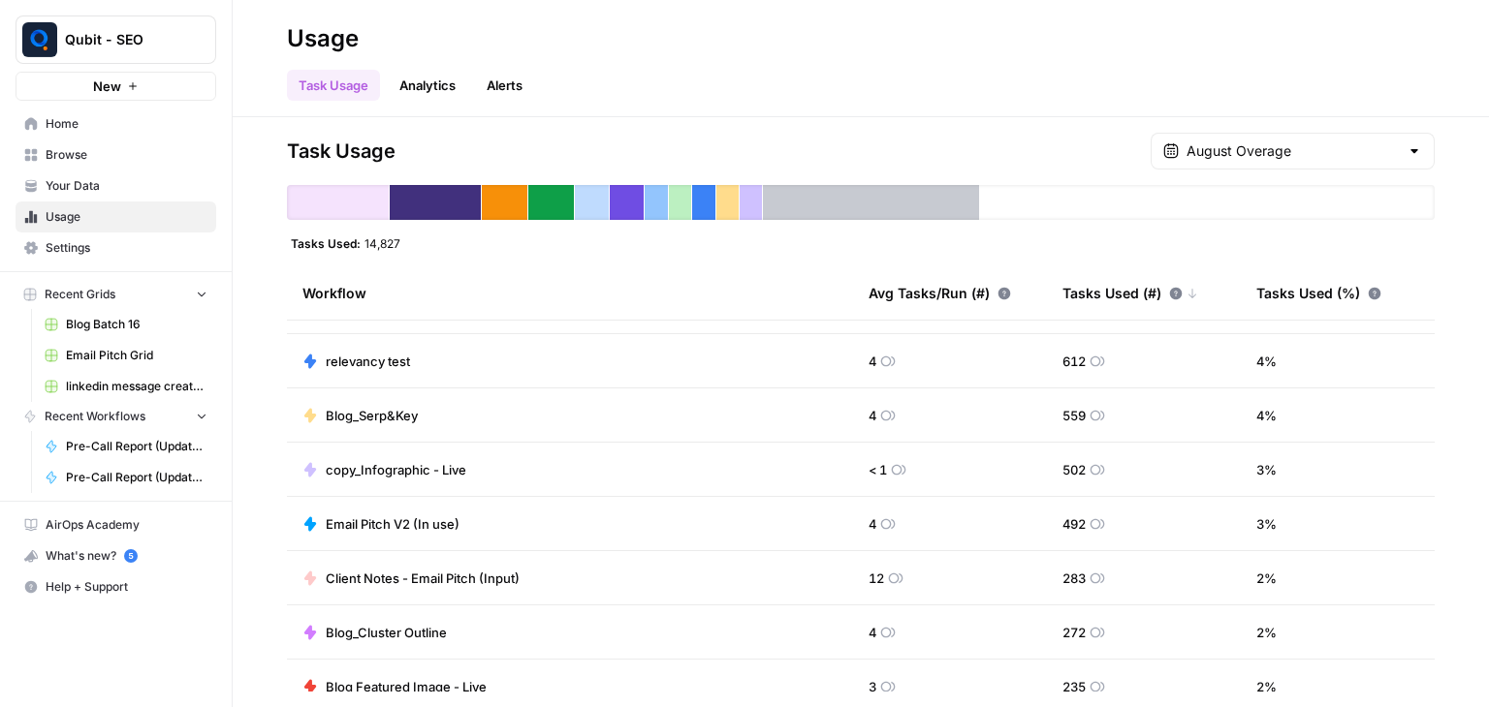
scroll to position [153, 0]
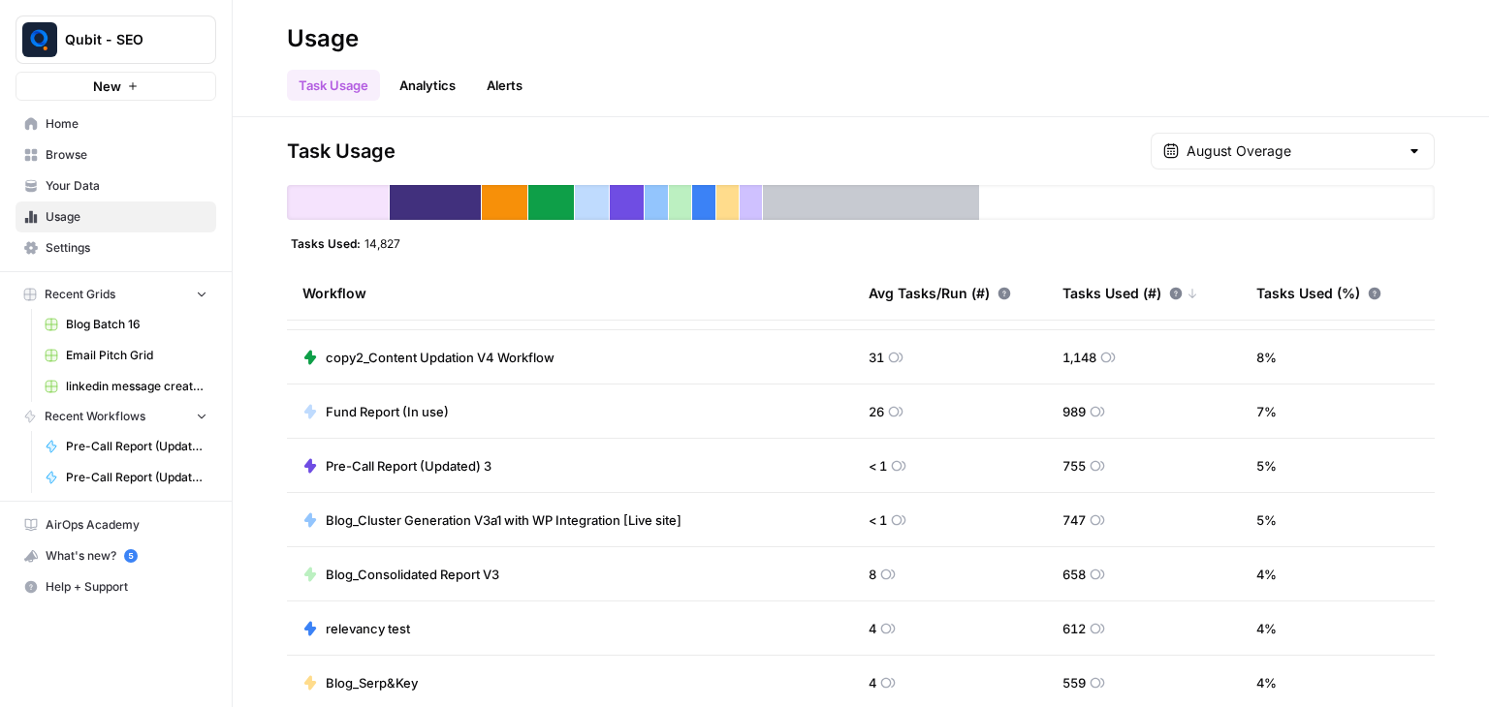
click at [92, 249] on span "Settings" at bounding box center [127, 247] width 162 height 17
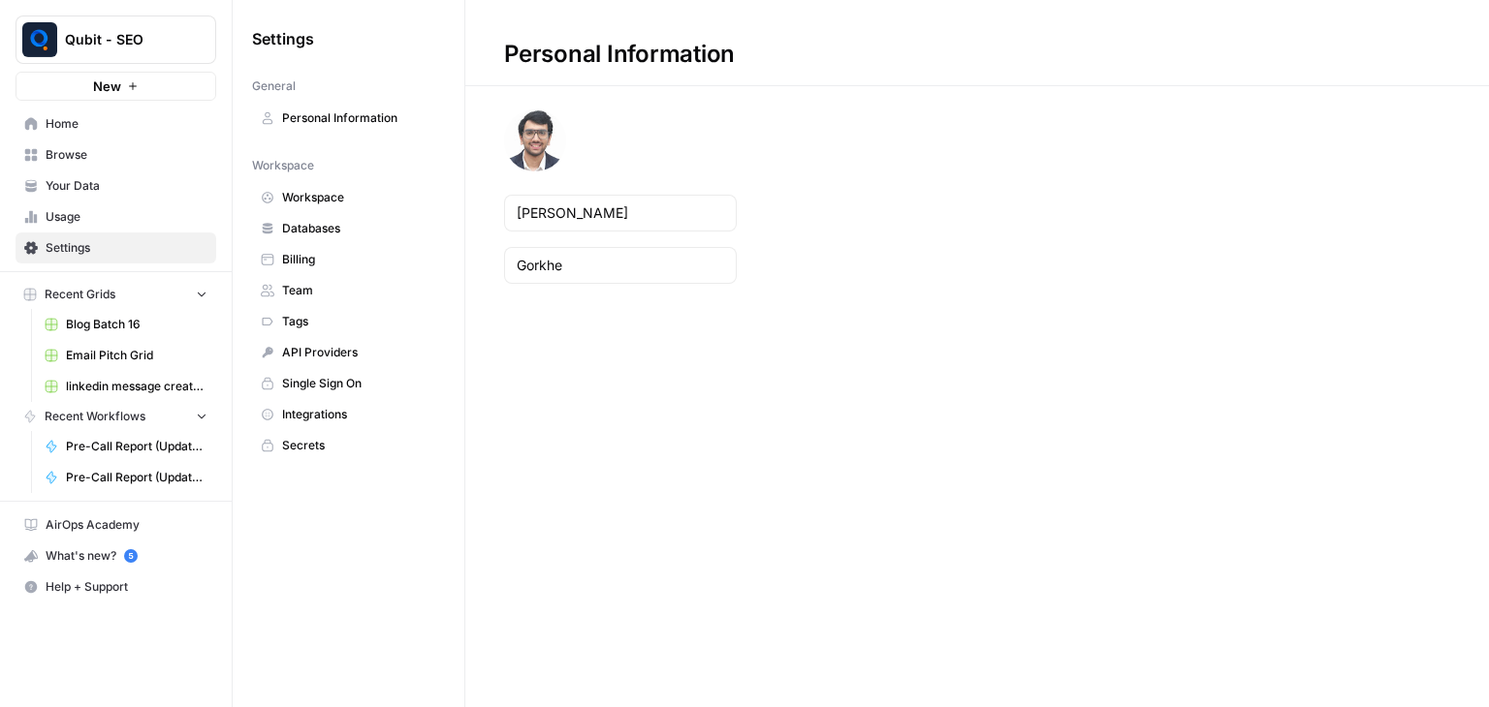
click at [113, 222] on span "Usage" at bounding box center [127, 216] width 162 height 17
